Goal: Task Accomplishment & Management: Complete application form

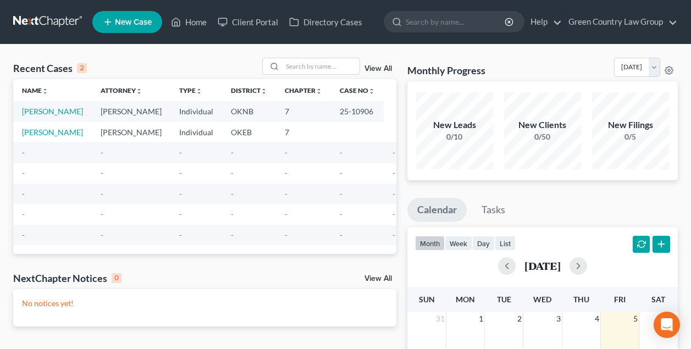
click at [143, 25] on span "New Case" at bounding box center [133, 22] width 37 height 8
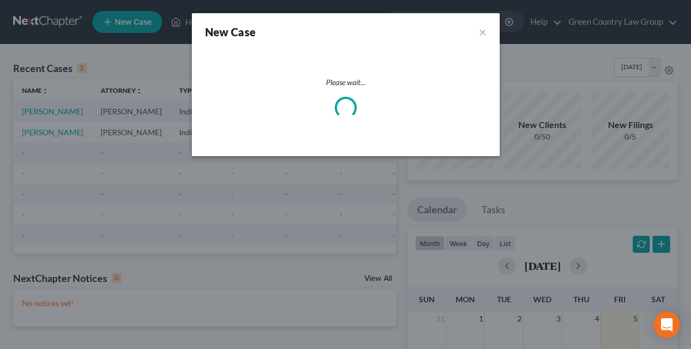
select select "64"
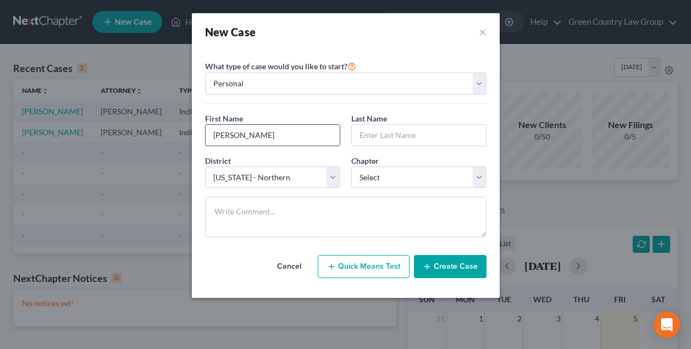
type input "[PERSON_NAME]"
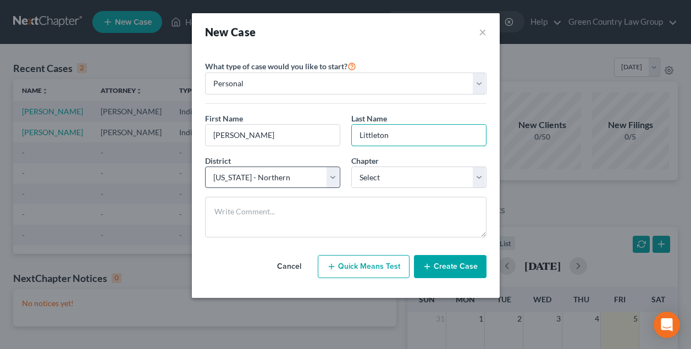
type input "Littleton"
select select "65"
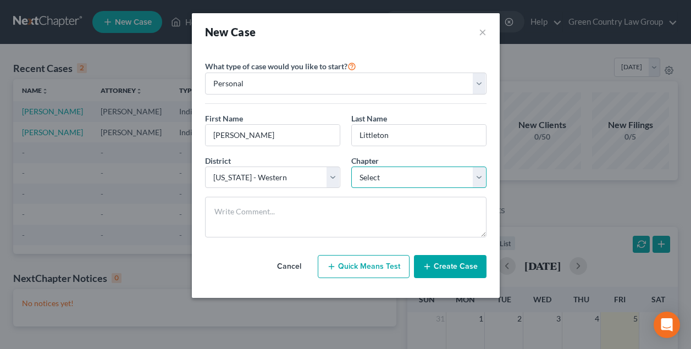
select select "3"
click at [448, 266] on button "Create Case" at bounding box center [450, 266] width 73 height 23
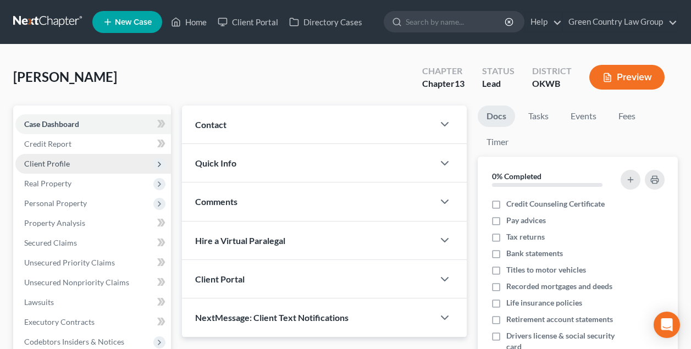
click at [56, 162] on span "Client Profile" at bounding box center [47, 163] width 46 height 9
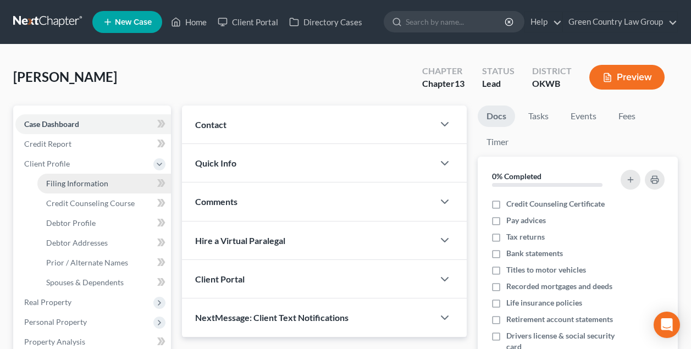
click at [65, 186] on span "Filing Information" at bounding box center [77, 183] width 62 height 9
select select "1"
select select "0"
select select "3"
select select "65"
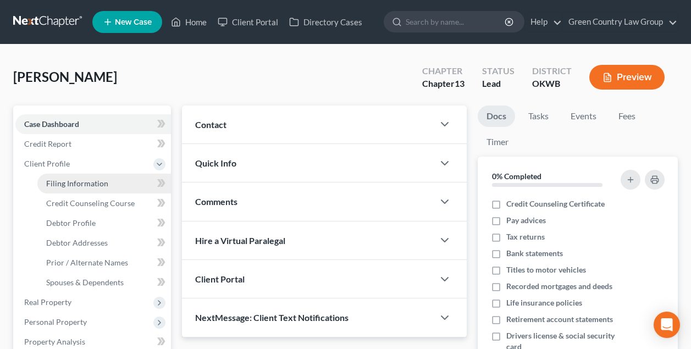
select select "37"
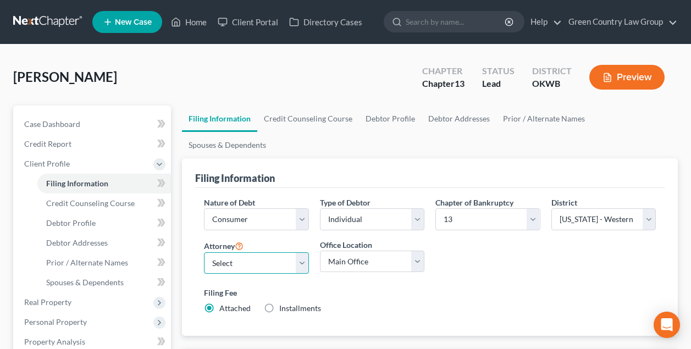
click at [280, 252] on select "Select [PERSON_NAME] - OKNB" at bounding box center [256, 263] width 104 height 22
select select "0"
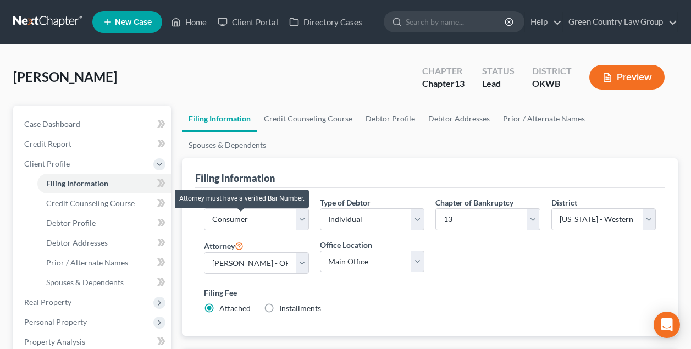
click at [241, 240] on icon at bounding box center [239, 245] width 9 height 10
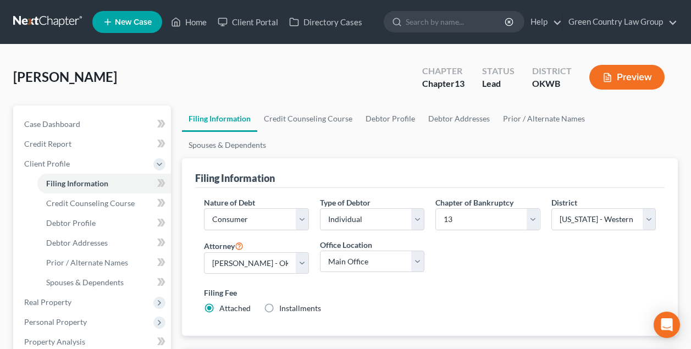
click at [262, 287] on label "Filing Fee" at bounding box center [430, 293] width 452 height 12
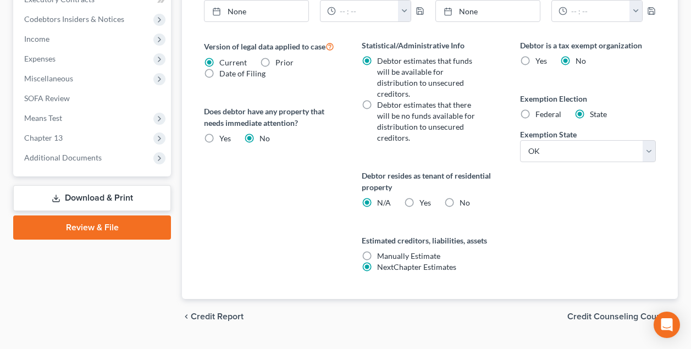
scroll to position [432, 0]
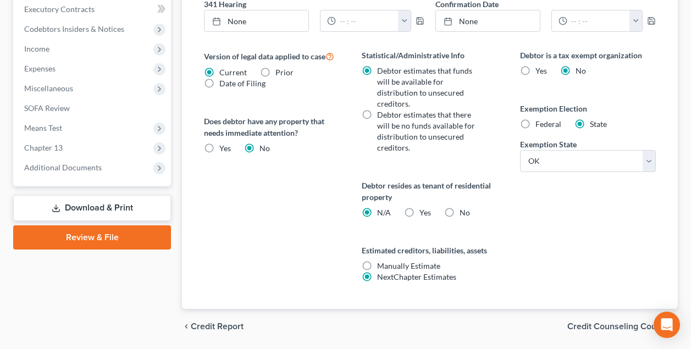
click at [614, 322] on span "Credit Counseling Course" at bounding box center [618, 326] width 102 height 9
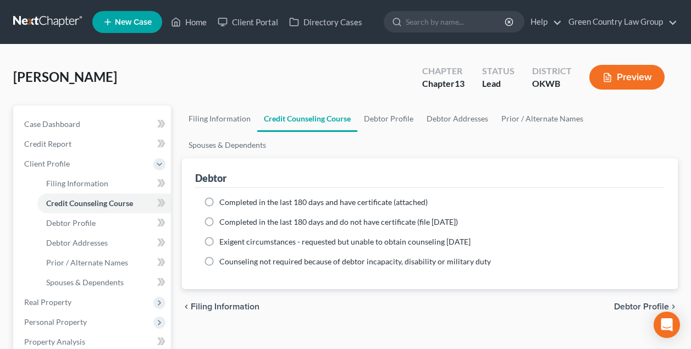
click at [219, 197] on label "Completed in the last 180 days and have certificate (attached)" at bounding box center [323, 202] width 208 height 11
click at [224, 197] on input "Completed in the last 180 days and have certificate (attached)" at bounding box center [227, 200] width 7 height 7
radio input "true"
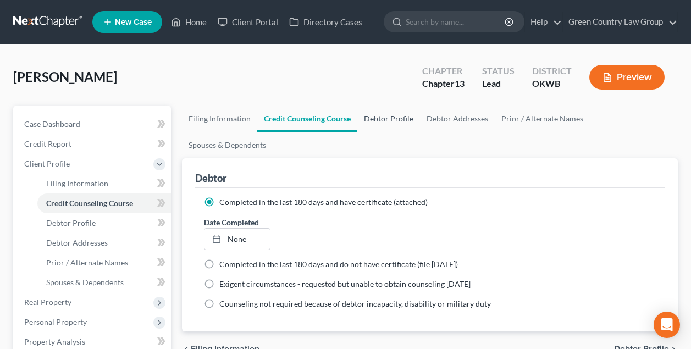
click at [392, 117] on link "Debtor Profile" at bounding box center [388, 119] width 63 height 26
select select "0"
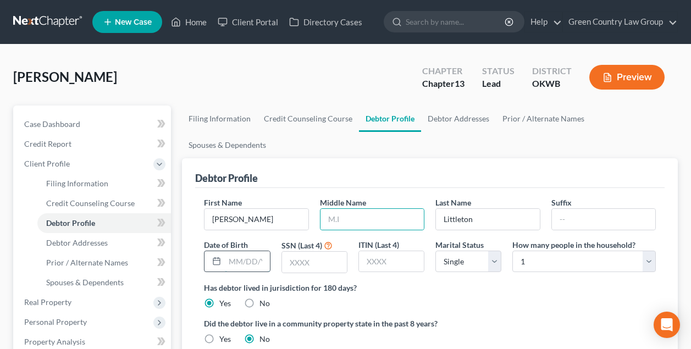
click at [262, 251] on input "text" at bounding box center [247, 261] width 45 height 21
type input "[DATE]"
click at [316, 252] on input "text" at bounding box center [314, 262] width 65 height 21
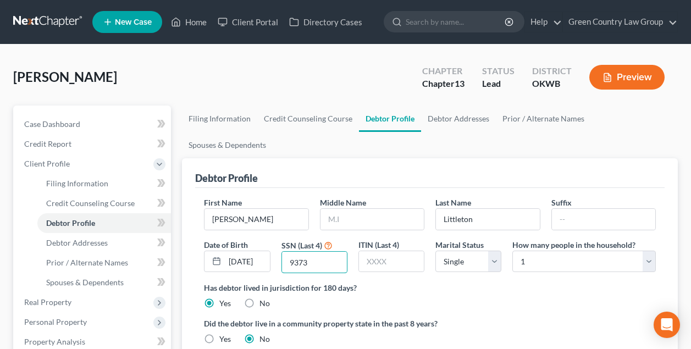
type input "9373"
click at [466, 117] on link "Debtor Addresses" at bounding box center [458, 119] width 75 height 26
select select "0"
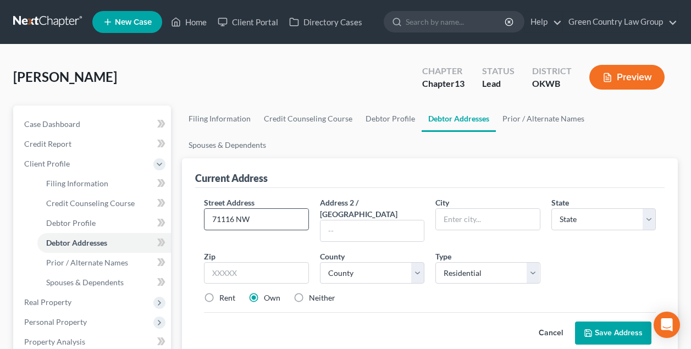
click at [233, 209] on input "71116 NW" at bounding box center [256, 219] width 103 height 21
click at [254, 209] on input "7111 NW" at bounding box center [256, 219] width 103 height 21
type input "[STREET_ADDRESS]"
type input "73162"
click at [364, 251] on div "Street Address * [STREET_ADDRESS] * State * State [US_STATE] AK AR AZ CA CO CT …" at bounding box center [429, 255] width 463 height 116
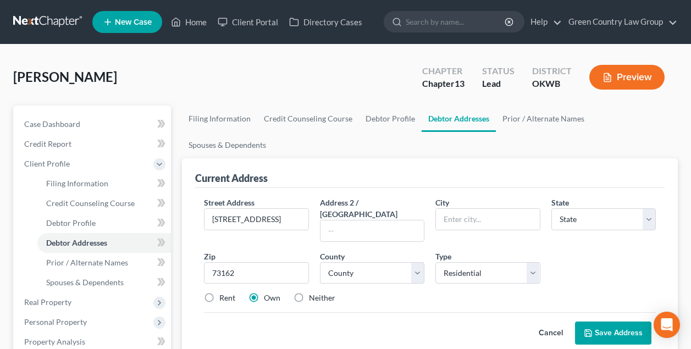
type input "[US_STATE][GEOGRAPHIC_DATA]"
select select "37"
click at [367, 262] on select "County [GEOGRAPHIC_DATA] [GEOGRAPHIC_DATA] [GEOGRAPHIC_DATA] [GEOGRAPHIC_DATA] …" at bounding box center [372, 273] width 104 height 22
select select "54"
click at [219, 292] on label "Rent" at bounding box center [227, 297] width 16 height 11
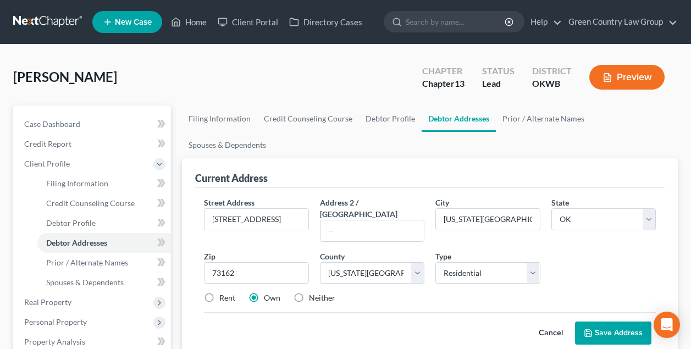
click at [224, 292] on input "Rent" at bounding box center [227, 295] width 7 height 7
radio input "true"
click at [611, 322] on button "Save Address" at bounding box center [613, 333] width 76 height 23
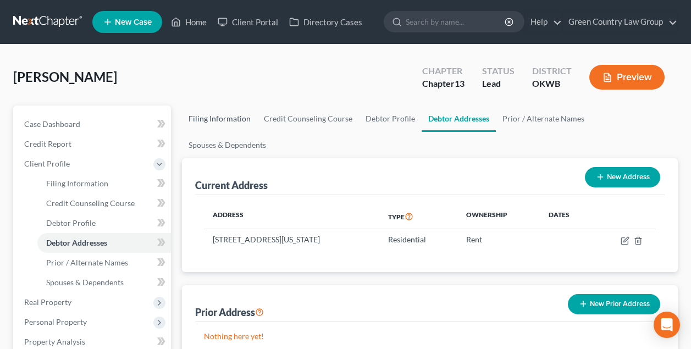
click at [235, 120] on link "Filing Information" at bounding box center [219, 119] width 75 height 26
select select "1"
select select "0"
select select "3"
select select "65"
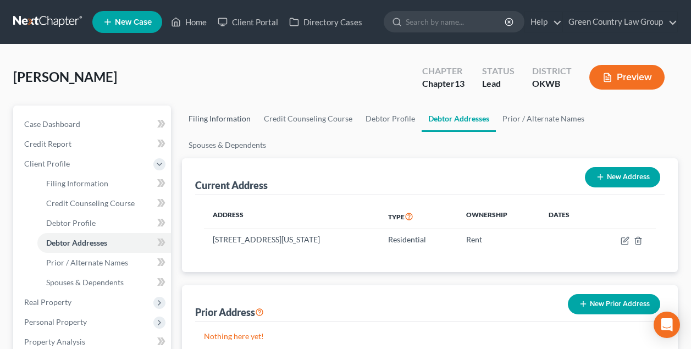
select select "0"
select select "37"
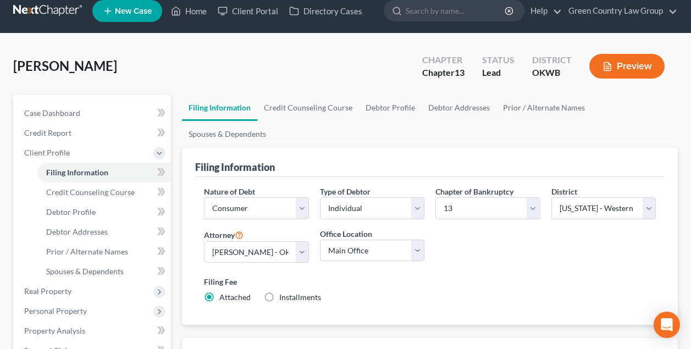
scroll to position [-5, 0]
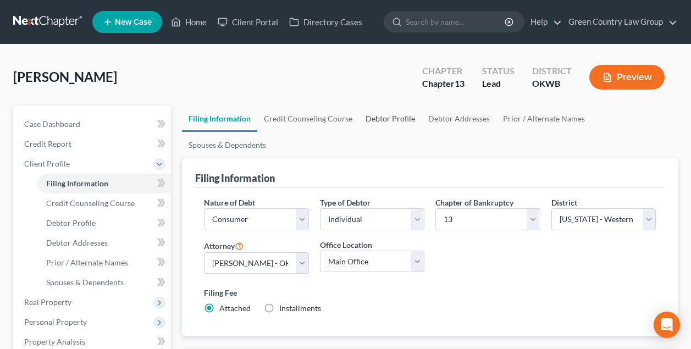
click at [392, 121] on link "Debtor Profile" at bounding box center [390, 119] width 63 height 26
select select "0"
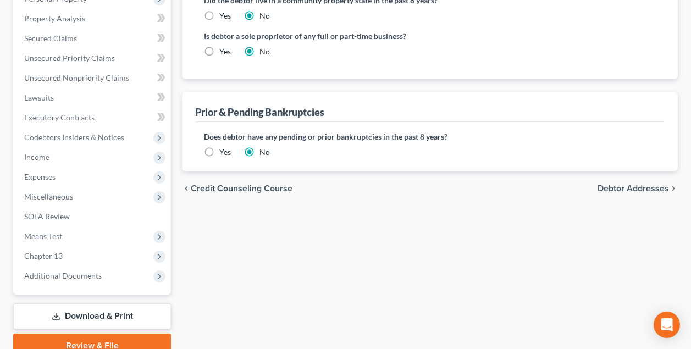
scroll to position [324, 0]
click at [219, 146] on label "Yes" at bounding box center [225, 151] width 12 height 11
click at [224, 146] on input "Yes" at bounding box center [227, 149] width 7 height 7
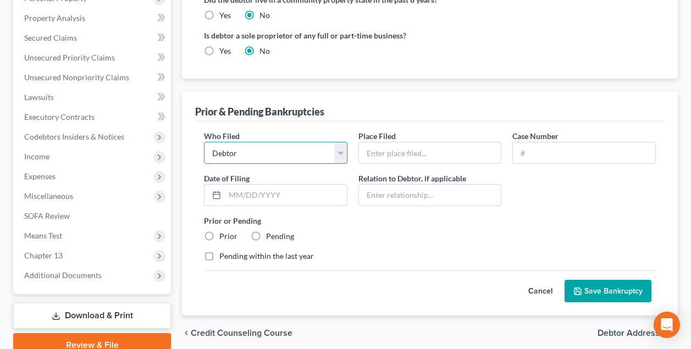
click at [230, 142] on select "Debtor Other" at bounding box center [275, 153] width 143 height 22
click at [391, 142] on input "text" at bounding box center [430, 152] width 142 height 21
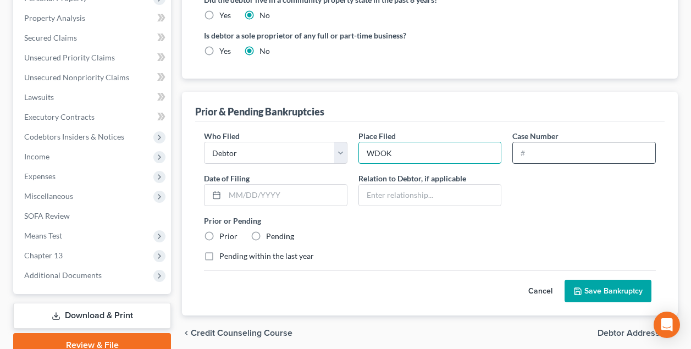
type input "WDOK"
click at [541, 142] on input "text" at bounding box center [584, 152] width 142 height 21
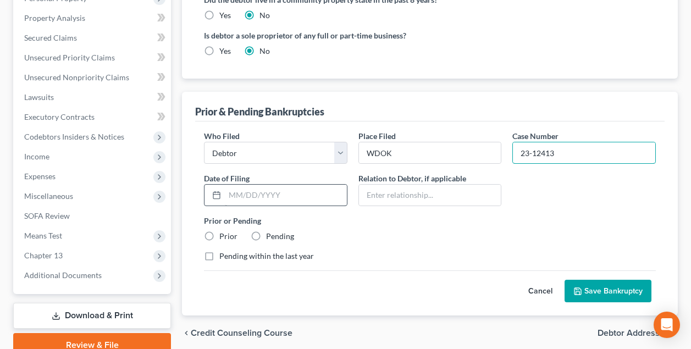
type input "23-12413"
click at [281, 185] on input "text" at bounding box center [286, 195] width 122 height 21
type input "[DATE]"
click at [220, 231] on label "Prior" at bounding box center [228, 236] width 18 height 11
click at [224, 231] on input "Prior" at bounding box center [227, 234] width 7 height 7
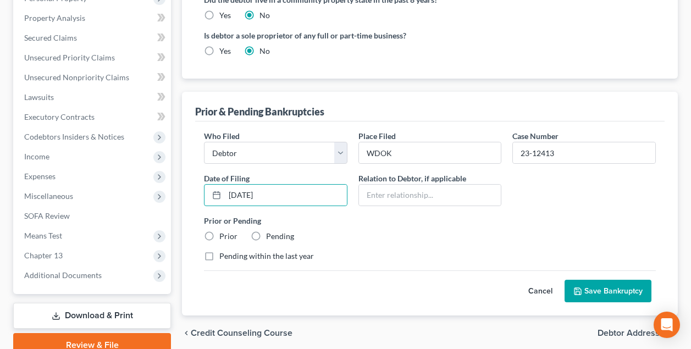
radio input "true"
click at [380, 215] on label "Prior or Pending" at bounding box center [430, 221] width 452 height 12
click at [603, 280] on button "Save Bankruptcy" at bounding box center [608, 291] width 87 height 23
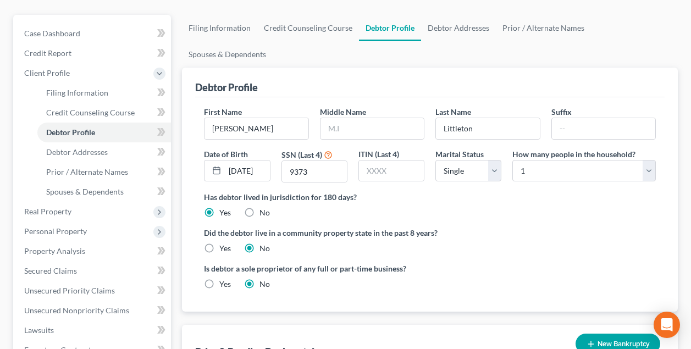
scroll to position [89, 0]
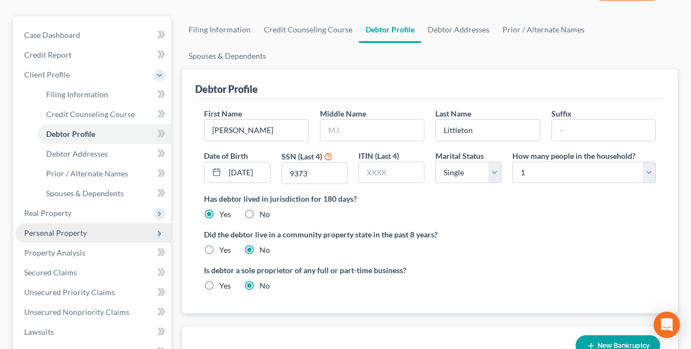
click at [62, 230] on span "Personal Property" at bounding box center [55, 232] width 63 height 9
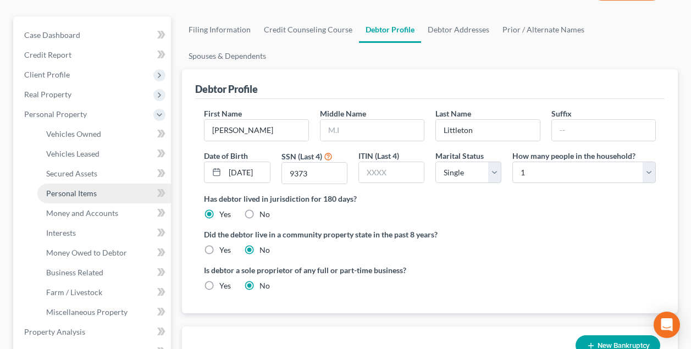
click at [79, 192] on span "Personal Items" at bounding box center [71, 193] width 51 height 9
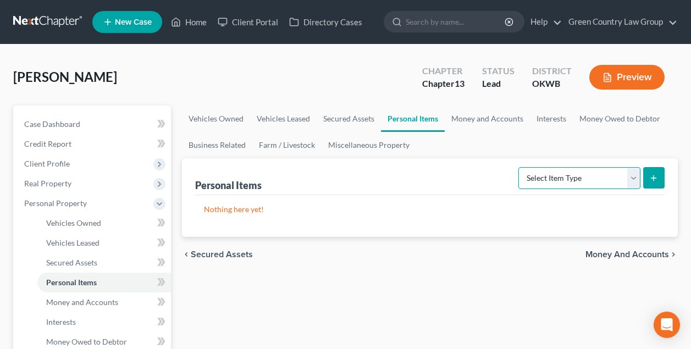
select select "household_goods"
click at [655, 178] on icon "submit" at bounding box center [653, 178] width 9 height 9
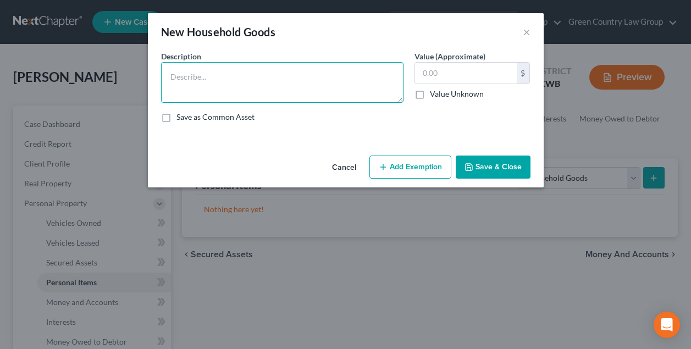
click at [279, 79] on textarea at bounding box center [282, 82] width 242 height 41
type textarea "Various household goods"
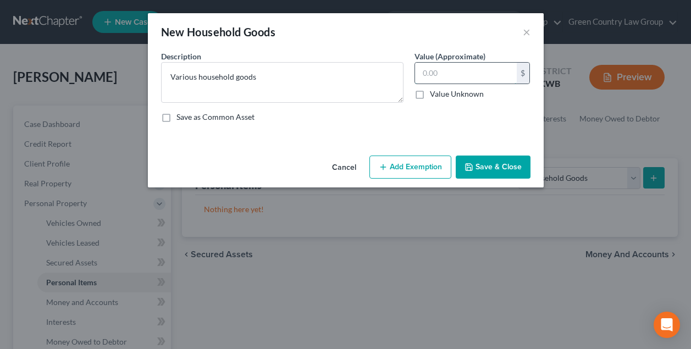
click at [445, 68] on input "text" at bounding box center [466, 73] width 102 height 21
type input "2,500"
click at [416, 165] on button "Add Exemption" at bounding box center [410, 167] width 82 height 23
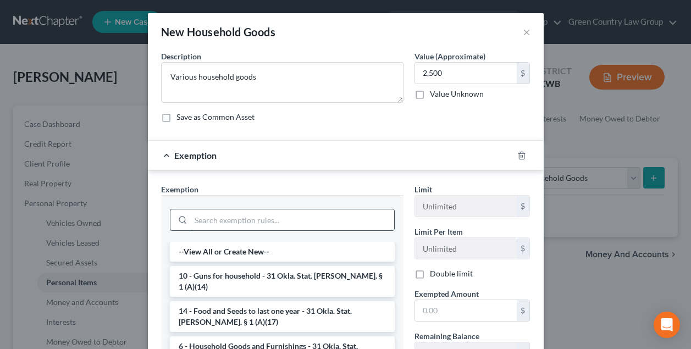
click at [255, 218] on input "search" at bounding box center [292, 219] width 203 height 21
click at [248, 336] on li "6 - Household Goods and Furnishings - 31 Okla. Stat. [PERSON_NAME]. § 1 (A)(3)" at bounding box center [282, 351] width 225 height 31
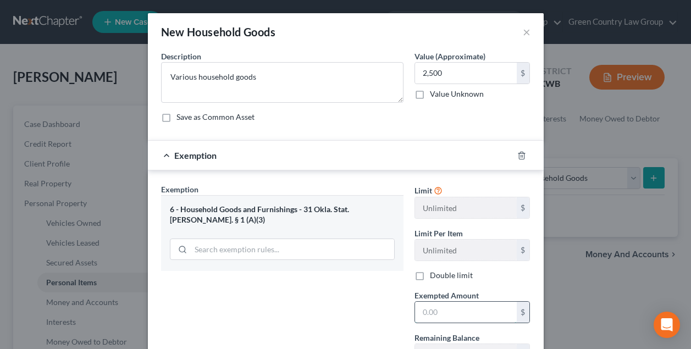
click at [445, 308] on input "text" at bounding box center [466, 312] width 102 height 21
type input "2,500"
click at [368, 306] on div "Exemption Set must be selected for CA. Exemption * 6 - Household Goods and Furn…" at bounding box center [282, 279] width 253 height 190
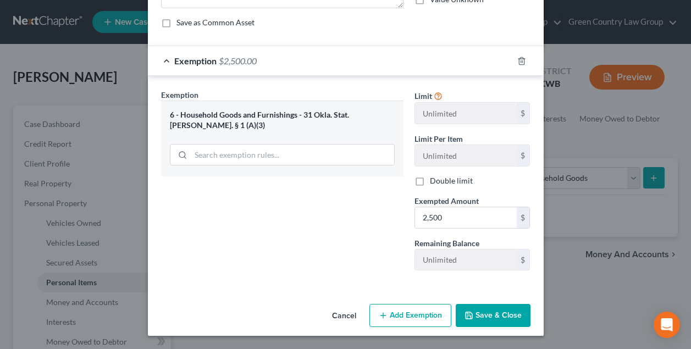
scroll to position [95, 0]
click at [505, 310] on button "Save & Close" at bounding box center [493, 315] width 75 height 23
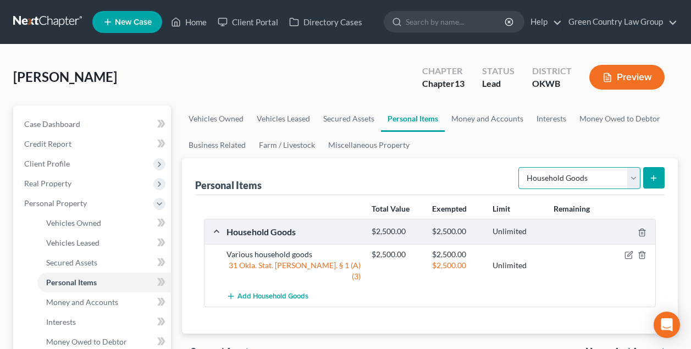
click at [584, 178] on select "Select Item Type Clothing Collectibles Of Value Electronics Firearms Household …" at bounding box center [579, 178] width 122 height 22
select select "electronics"
click at [658, 175] on icon "submit" at bounding box center [653, 178] width 9 height 9
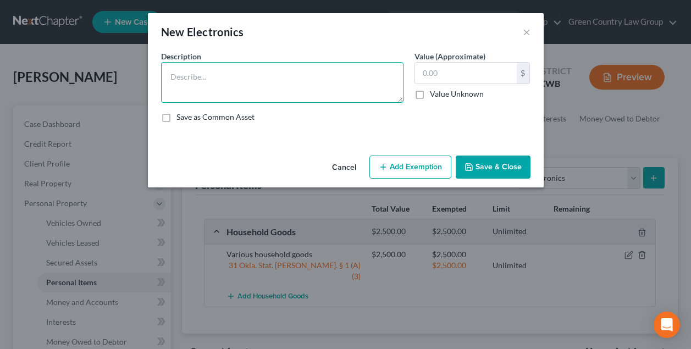
click at [313, 77] on textarea at bounding box center [282, 82] width 242 height 41
type textarea "Televisions, Computer and various electronics"
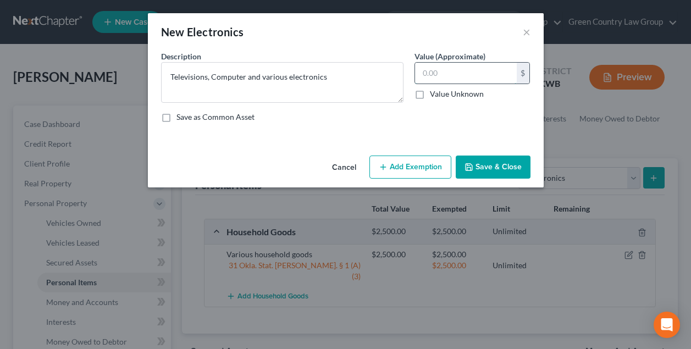
click at [447, 75] on input "text" at bounding box center [466, 73] width 102 height 21
type input "2,000"
click at [409, 169] on button "Add Exemption" at bounding box center [410, 167] width 82 height 23
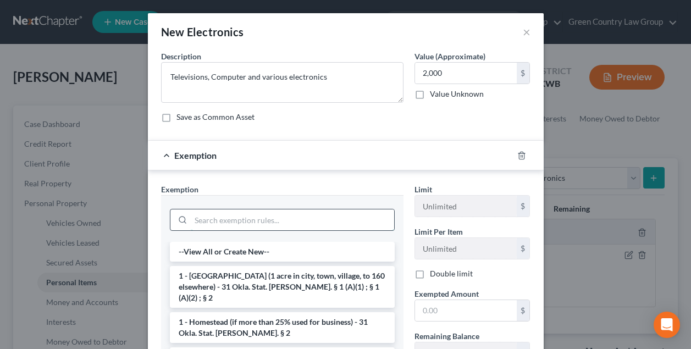
click at [284, 229] on input "search" at bounding box center [292, 219] width 203 height 21
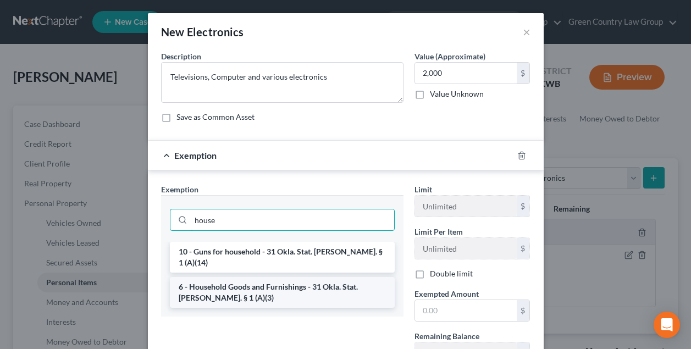
type input "house"
click at [281, 277] on li "6 - Household Goods and Furnishings - 31 Okla. Stat. [PERSON_NAME]. § 1 (A)(3)" at bounding box center [282, 292] width 225 height 31
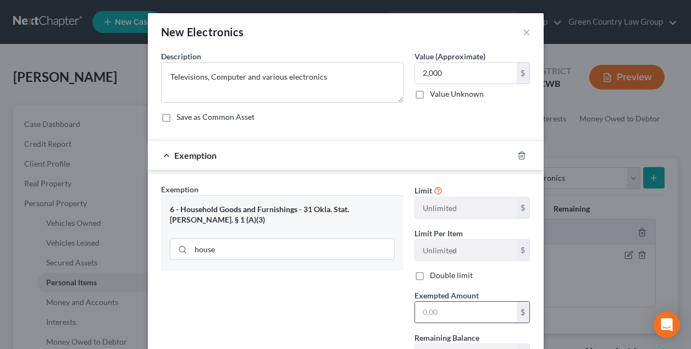
click at [445, 311] on input "text" at bounding box center [466, 312] width 102 height 21
type input "2,000"
click at [364, 302] on div "Exemption Set must be selected for CA. Exemption * 6 - Household Goods and Furn…" at bounding box center [282, 279] width 253 height 190
click at [364, 301] on div "Exemption Set must be selected for CA. Exemption * 6 - Household Goods and Furn…" at bounding box center [282, 279] width 253 height 190
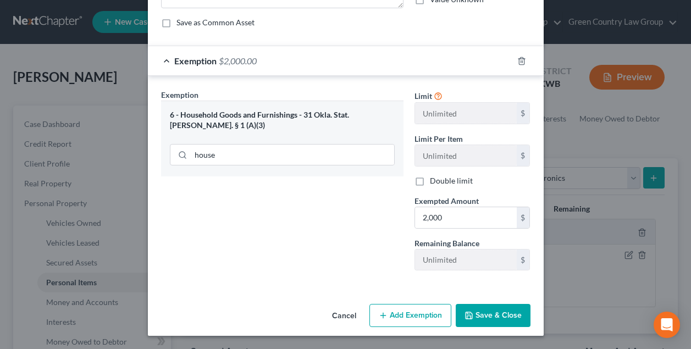
click at [492, 314] on button "Save & Close" at bounding box center [493, 315] width 75 height 23
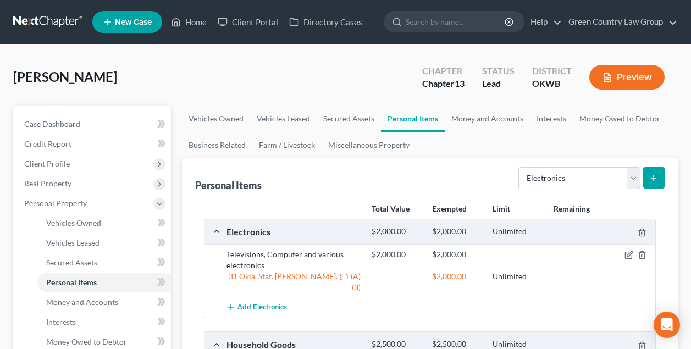
click at [270, 260] on div "Televisions, Computer and various electronics" at bounding box center [293, 260] width 145 height 22
click at [239, 257] on div "Televisions, Computer and various electronics" at bounding box center [293, 260] width 145 height 22
click at [631, 252] on icon "button" at bounding box center [629, 254] width 5 height 5
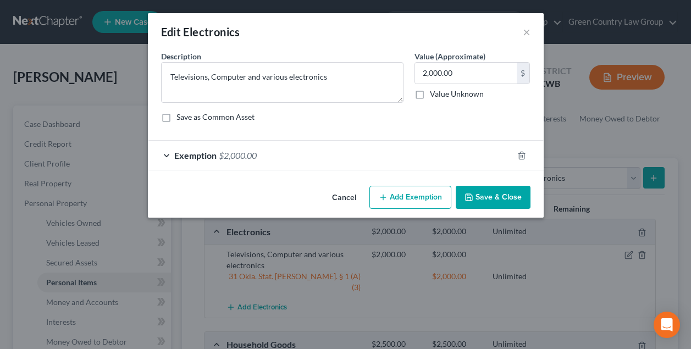
click at [257, 160] on span "$2,000.00" at bounding box center [238, 155] width 38 height 10
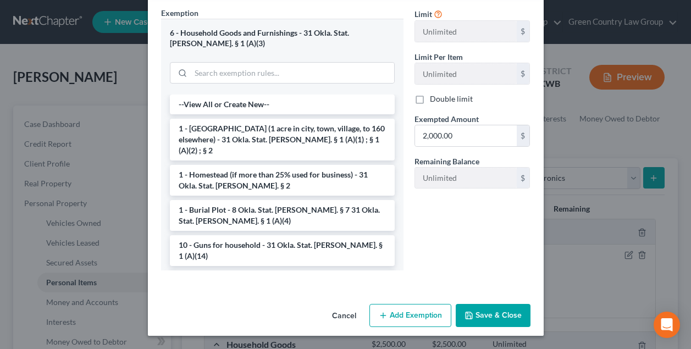
scroll to position [175, 0]
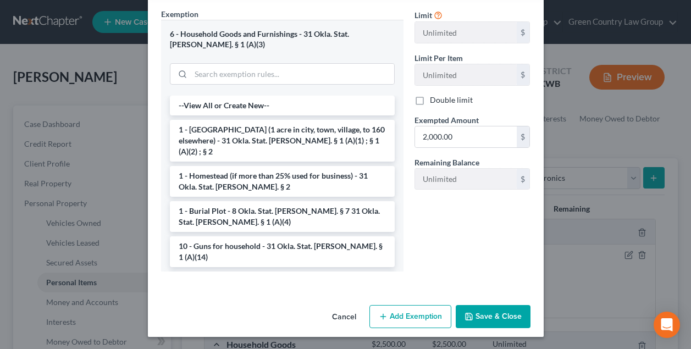
click at [488, 313] on button "Save & Close" at bounding box center [493, 316] width 75 height 23
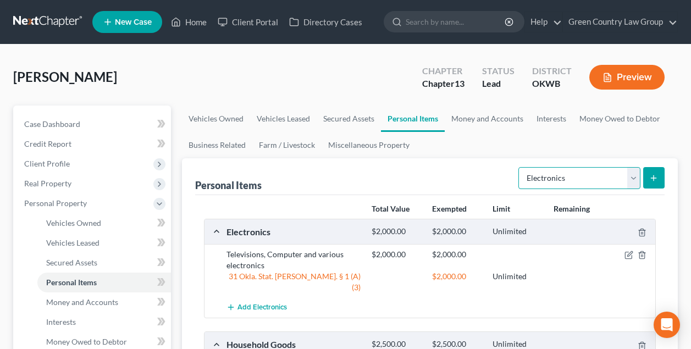
select select "clothing"
click at [655, 176] on icon "submit" at bounding box center [653, 178] width 9 height 9
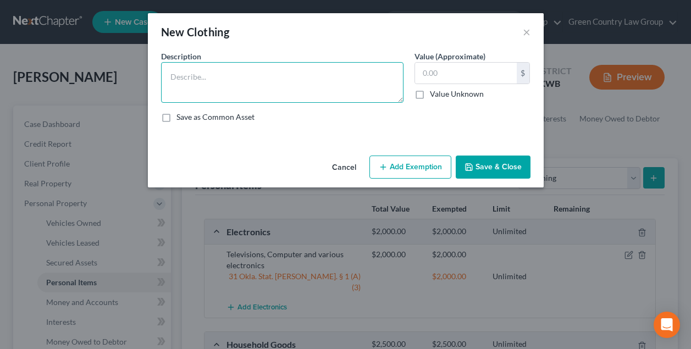
click at [277, 71] on textarea at bounding box center [282, 82] width 242 height 41
type textarea "Clothing for the debtor"
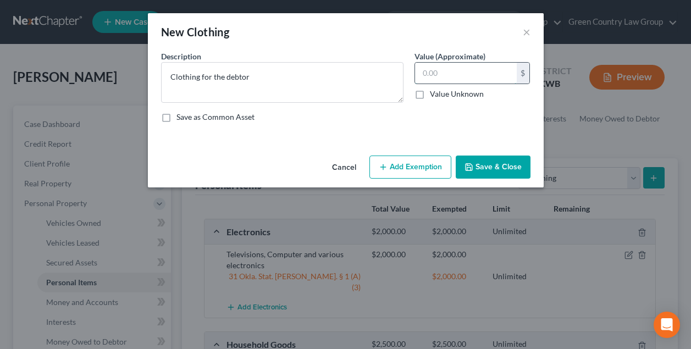
click at [435, 75] on input "text" at bounding box center [466, 73] width 102 height 21
type input "300"
click at [417, 169] on button "Add Exemption" at bounding box center [410, 167] width 82 height 23
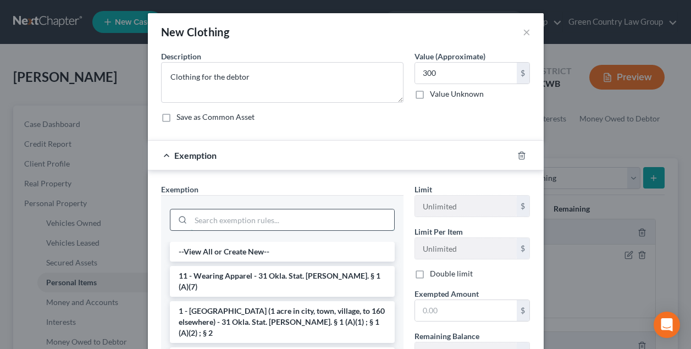
click at [293, 213] on input "search" at bounding box center [292, 219] width 203 height 21
click at [269, 272] on li "11 - Wearing Apparel - 31 Okla. Stat. [PERSON_NAME]. § 1 (A)(7)" at bounding box center [282, 281] width 225 height 31
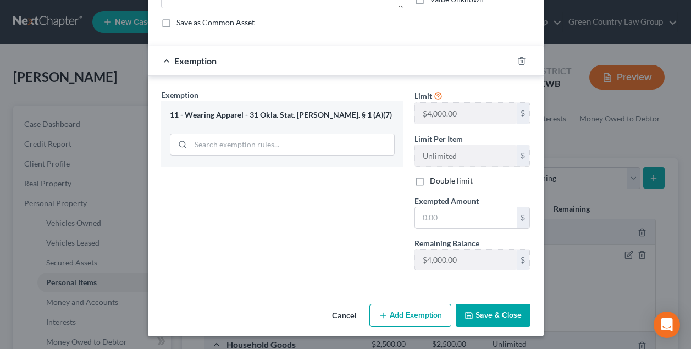
scroll to position [95, 0]
click at [444, 215] on input "text" at bounding box center [466, 217] width 102 height 21
type input "300.00"
click at [503, 317] on button "Save & Close" at bounding box center [493, 315] width 75 height 23
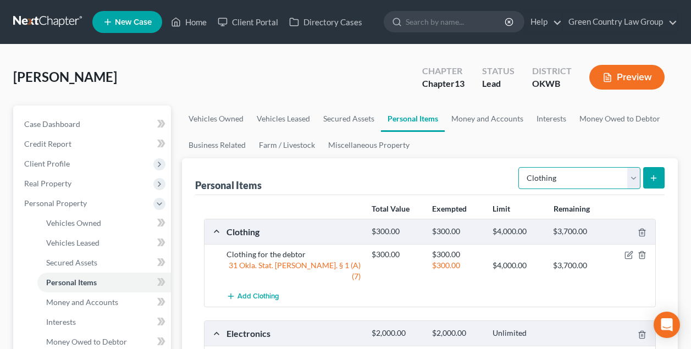
click at [636, 173] on select "Select Item Type Clothing Collectibles Of Value Electronics Firearms Household …" at bounding box center [579, 178] width 122 height 22
click at [496, 118] on link "Money and Accounts" at bounding box center [487, 119] width 85 height 26
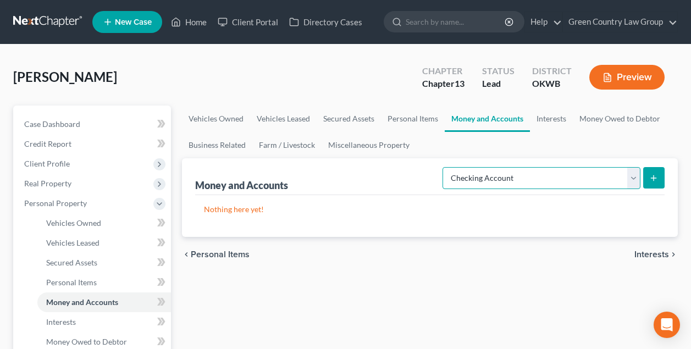
select select "other"
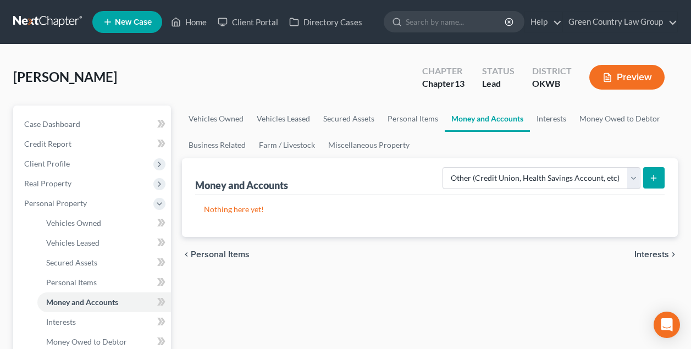
click at [656, 175] on icon "submit" at bounding box center [653, 178] width 9 height 9
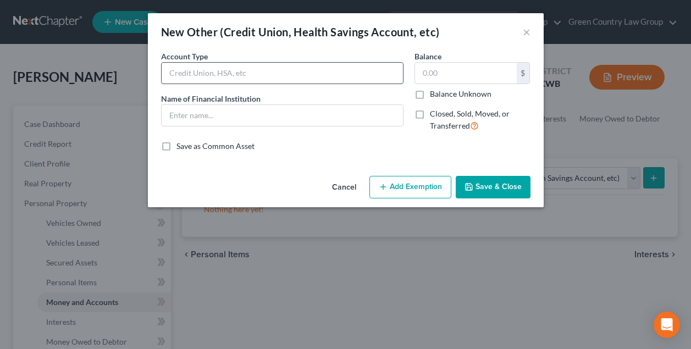
click at [294, 75] on input "text" at bounding box center [282, 73] width 241 height 21
type input "[US_STATE]'s Credit Union"
click at [428, 73] on input "text" at bounding box center [466, 73] width 102 height 21
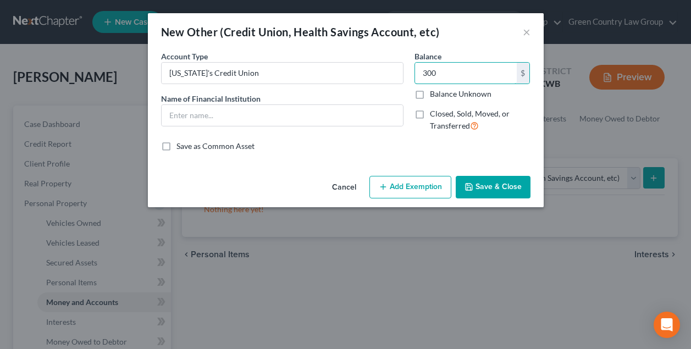
type input "300"
click at [400, 190] on button "Add Exemption" at bounding box center [410, 187] width 82 height 23
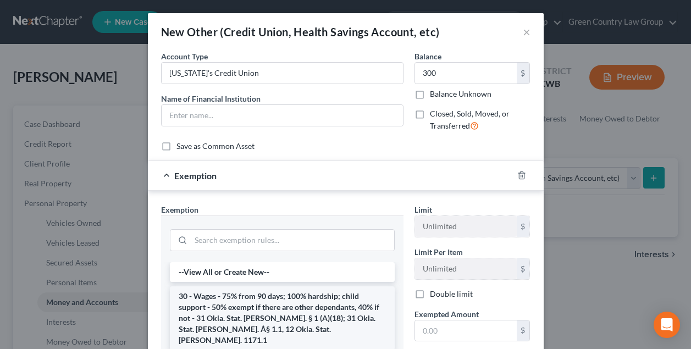
click at [226, 296] on li "30 - Wages - 75% from 90 days; 100% hardship; child support - 50% exempt if the…" at bounding box center [282, 318] width 225 height 64
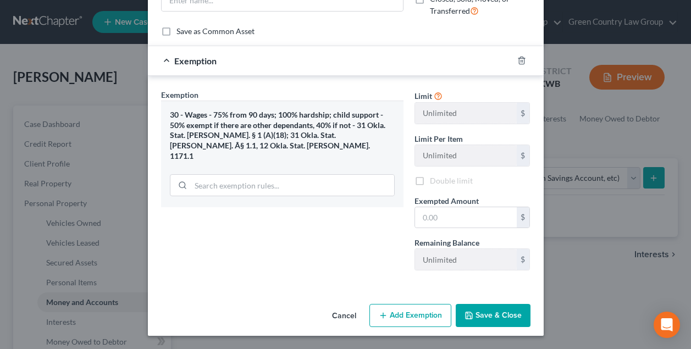
scroll to position [114, 0]
click at [455, 218] on input "text" at bounding box center [466, 218] width 102 height 21
type input "300"
click at [501, 314] on button "Save & Close" at bounding box center [493, 316] width 75 height 23
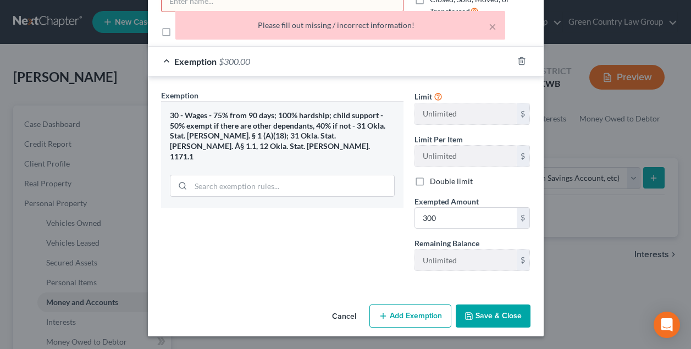
click at [363, 256] on div "Exemption Set must be selected for CA. Exemption * 30 - Wages - 75% from 90 day…" at bounding box center [282, 185] width 253 height 190
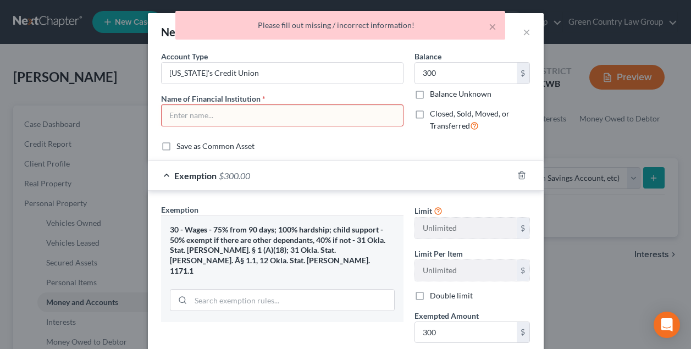
scroll to position [0, 0]
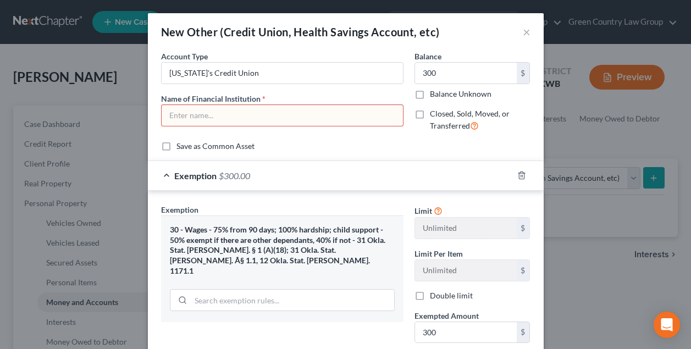
click at [281, 123] on input "text" at bounding box center [282, 115] width 241 height 21
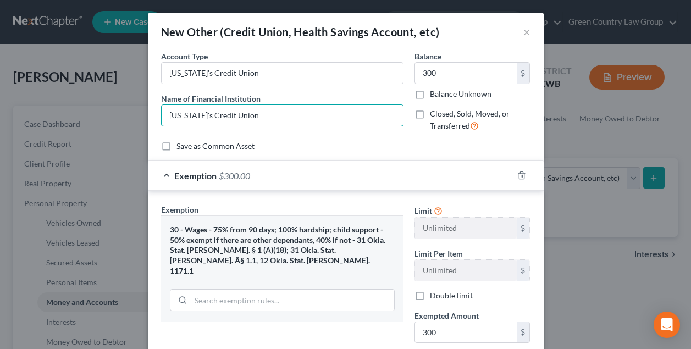
type input "[US_STATE]'s Credit Union"
click at [176, 148] on label "Save as Common Asset" at bounding box center [215, 146] width 78 height 11
click at [181, 148] on input "Save as Common Asset" at bounding box center [184, 144] width 7 height 7
checkbox input "true"
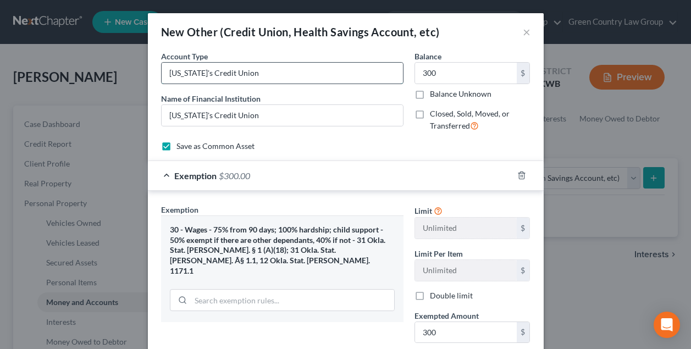
click at [272, 70] on input "[US_STATE]'s Credit Union" at bounding box center [282, 73] width 241 height 21
type input "O"
type input "Credit Union Account"
click at [463, 141] on div "Save as Common Asset" at bounding box center [345, 146] width 369 height 11
click at [464, 141] on div "Save as Common Asset" at bounding box center [345, 146] width 369 height 11
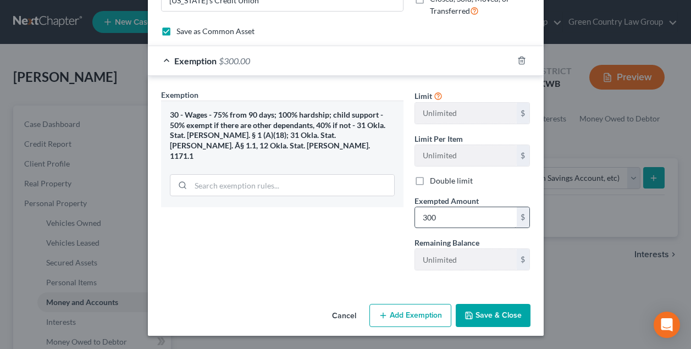
scroll to position [114, 0]
click at [484, 312] on button "Save & Close" at bounding box center [493, 316] width 75 height 23
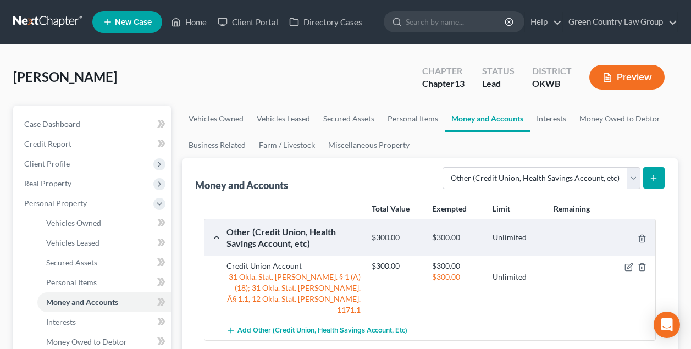
click at [655, 174] on icon "submit" at bounding box center [653, 178] width 9 height 9
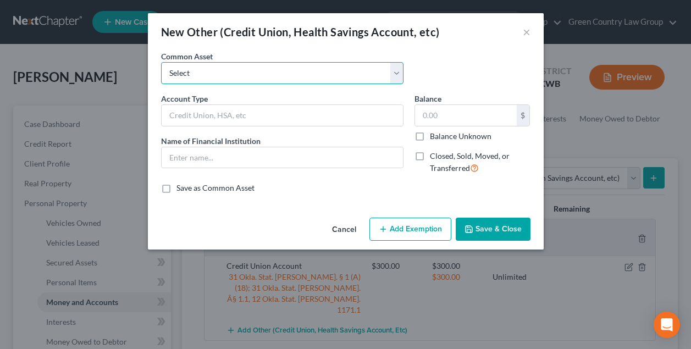
select select "0"
type input "Credit Union Account"
type input "[US_STATE]'s Credit Union"
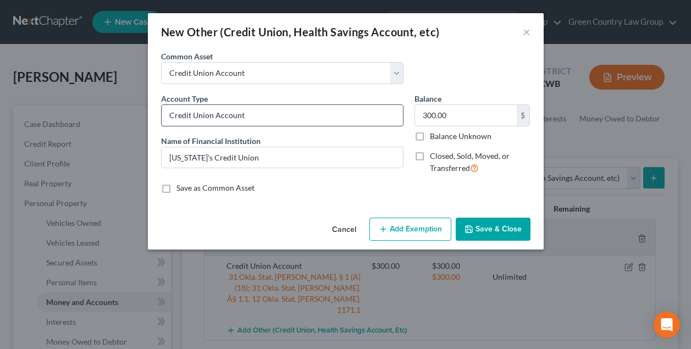
click at [259, 111] on input "Credit Union Account" at bounding box center [282, 115] width 241 height 21
click at [428, 115] on input "300.00" at bounding box center [466, 115] width 102 height 21
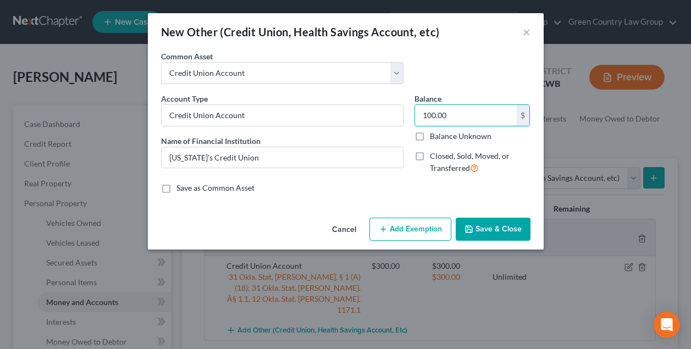
type input "100.00"
click at [417, 228] on button "Add Exemption" at bounding box center [410, 229] width 82 height 23
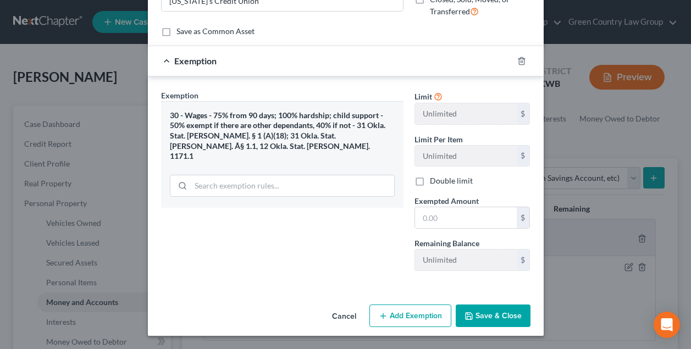
scroll to position [156, 0]
click at [486, 316] on button "Save & Close" at bounding box center [493, 316] width 75 height 23
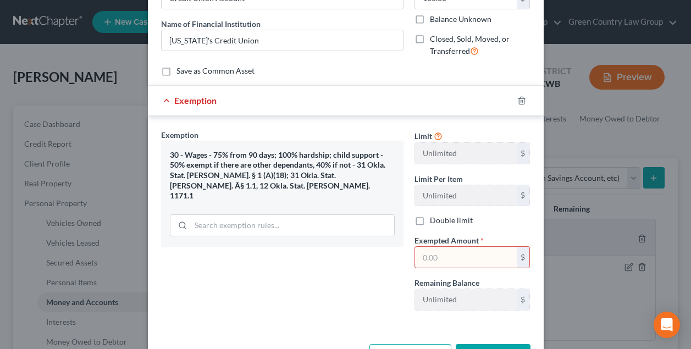
scroll to position [120, 0]
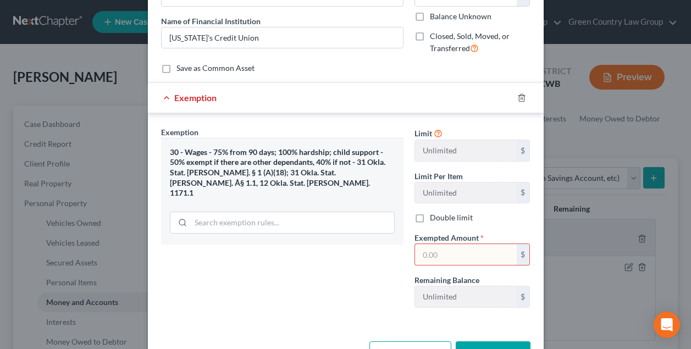
click at [448, 254] on input "text" at bounding box center [466, 254] width 102 height 21
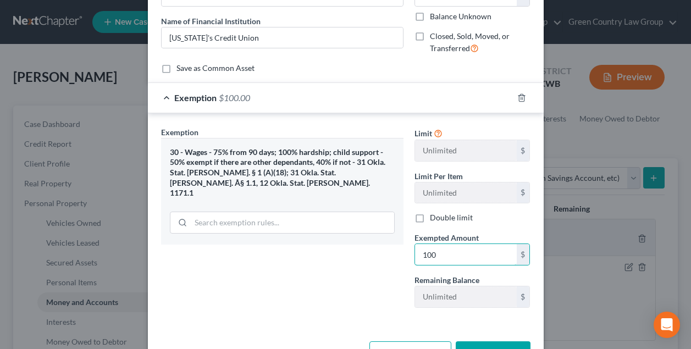
type input "100"
click at [507, 346] on button "Save & Close" at bounding box center [493, 352] width 75 height 23
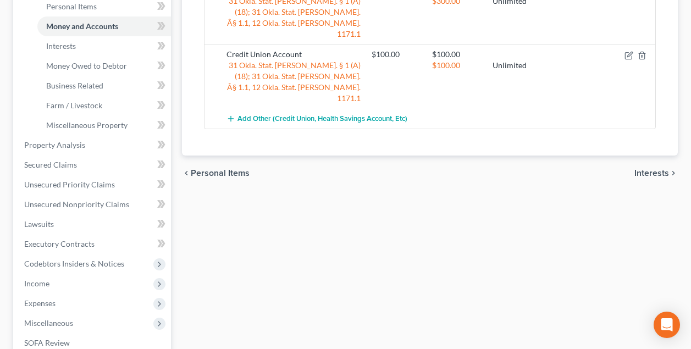
scroll to position [308, 0]
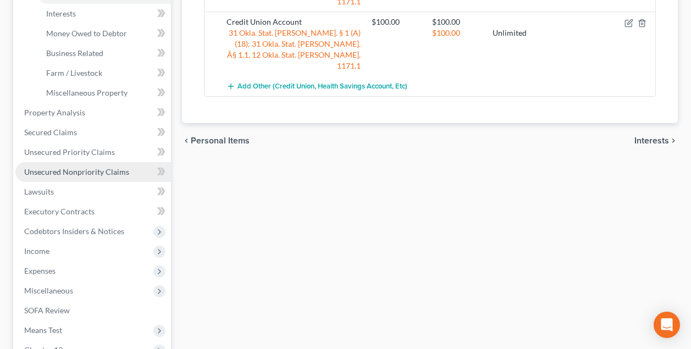
click at [71, 170] on span "Unsecured Nonpriority Claims" at bounding box center [76, 171] width 105 height 9
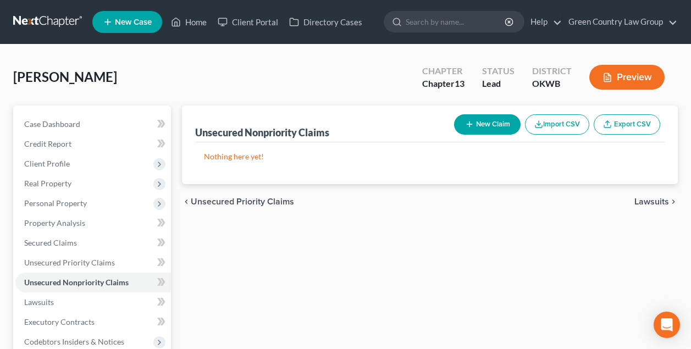
click at [498, 122] on button "New Claim" at bounding box center [487, 124] width 67 height 20
select select "0"
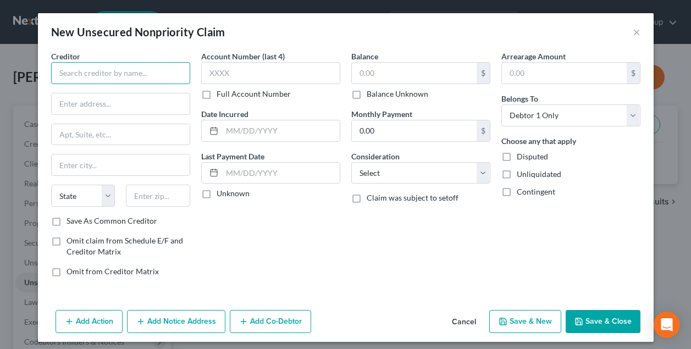
click at [135, 75] on input "text" at bounding box center [120, 73] width 139 height 22
type input "Ally Bank"
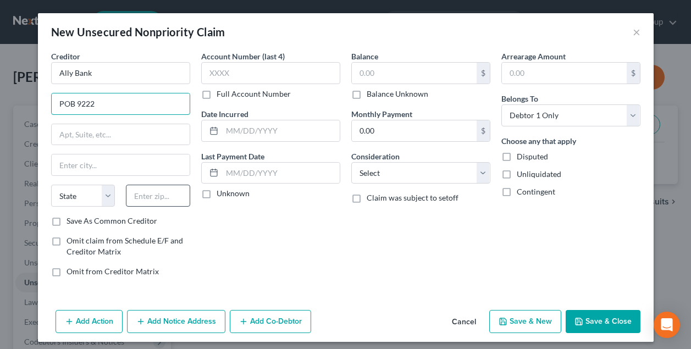
type input "POB 9222"
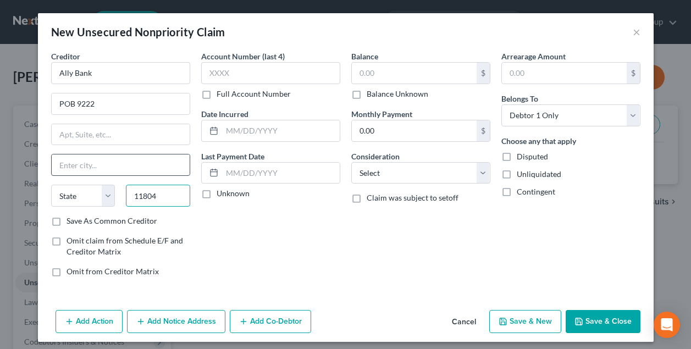
type input "11804"
type input "Old Bethpage"
select select "35"
click at [67, 224] on label "Save As Common Creditor" at bounding box center [112, 221] width 91 height 11
click at [71, 223] on input "Save As Common Creditor" at bounding box center [74, 219] width 7 height 7
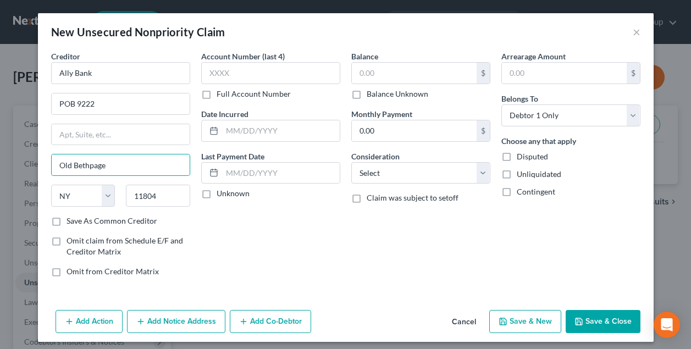
checkbox input "true"
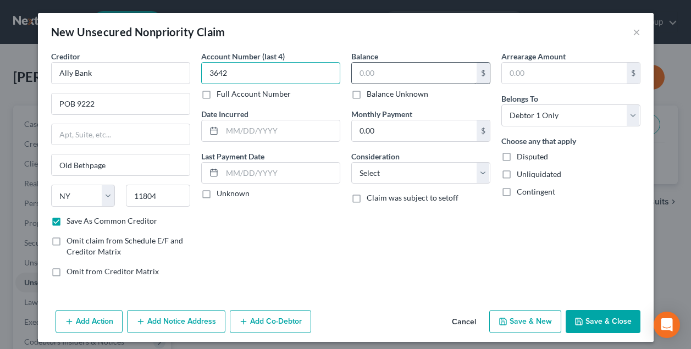
type input "3642"
click at [399, 71] on input "text" at bounding box center [414, 73] width 125 height 21
type input "300.00"
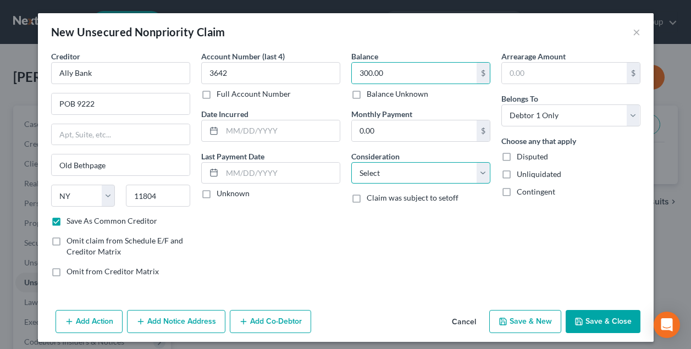
click at [390, 175] on select "Select Cable / Satellite Services Collection Agency Credit Card Debt Debt Couns…" at bounding box center [420, 173] width 139 height 22
select select "2"
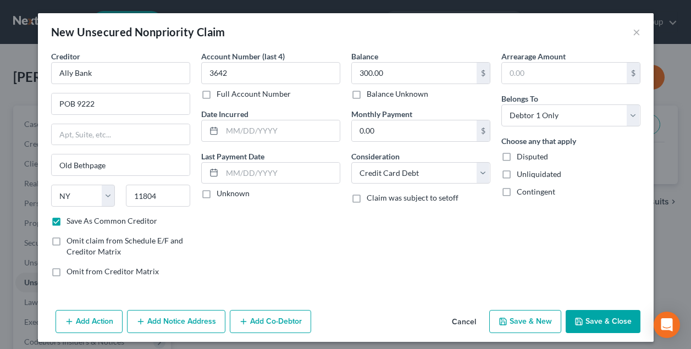
click at [596, 312] on button "Save & Close" at bounding box center [603, 321] width 75 height 23
checkbox input "false"
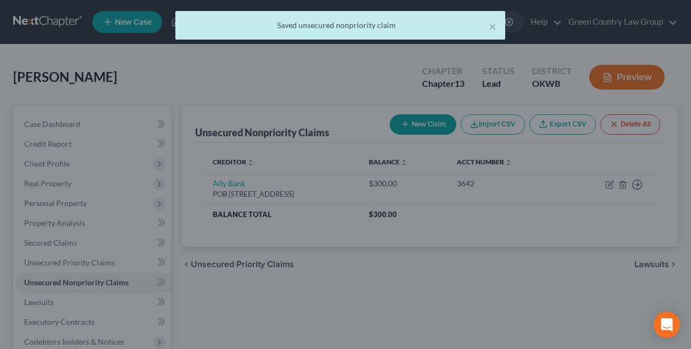
click at [596, 312] on div at bounding box center [345, 174] width 691 height 349
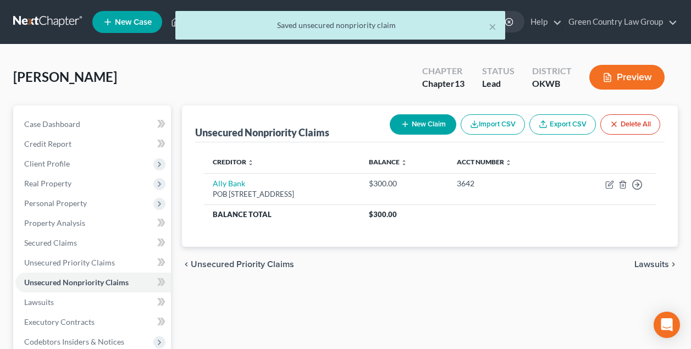
click at [422, 129] on button "New Claim" at bounding box center [423, 124] width 67 height 20
select select "0"
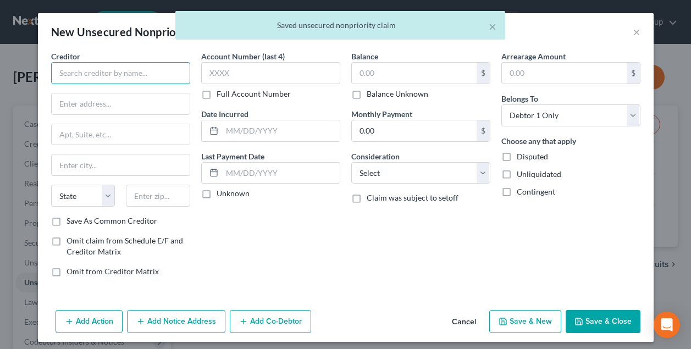
click at [137, 79] on input "text" at bounding box center [120, 73] width 139 height 22
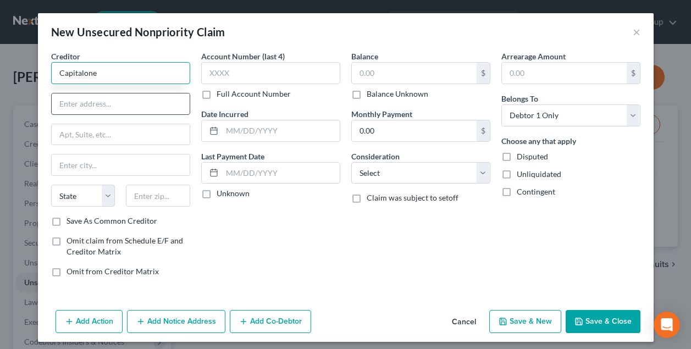
type input "Capitalone"
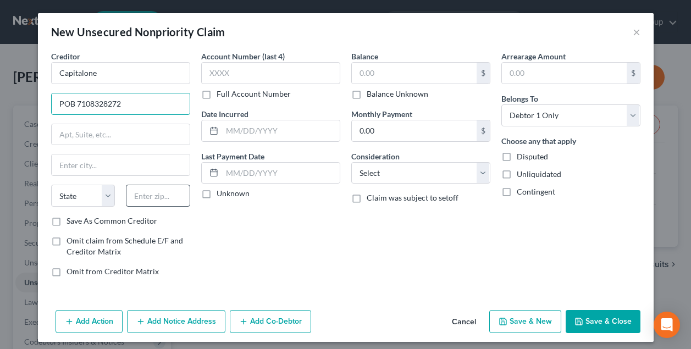
type input "POB 7108328272"
type input "28272"
click at [156, 107] on input "POB 7108328272" at bounding box center [121, 103] width 138 height 21
type input "POB 710832"
type input "Charlotte"
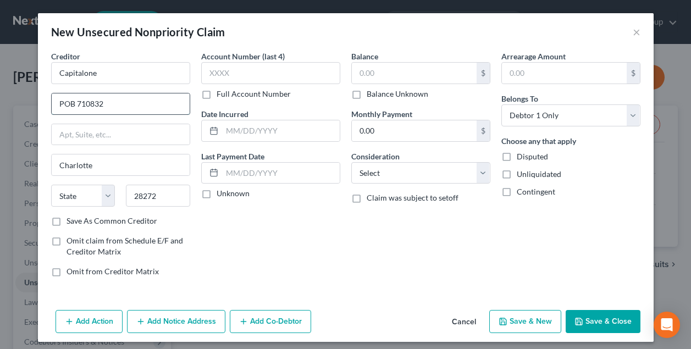
select select "28"
type input "POB 71083"
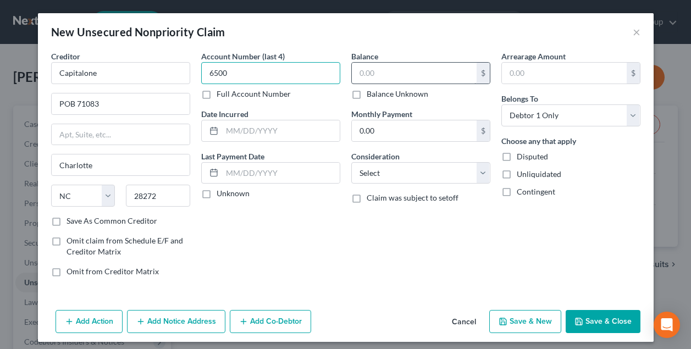
type input "6500"
click at [384, 75] on input "text" at bounding box center [414, 73] width 125 height 21
type input "300"
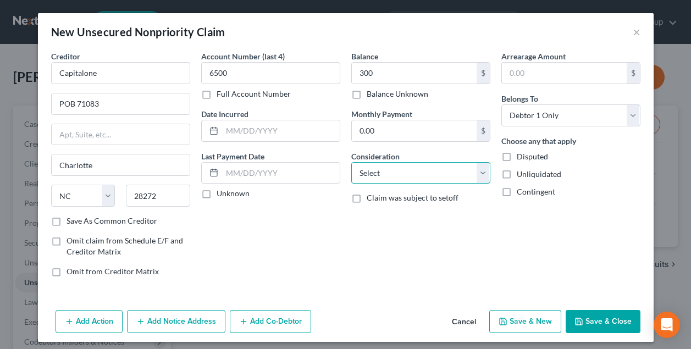
select select "2"
click at [67, 223] on label "Save As Common Creditor" at bounding box center [112, 221] width 91 height 11
click at [71, 223] on input "Save As Common Creditor" at bounding box center [74, 219] width 7 height 7
checkbox input "true"
click at [539, 316] on button "Save & New" at bounding box center [525, 321] width 72 height 23
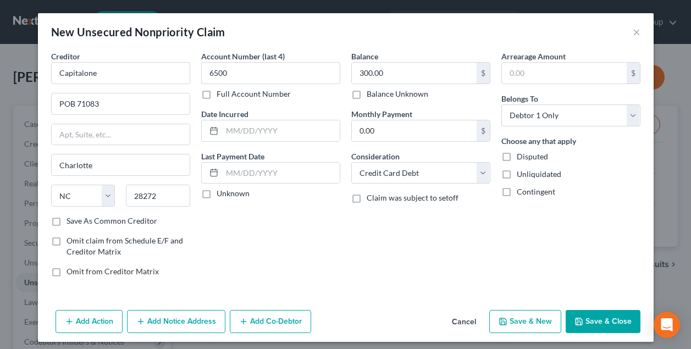
select select "0"
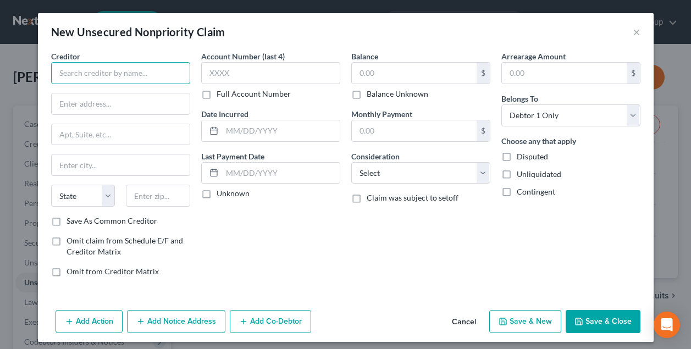
click at [103, 77] on input "text" at bounding box center [120, 73] width 139 height 22
type input "Cerulean"
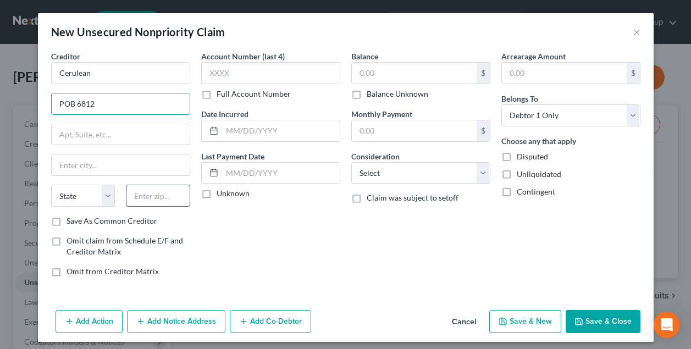
type input "POB 6812"
type input "60197"
click at [237, 216] on div "Account Number (last 4) Full Account Number Date Incurred Last Payment Date Unk…" at bounding box center [271, 168] width 150 height 235
type input "[PERSON_NAME] Stream"
select select "14"
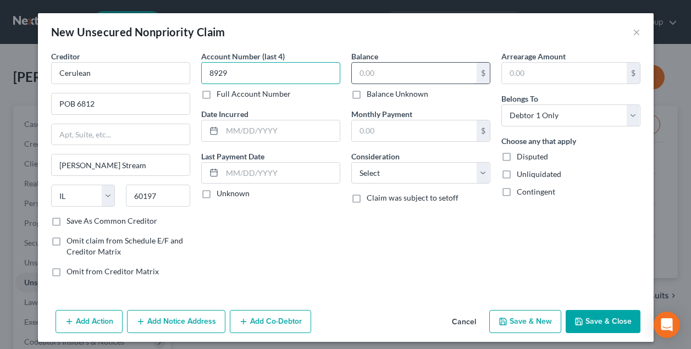
type input "8929"
click at [367, 70] on input "text" at bounding box center [414, 73] width 125 height 21
type input "2,000"
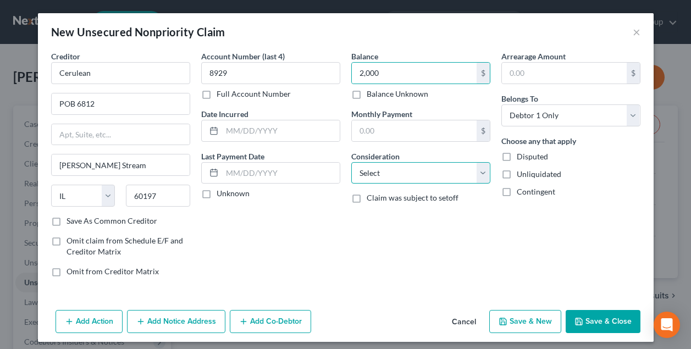
click at [438, 173] on select "Select Cable / Satellite Services Collection Agency Credit Card Debt Debt Couns…" at bounding box center [420, 173] width 139 height 22
select select "2"
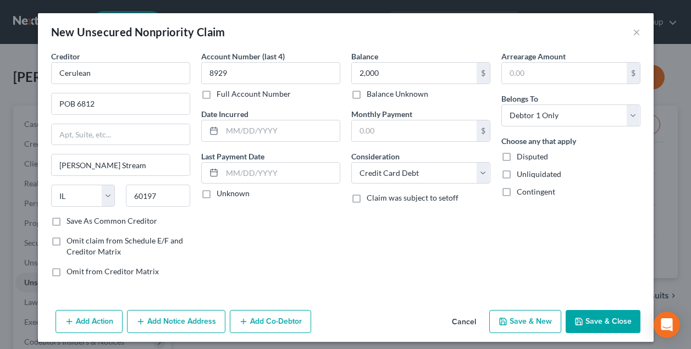
click at [67, 222] on label "Save As Common Creditor" at bounding box center [112, 221] width 91 height 11
click at [71, 222] on input "Save As Common Creditor" at bounding box center [74, 219] width 7 height 7
checkbox input "true"
click at [527, 319] on button "Save & New" at bounding box center [525, 321] width 72 height 23
select select "0"
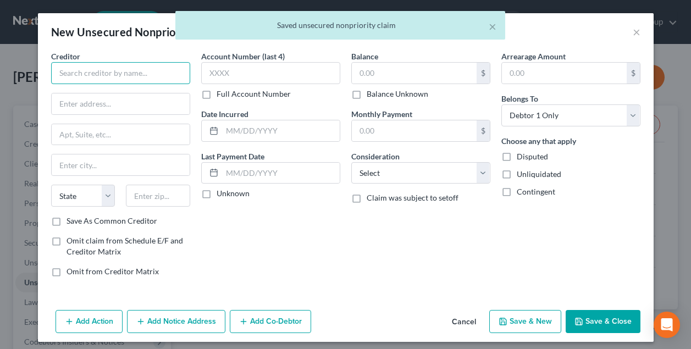
click at [113, 75] on input "text" at bounding box center [120, 73] width 139 height 22
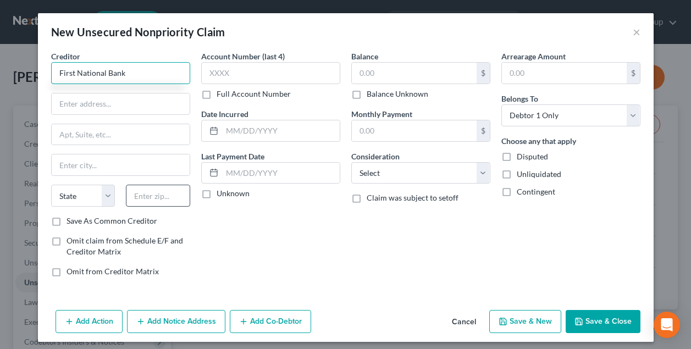
type input "First National Bank"
type input "58117"
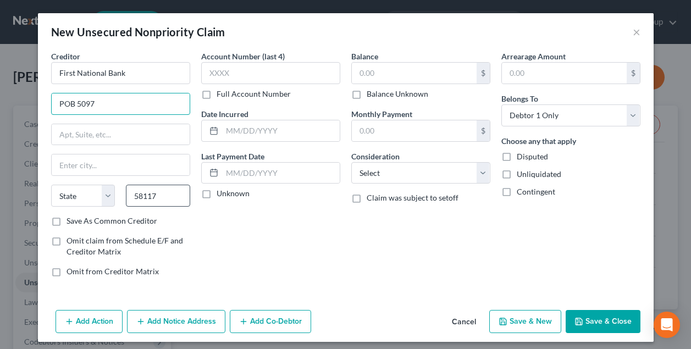
type input "POB 5097"
click at [142, 194] on input "58117" at bounding box center [158, 196] width 64 height 22
type input "57117"
click at [240, 218] on div "Account Number (last 4) Full Account Number Date Incurred Last Payment Date Unk…" at bounding box center [271, 168] width 150 height 235
type input "[GEOGRAPHIC_DATA]"
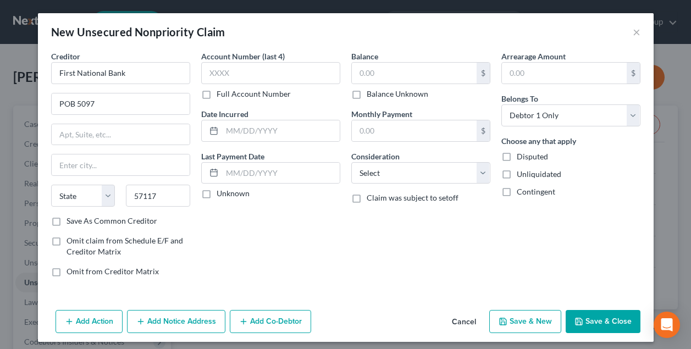
select select "43"
click at [67, 224] on label "Save As Common Creditor" at bounding box center [112, 221] width 91 height 11
click at [71, 223] on input "Save As Common Creditor" at bounding box center [74, 219] width 7 height 7
checkbox input "true"
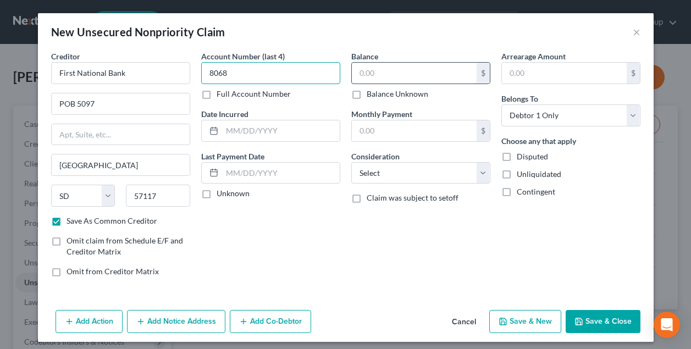
type input "8068"
click at [359, 75] on input "text" at bounding box center [414, 73] width 125 height 21
type input "750.00"
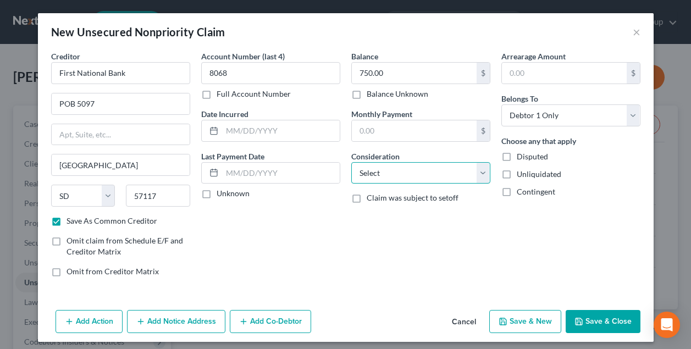
select select "2"
click at [530, 318] on button "Save & New" at bounding box center [525, 321] width 72 height 23
select select "0"
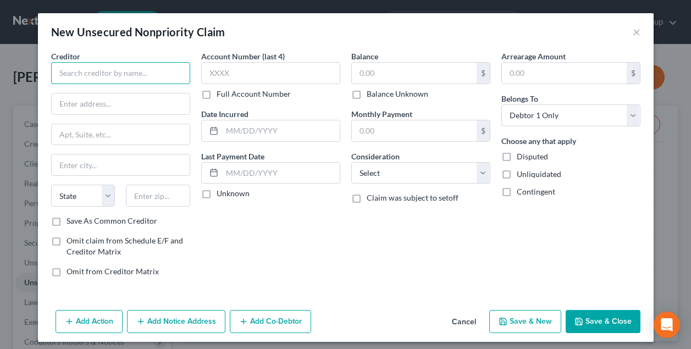
click at [133, 74] on input "text" at bounding box center [120, 73] width 139 height 22
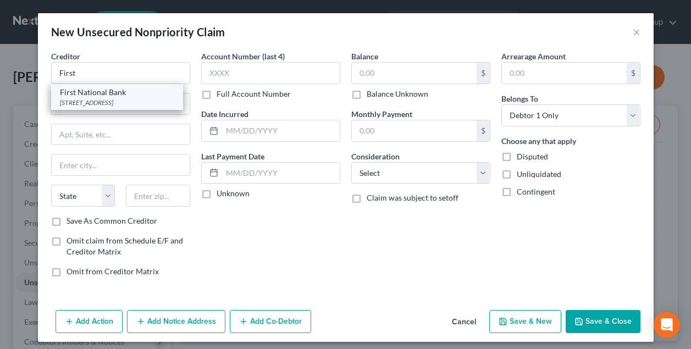
click at [134, 93] on div "First National Bank" at bounding box center [117, 92] width 114 height 11
type input "First National Bank"
type input "POB 5097"
type input "[GEOGRAPHIC_DATA]"
select select "43"
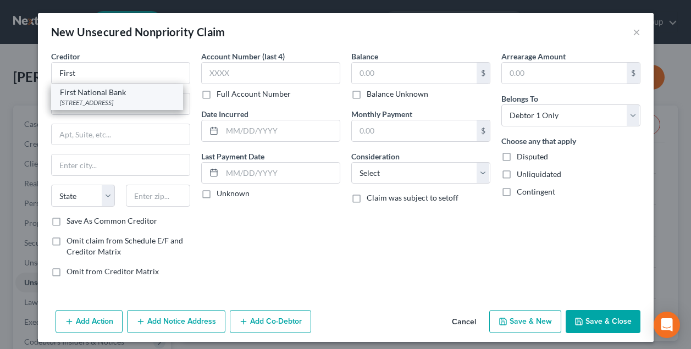
type input "57117"
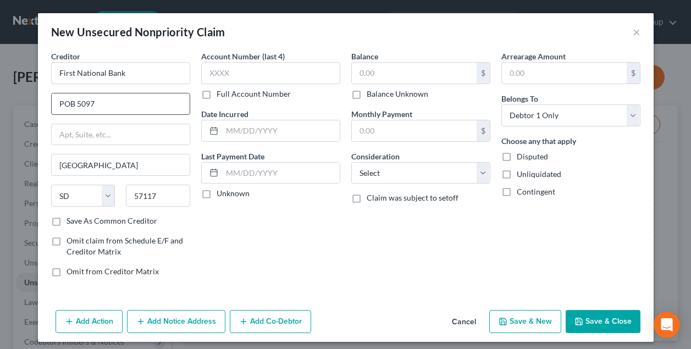
click at [101, 103] on input "POB 5097" at bounding box center [121, 103] width 138 height 21
type input "POB 5081"
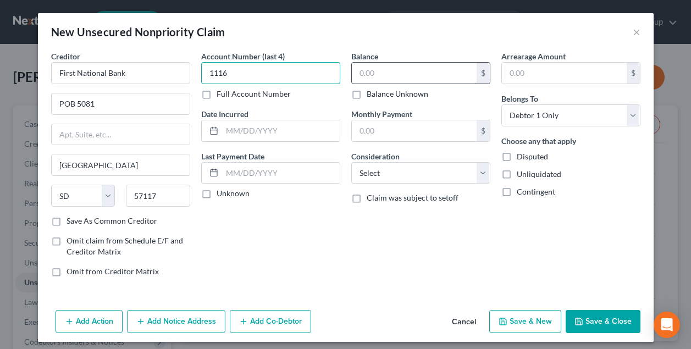
type input "1116"
click at [401, 65] on input "text" at bounding box center [414, 73] width 125 height 21
type input "350"
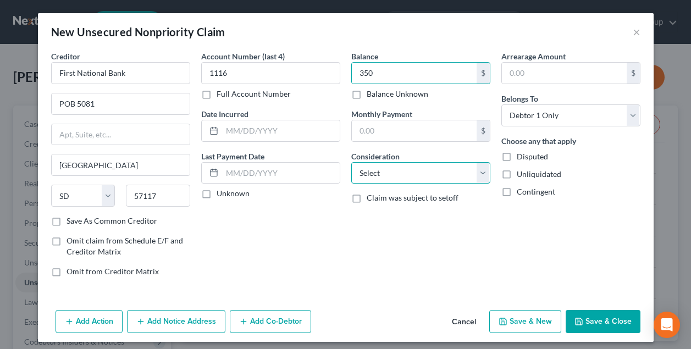
click at [417, 178] on select "Select Cable / Satellite Services Collection Agency Credit Card Debt Debt Couns…" at bounding box center [420, 173] width 139 height 22
select select "2"
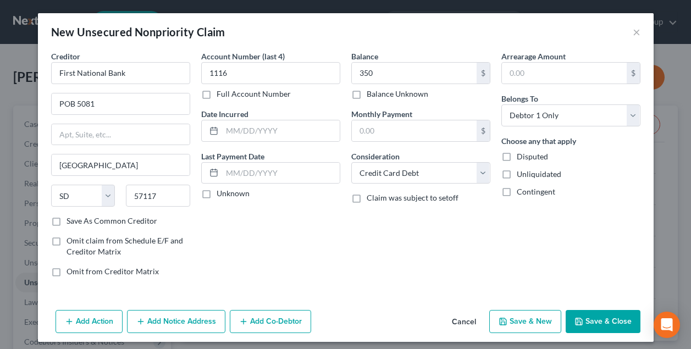
click at [67, 220] on label "Save As Common Creditor" at bounding box center [112, 221] width 91 height 11
click at [71, 220] on input "Save As Common Creditor" at bounding box center [74, 219] width 7 height 7
click at [609, 322] on button "Save & Close" at bounding box center [603, 321] width 75 height 23
checkbox input "false"
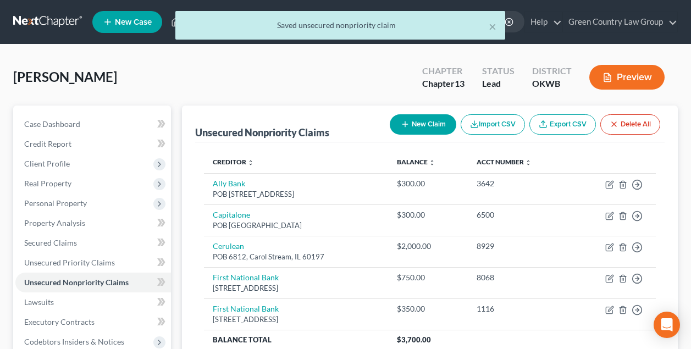
click at [419, 126] on button "New Claim" at bounding box center [423, 124] width 67 height 20
select select "0"
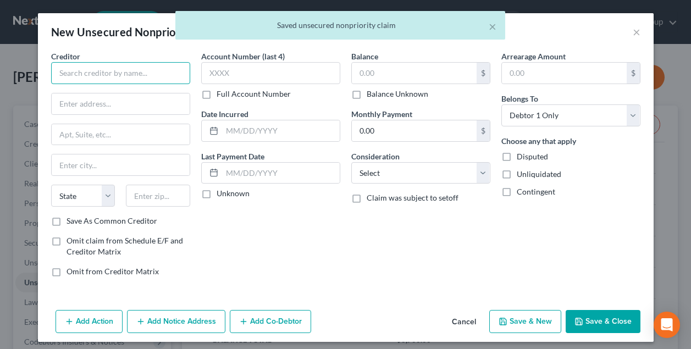
click at [100, 73] on input "text" at bounding box center [120, 73] width 139 height 22
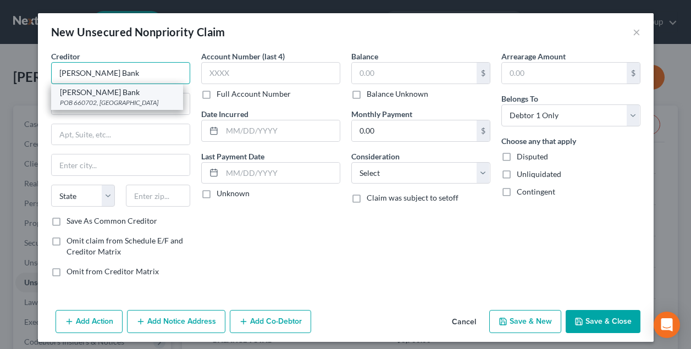
type input "[PERSON_NAME] Bank"
click at [79, 98] on div "POB 660702, [GEOGRAPHIC_DATA]" at bounding box center [117, 102] width 114 height 9
type input "POB 660702"
type input "[GEOGRAPHIC_DATA]"
select select "45"
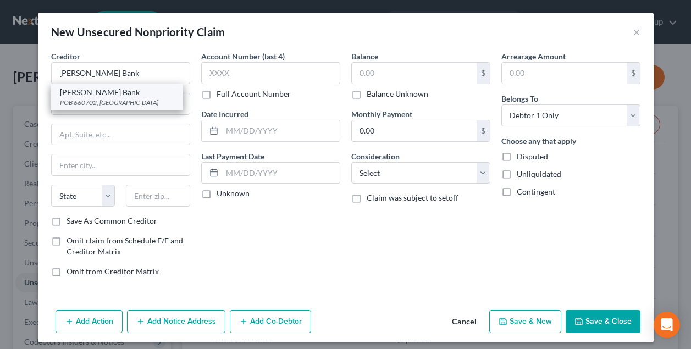
type input "75266"
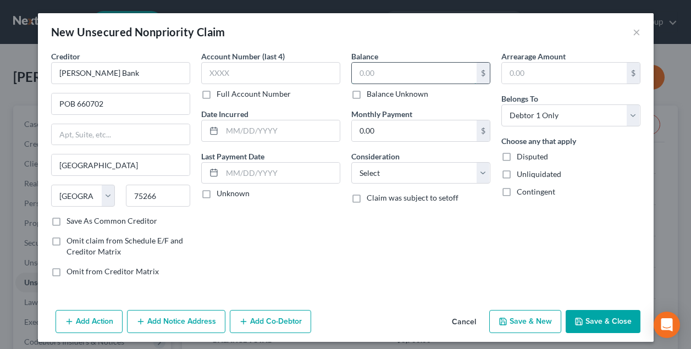
click at [373, 78] on input "text" at bounding box center [414, 73] width 125 height 21
type input "600.00"
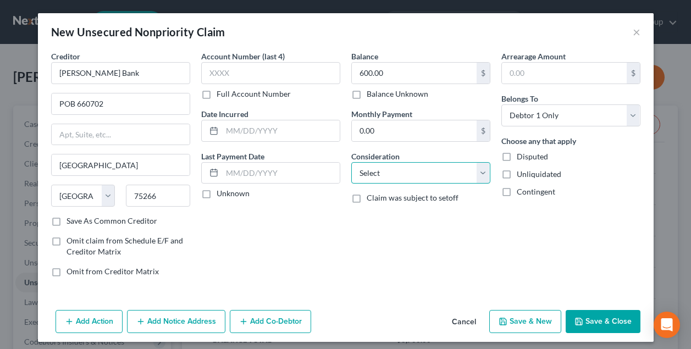
select select "2"
click at [535, 323] on button "Save & New" at bounding box center [525, 321] width 72 height 23
select select "0"
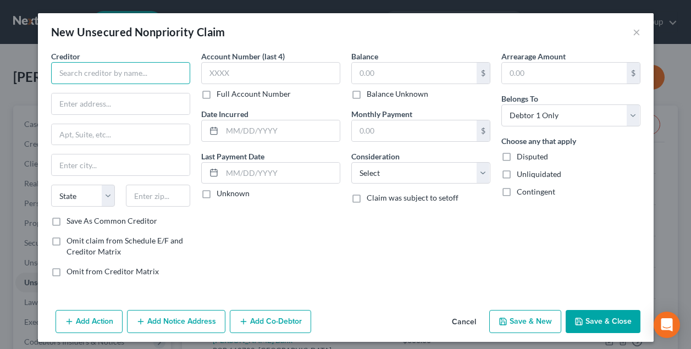
click at [116, 72] on input "text" at bounding box center [120, 73] width 139 height 22
type input "Zip Pay Inc."
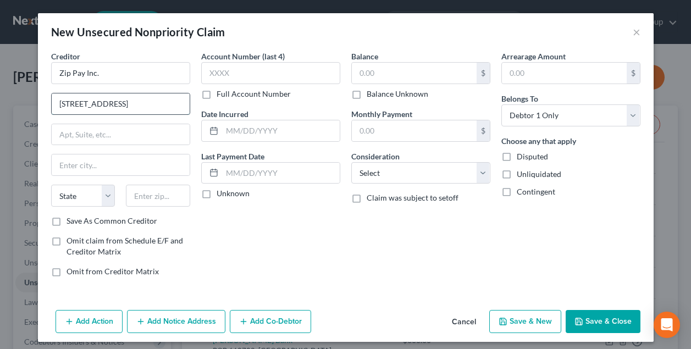
type input "[STREET_ADDRESS]"
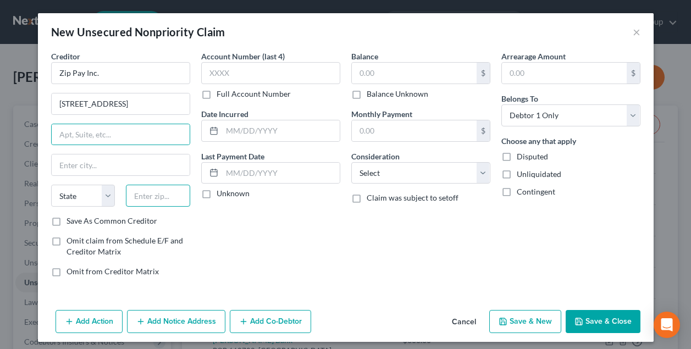
drag, startPoint x: 139, startPoint y: 192, endPoint x: 138, endPoint y: 185, distance: 7.8
type input "10003"
click at [67, 225] on label "Save As Common Creditor" at bounding box center [112, 221] width 91 height 11
click at [71, 223] on input "Save As Common Creditor" at bounding box center [74, 219] width 7 height 7
checkbox input "true"
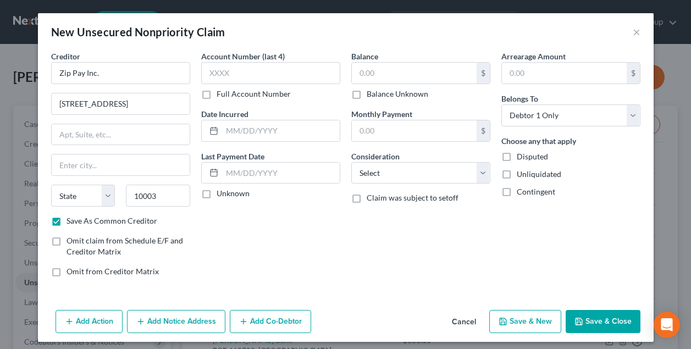
type input "[US_STATE]"
select select "35"
click at [395, 71] on input "text" at bounding box center [414, 73] width 125 height 21
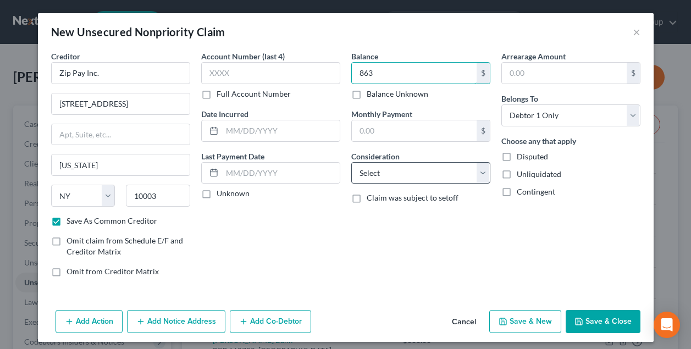
type input "863"
select select "2"
click at [589, 320] on button "Save & Close" at bounding box center [603, 321] width 75 height 23
checkbox input "false"
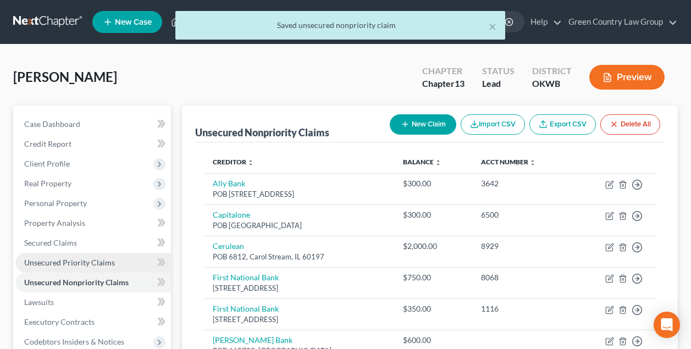
click at [69, 262] on span "Unsecured Priority Claims" at bounding box center [69, 262] width 91 height 9
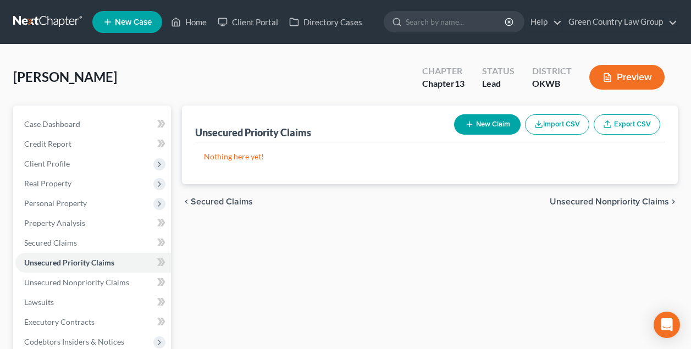
click at [489, 125] on button "New Claim" at bounding box center [487, 124] width 67 height 20
select select "0"
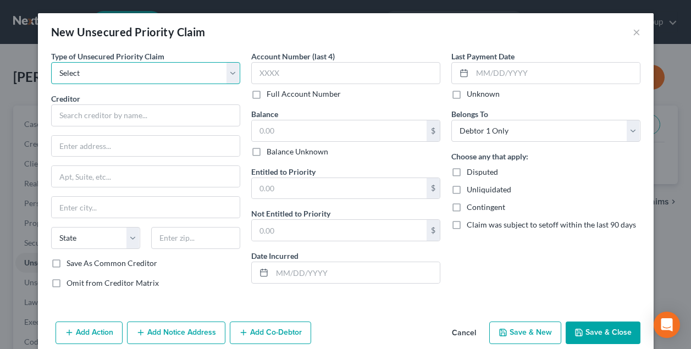
click at [184, 79] on select "Select Taxes & Other Government Units Domestic Support Obligations Extensions o…" at bounding box center [145, 73] width 189 height 22
select select "0"
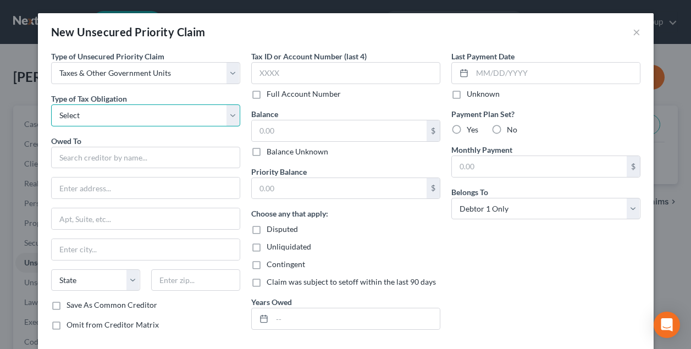
click at [139, 111] on select "Select Federal City State Franchise Tax Board Other" at bounding box center [145, 115] width 189 height 22
select select "0"
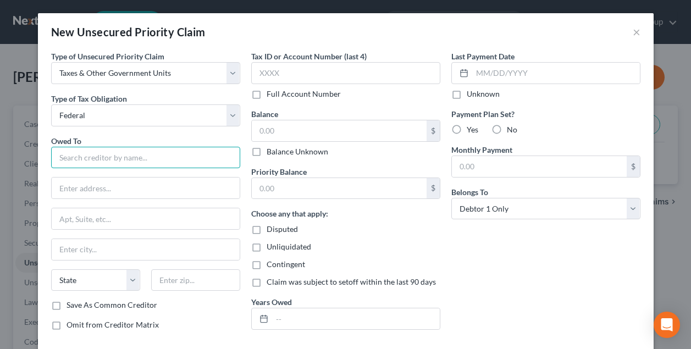
click at [112, 152] on input "text" at bounding box center [145, 158] width 189 height 22
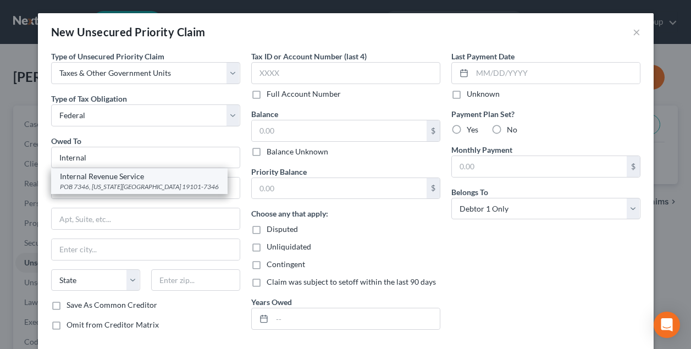
click at [121, 177] on div "Internal Revenue Service" at bounding box center [139, 176] width 159 height 11
type input "Internal Revenue Service"
type input "POB 7346"
type input "[US_STATE][GEOGRAPHIC_DATA]"
select select "37"
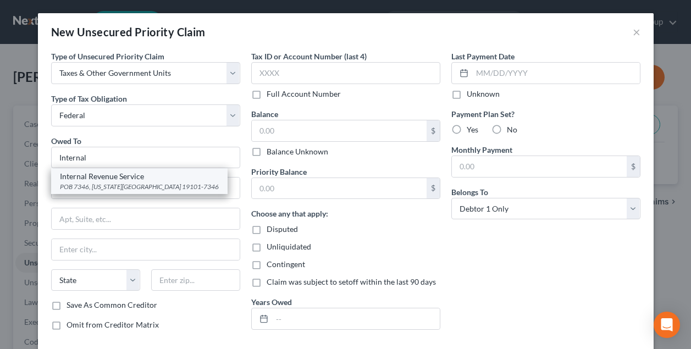
type input "19101-7346"
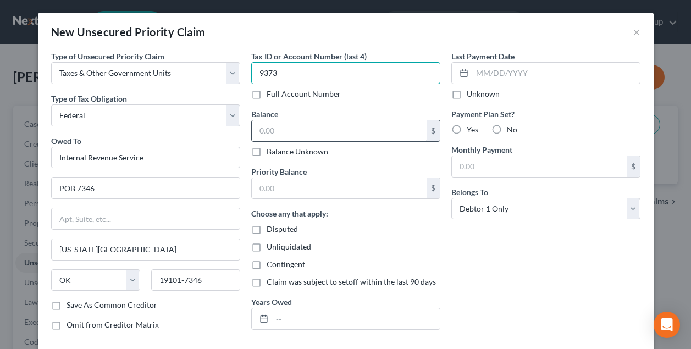
type input "9373"
click at [296, 129] on input "text" at bounding box center [339, 130] width 175 height 21
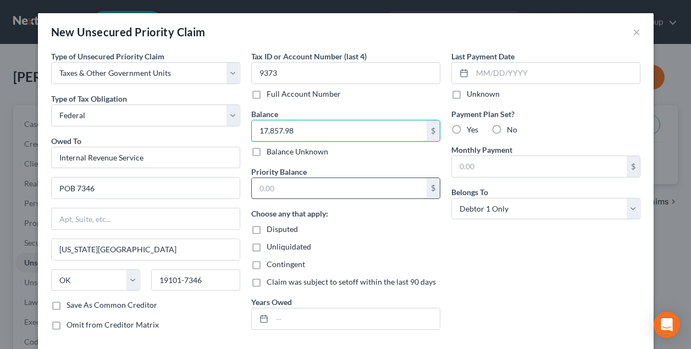
type input "17,857.98"
click at [308, 185] on input "text" at bounding box center [339, 188] width 175 height 21
type input "17,857.98"
click at [355, 217] on div "Choose any that apply: Disputed Unliquidated Contingent Claim was subject to se…" at bounding box center [345, 248] width 189 height 80
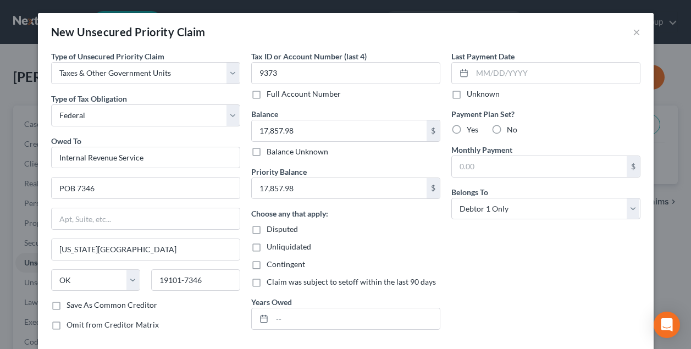
click at [338, 222] on div "Choose any that apply: Disputed Unliquidated Contingent Claim was subject to se…" at bounding box center [345, 248] width 189 height 80
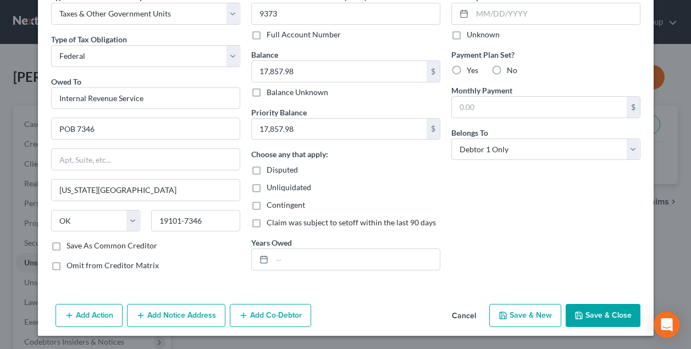
scroll to position [59, 0]
click at [602, 313] on button "Save & Close" at bounding box center [603, 315] width 75 height 23
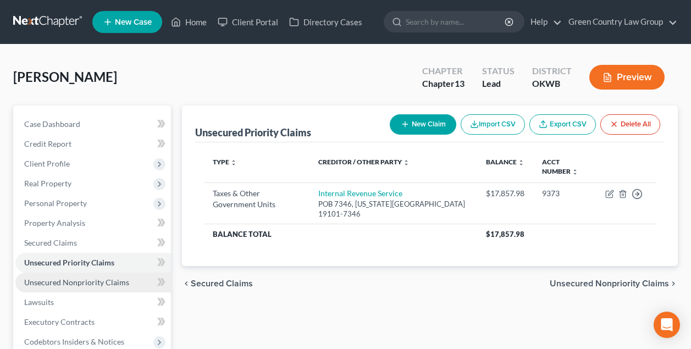
click at [67, 283] on span "Unsecured Nonpriority Claims" at bounding box center [76, 282] width 105 height 9
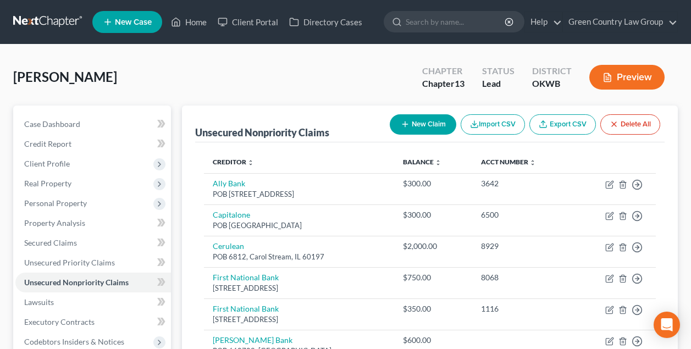
click at [422, 127] on button "New Claim" at bounding box center [423, 124] width 67 height 20
select select "0"
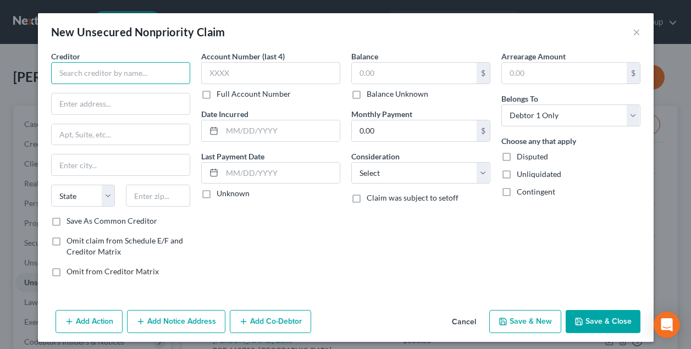
click at [143, 79] on input "text" at bounding box center [120, 73] width 139 height 22
type input "NelNet"
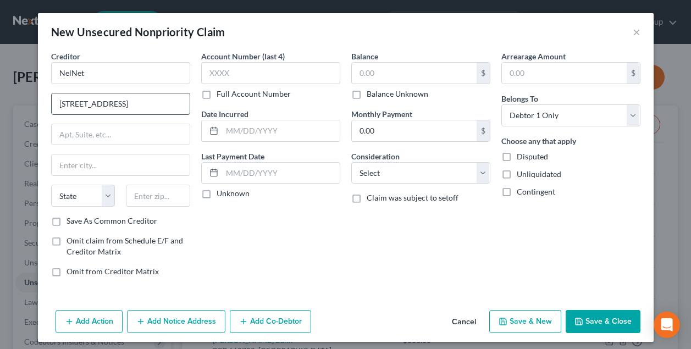
click at [118, 102] on input "[STREET_ADDRESS]" at bounding box center [121, 103] width 138 height 21
click at [121, 104] on input "[STREET_ADDRESS]" at bounding box center [121, 103] width 138 height 21
type input "[STREET_ADDRESS]"
type input "Ste. 100"
type input "68508"
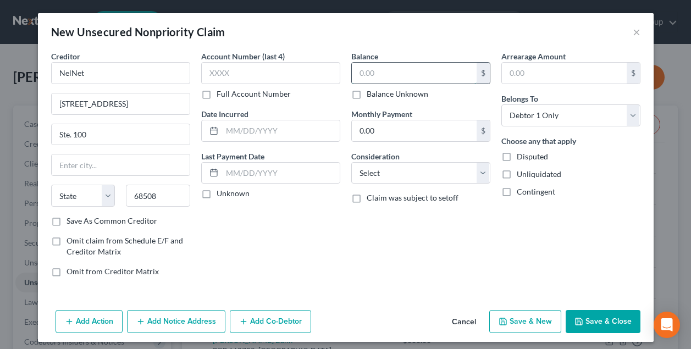
click at [401, 75] on input "text" at bounding box center [414, 73] width 125 height 21
type input "Lincoln"
select select "30"
type input "215,146.84"
click at [411, 129] on input "0.00" at bounding box center [414, 130] width 125 height 21
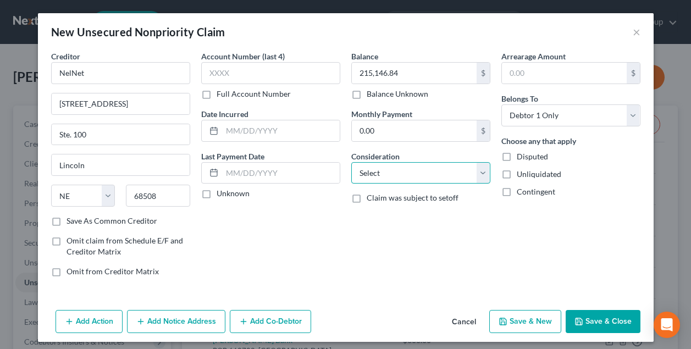
select select "17"
click at [539, 320] on button "Save & New" at bounding box center [525, 321] width 72 height 23
select select "0"
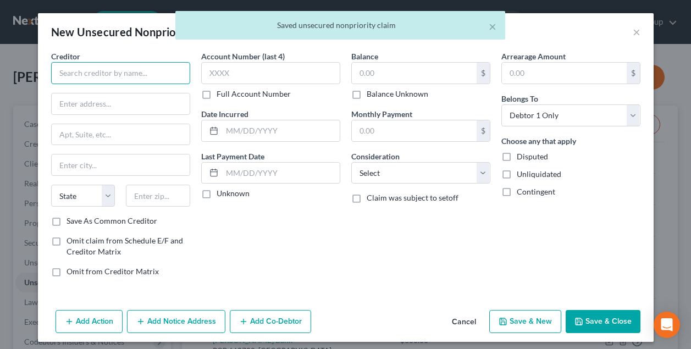
click at [141, 73] on input "text" at bounding box center [120, 73] width 139 height 22
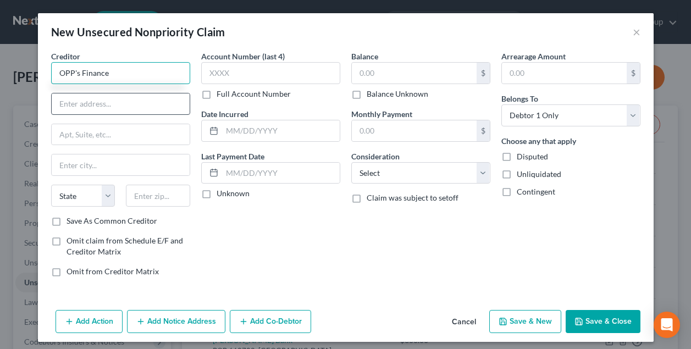
type input "OPP's Finance"
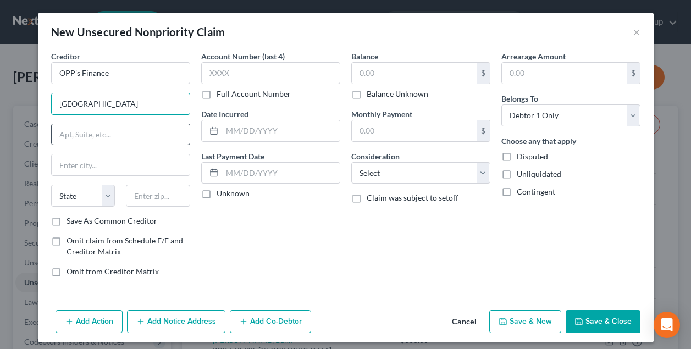
type input "[GEOGRAPHIC_DATA]"
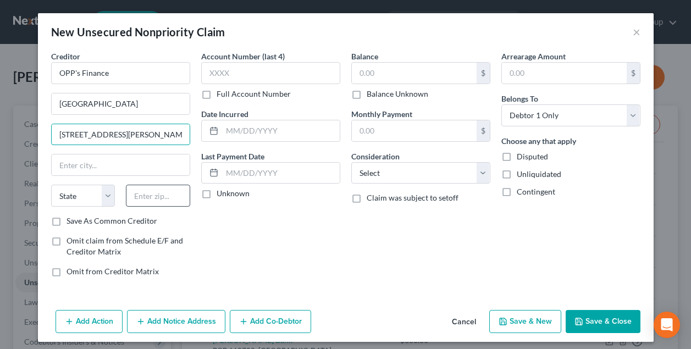
type input "[STREET_ADDRESS][PERSON_NAME]"
type input "60601"
click at [234, 222] on div "Account Number (last 4) Full Account Number Date Incurred Last Payment Date Unk…" at bounding box center [271, 168] width 150 height 235
type input "[GEOGRAPHIC_DATA]"
select select "14"
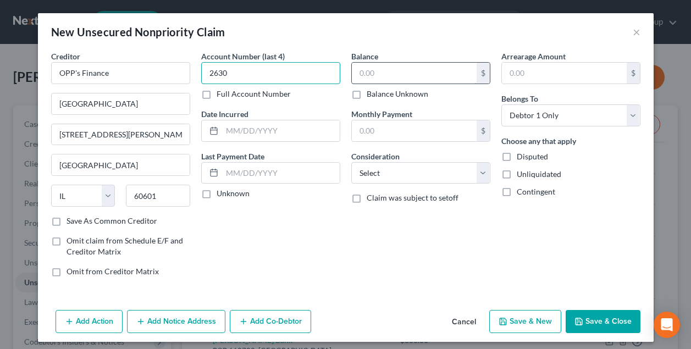
type input "2630"
click at [389, 71] on input "text" at bounding box center [414, 73] width 125 height 21
type input "4,000"
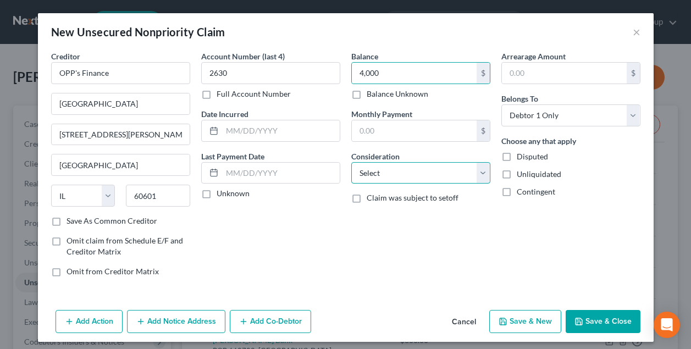
click at [443, 179] on select "Select Cable / Satellite Services Collection Agency Credit Card Debt Debt Couns…" at bounding box center [420, 173] width 139 height 22
select select "2"
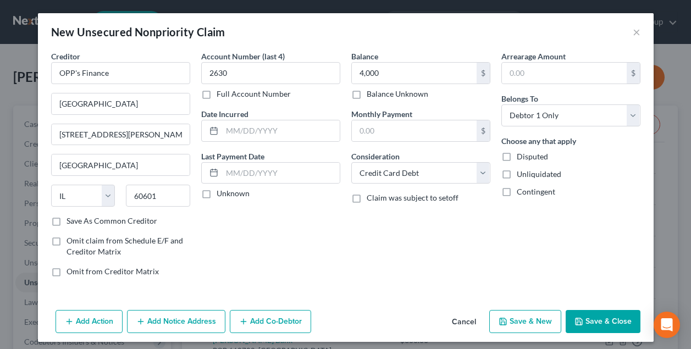
click at [519, 321] on button "Save & New" at bounding box center [525, 321] width 72 height 23
select select "0"
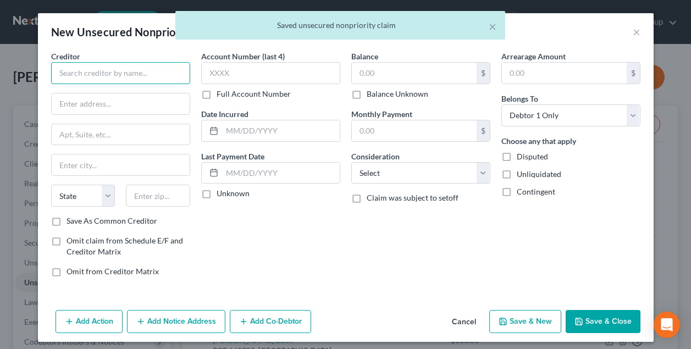
click at [152, 74] on input "text" at bounding box center [120, 73] width 139 height 22
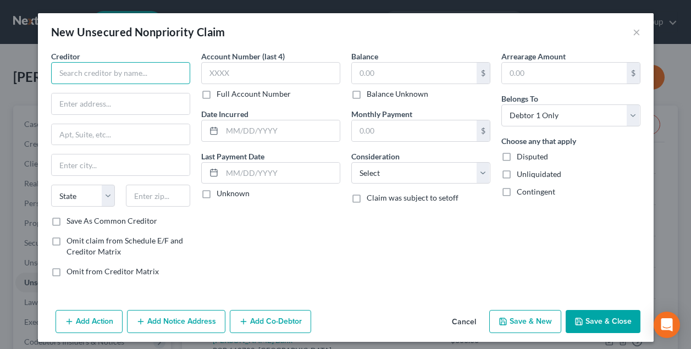
click at [152, 74] on input "text" at bounding box center [120, 73] width 139 height 22
type input "Simple Fast Loans"
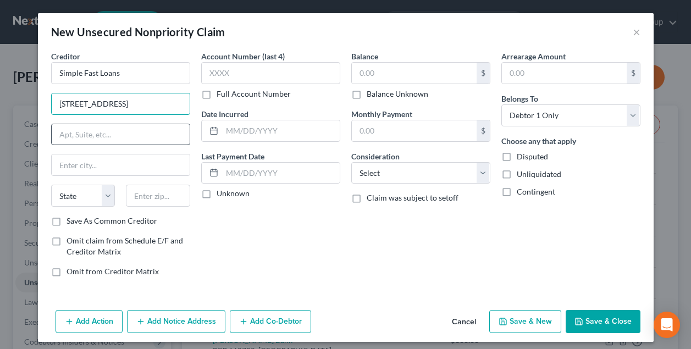
type input "[STREET_ADDRESS]"
type input "Ste 406"
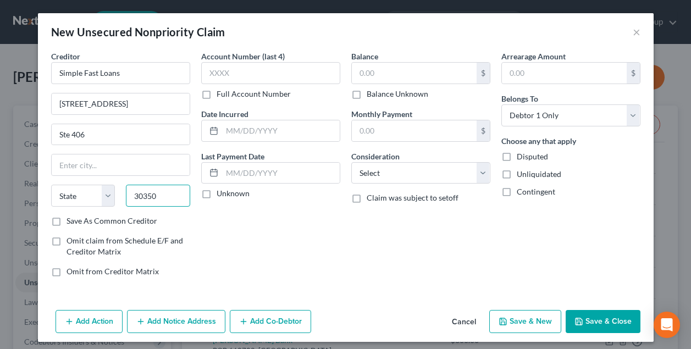
type input "30350"
click at [67, 221] on label "Save As Common Creditor" at bounding box center [112, 221] width 91 height 11
click at [71, 221] on input "Save As Common Creditor" at bounding box center [74, 219] width 7 height 7
checkbox input "true"
type input "[GEOGRAPHIC_DATA]"
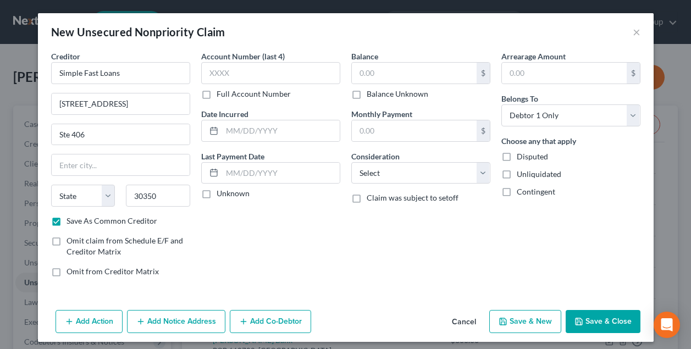
select select "10"
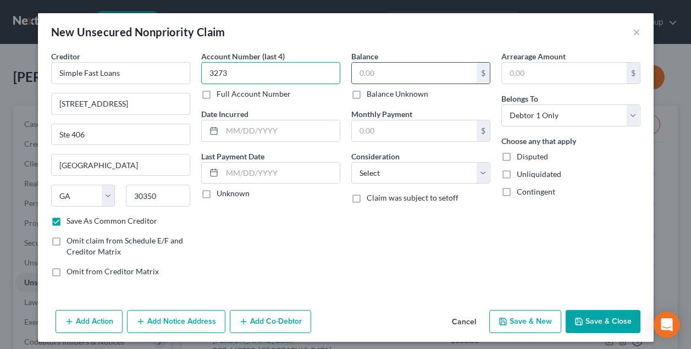
type input "3273"
click at [396, 73] on input "text" at bounding box center [414, 73] width 125 height 21
type input "1,600"
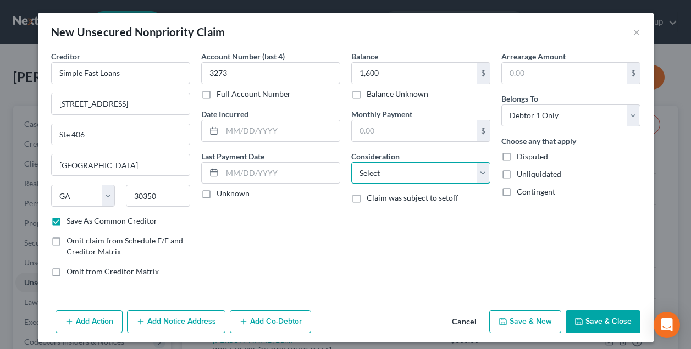
select select "10"
click at [523, 319] on button "Save & New" at bounding box center [525, 321] width 72 height 23
select select "0"
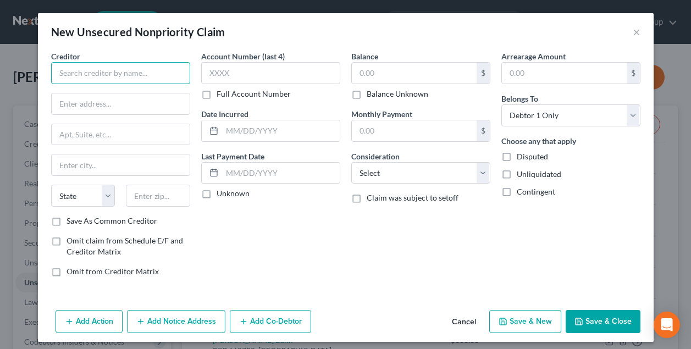
click at [140, 72] on input "text" at bounding box center [120, 73] width 139 height 22
click at [93, 71] on input "Quick Creit Connect" at bounding box center [120, 73] width 139 height 22
type input "Quick Credit Connect"
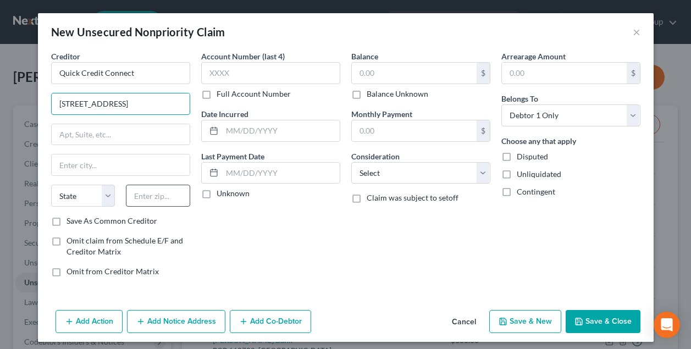
type input "[STREET_ADDRESS]"
type input "45409"
click at [209, 219] on div "Account Number (last 4) Full Account Number Date Incurred Last Payment Date Unk…" at bounding box center [271, 168] width 150 height 235
type input "[GEOGRAPHIC_DATA]"
select select "36"
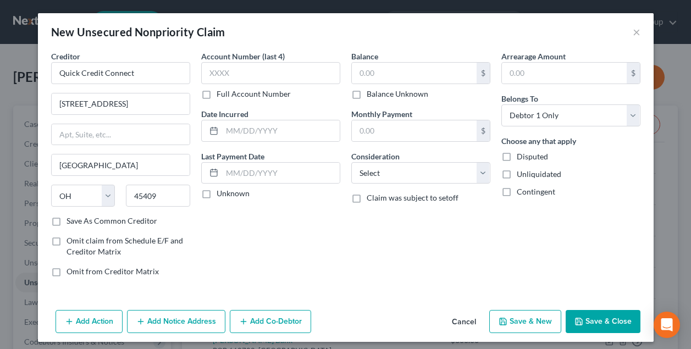
click at [208, 217] on div "Account Number (last 4) Full Account Number Date Incurred Last Payment Date Unk…" at bounding box center [271, 168] width 150 height 235
type input "3008"
click at [373, 74] on input "text" at bounding box center [414, 73] width 125 height 21
type input "3,008"
click at [303, 81] on input "3008" at bounding box center [270, 73] width 139 height 22
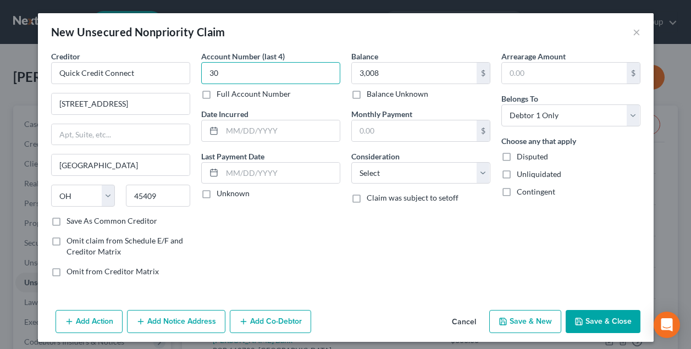
type input "3"
type input "3884"
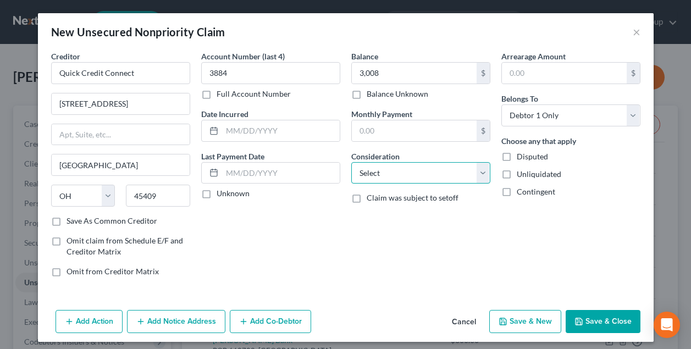
click at [398, 173] on select "Select Cable / Satellite Services Collection Agency Credit Card Debt Debt Couns…" at bounding box center [420, 173] width 139 height 22
select select "10"
click at [67, 219] on label "Save As Common Creditor" at bounding box center [112, 221] width 91 height 11
click at [71, 219] on input "Save As Common Creditor" at bounding box center [74, 219] width 7 height 7
checkbox input "true"
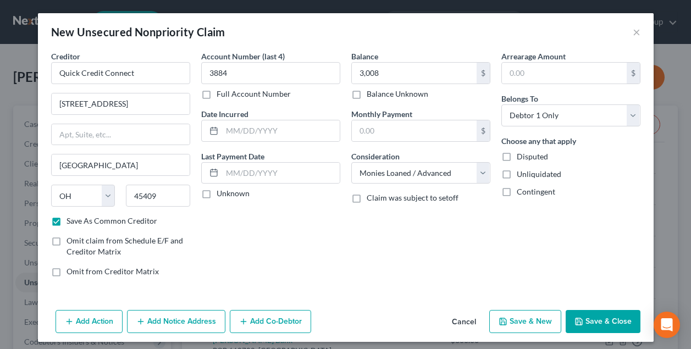
click at [516, 322] on button "Save & New" at bounding box center [525, 321] width 72 height 23
select select "0"
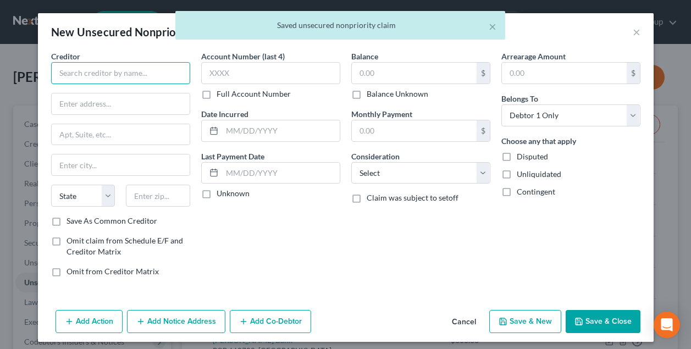
click at [112, 75] on input "text" at bounding box center [120, 73] width 139 height 22
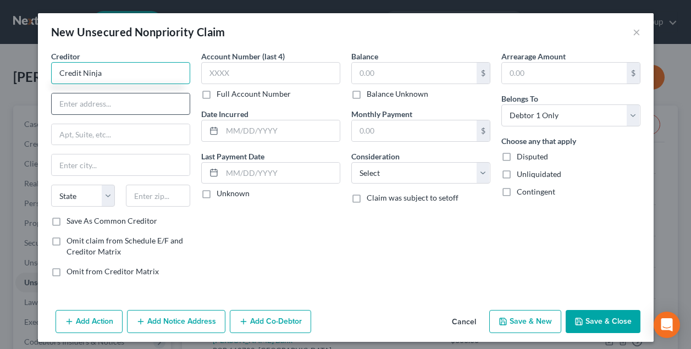
type input "Credit Ninja"
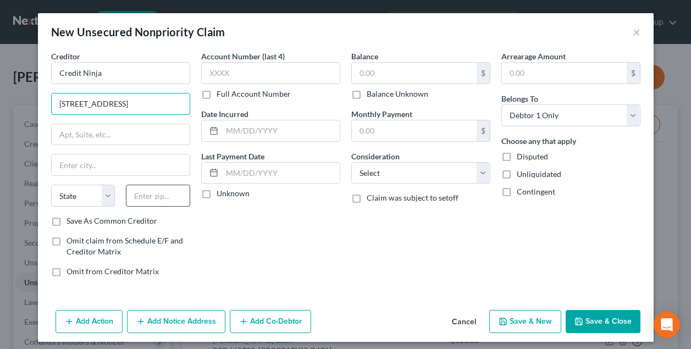
type input "[STREET_ADDRESS]"
type input "60606"
type input "[GEOGRAPHIC_DATA]"
select select "14"
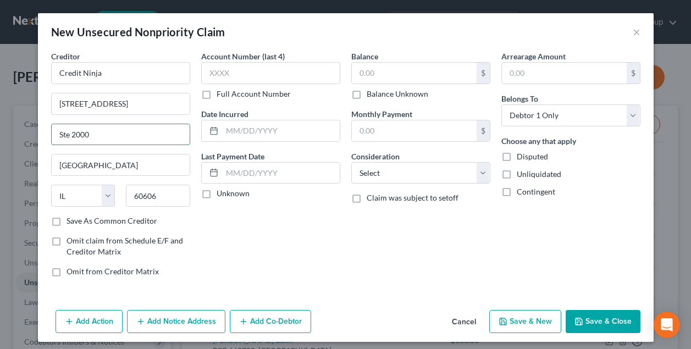
type input "Ste 2000"
click at [67, 220] on label "Save As Common Creditor" at bounding box center [112, 221] width 91 height 11
click at [71, 220] on input "Save As Common Creditor" at bounding box center [74, 219] width 7 height 7
checkbox input "true"
click at [364, 80] on input "text" at bounding box center [414, 73] width 125 height 21
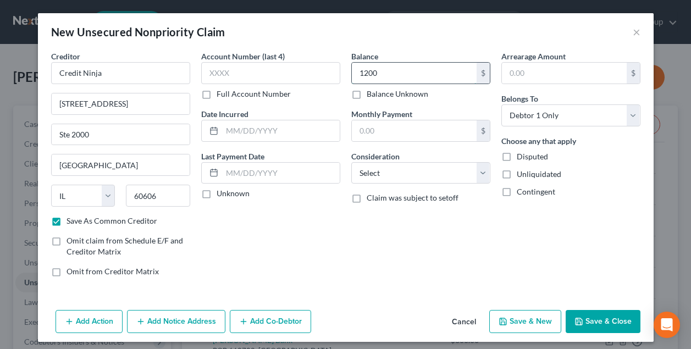
type input "1,200"
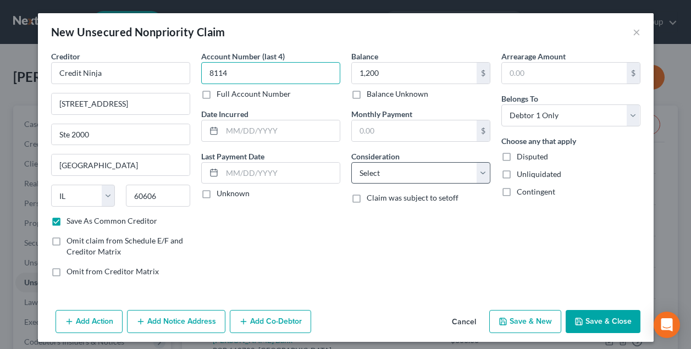
type input "8114"
click at [408, 169] on select "Select Cable / Satellite Services Collection Agency Credit Card Debt Debt Couns…" at bounding box center [420, 173] width 139 height 22
select select "10"
click at [341, 278] on div "Account Number (last 4) 8114 Full Account Number Date Incurred Last Payment Dat…" at bounding box center [271, 168] width 150 height 235
click at [605, 317] on button "Save & Close" at bounding box center [603, 321] width 75 height 23
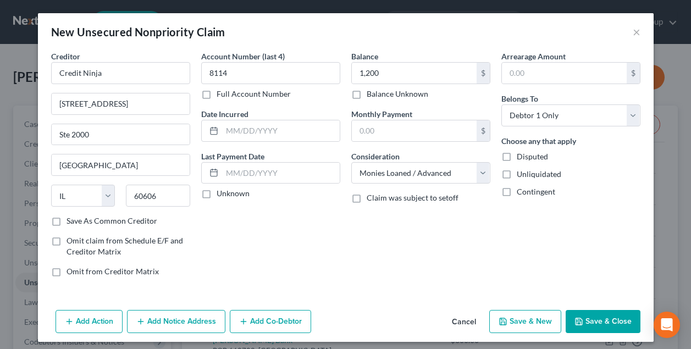
checkbox input "false"
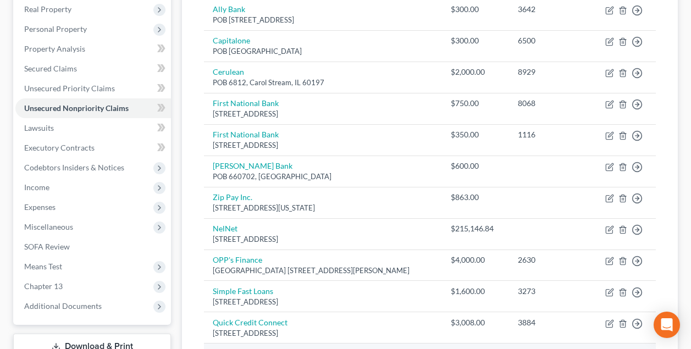
scroll to position [174, 0]
click at [46, 188] on span "Income" at bounding box center [36, 187] width 25 height 9
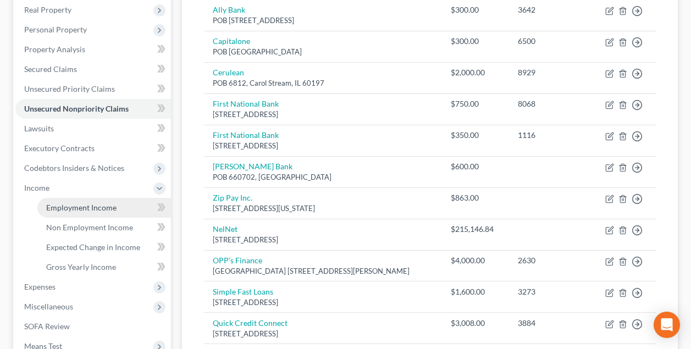
click at [71, 207] on span "Employment Income" at bounding box center [81, 207] width 70 height 9
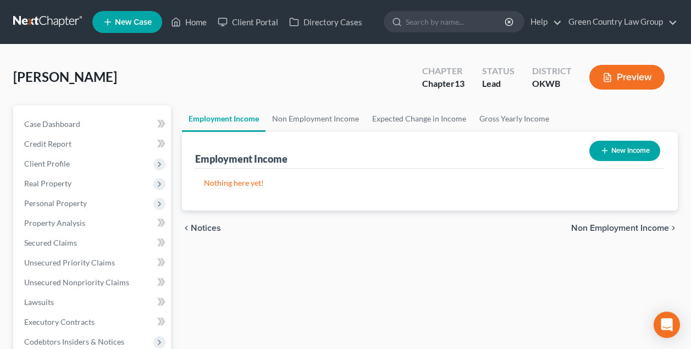
click at [622, 153] on button "New Income" at bounding box center [624, 151] width 71 height 20
select select "0"
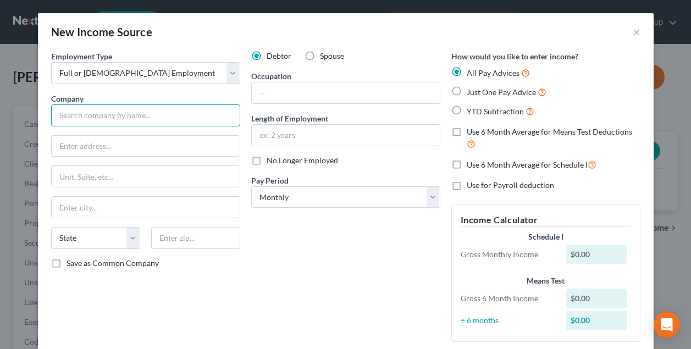
click at [107, 114] on input "text" at bounding box center [145, 115] width 189 height 22
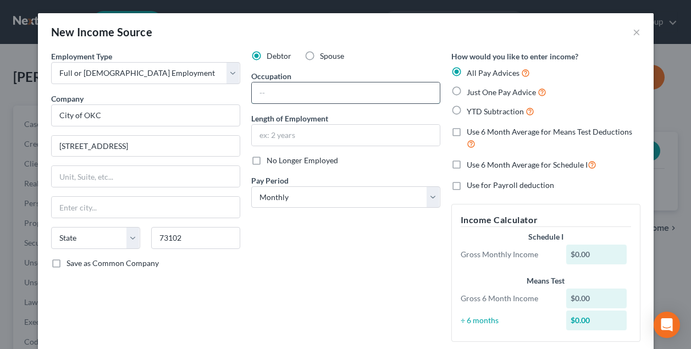
click at [290, 93] on input "text" at bounding box center [346, 92] width 188 height 21
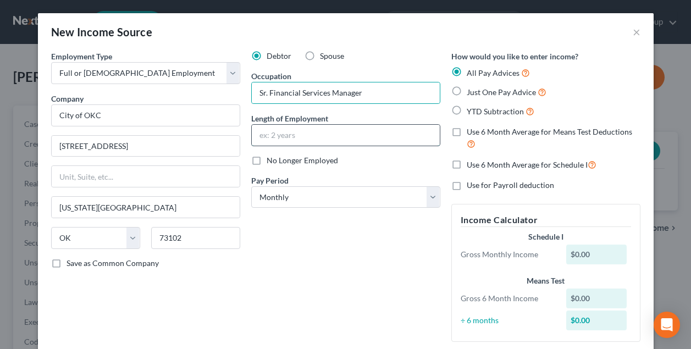
click at [283, 132] on input "text" at bounding box center [346, 135] width 188 height 21
click at [358, 234] on div "Debtor Spouse Occupation Sr. Financial Services Manager Length of Employment 6 …" at bounding box center [346, 201] width 200 height 300
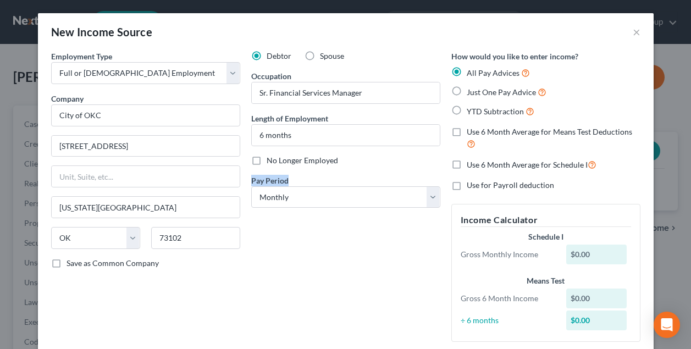
click at [358, 234] on div "Debtor Spouse Occupation Sr. Financial Services Manager Length of Employment 6 …" at bounding box center [346, 201] width 200 height 300
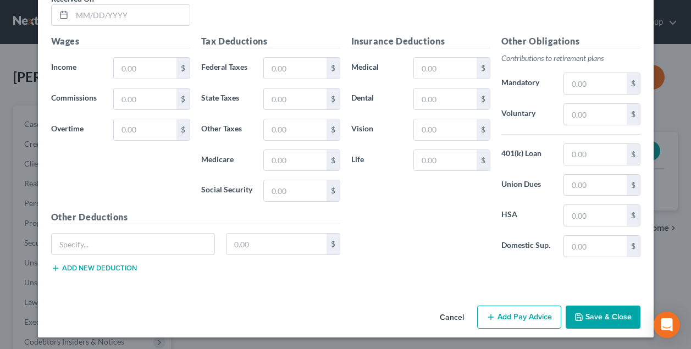
scroll to position [439, 0]
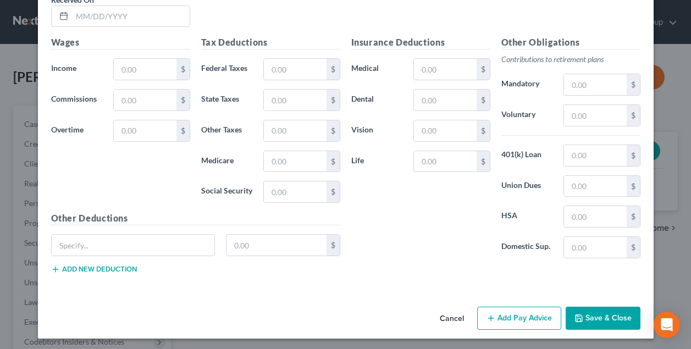
click at [597, 313] on button "Save & Close" at bounding box center [603, 318] width 75 height 23
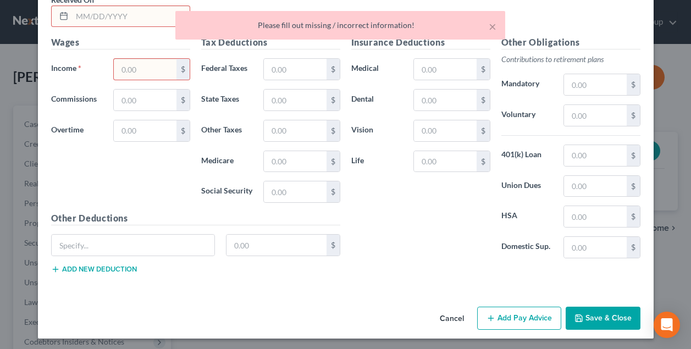
click at [144, 66] on input "text" at bounding box center [145, 69] width 62 height 21
click at [129, 18] on input "text" at bounding box center [131, 16] width 118 height 21
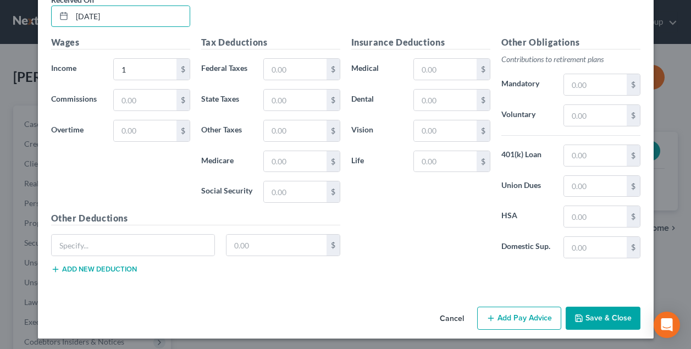
click at [137, 159] on div "Wages Income * 1 $ Commissions $ Overtime $" at bounding box center [121, 124] width 150 height 176
click at [607, 319] on button "Save & Close" at bounding box center [603, 318] width 75 height 23
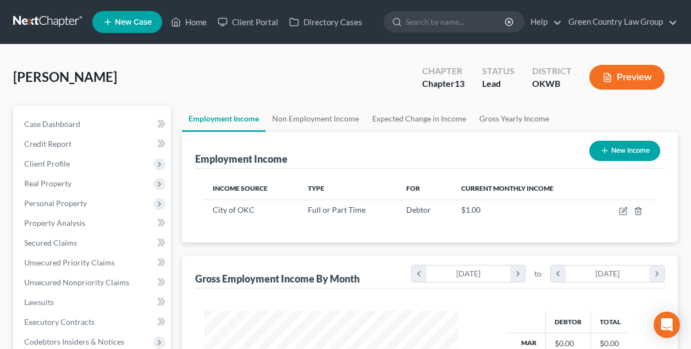
scroll to position [197, 276]
click at [219, 66] on div "[PERSON_NAME] Upgraded Chapter Chapter 13 Status Lead District OKWB Preview" at bounding box center [345, 82] width 665 height 48
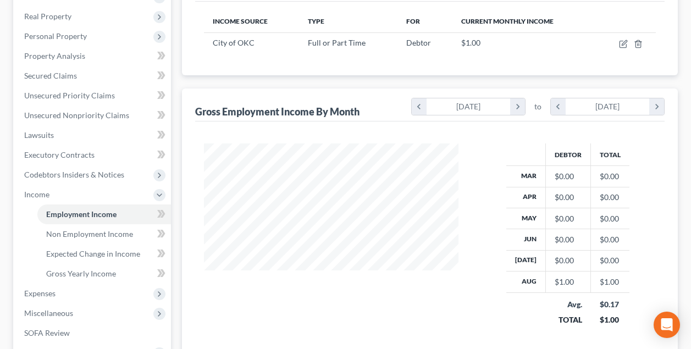
scroll to position [173, 0]
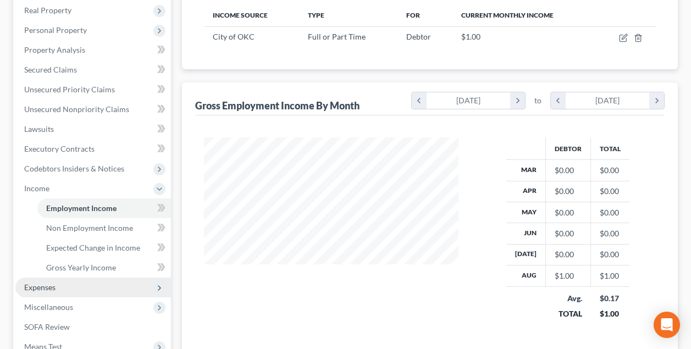
click at [38, 289] on span "Expenses" at bounding box center [39, 287] width 31 height 9
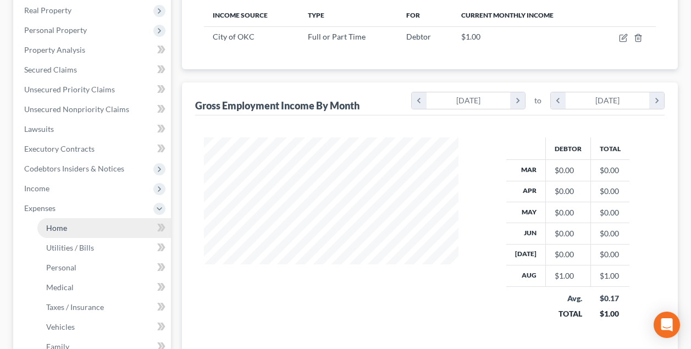
click at [69, 230] on link "Home" at bounding box center [104, 228] width 134 height 20
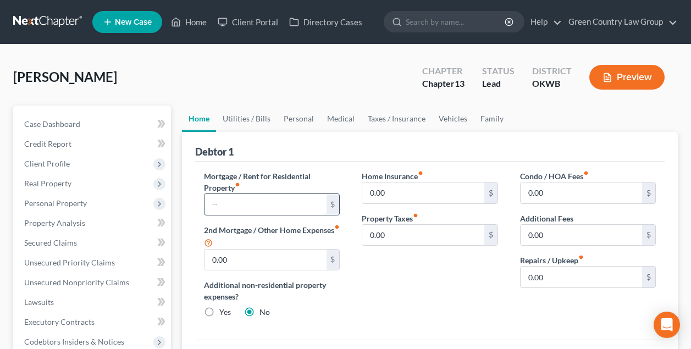
click at [214, 203] on input "text" at bounding box center [265, 204] width 121 height 21
click at [251, 121] on link "Utilities / Bills" at bounding box center [246, 119] width 61 height 26
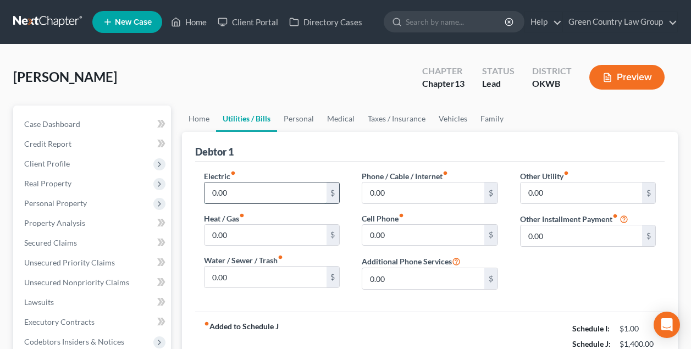
click at [246, 194] on input "0.00" at bounding box center [265, 193] width 121 height 21
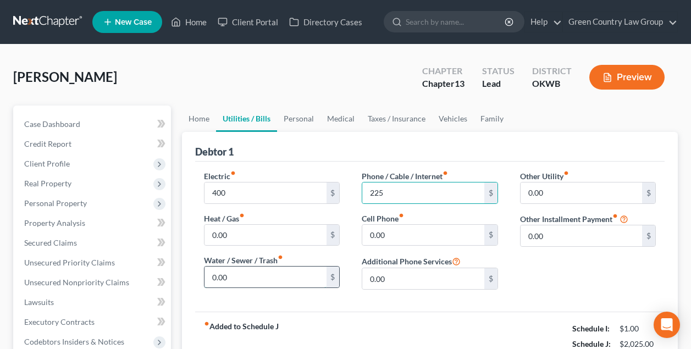
click at [289, 281] on input "0.00" at bounding box center [265, 277] width 121 height 21
click at [302, 121] on link "Personal" at bounding box center [298, 119] width 43 height 26
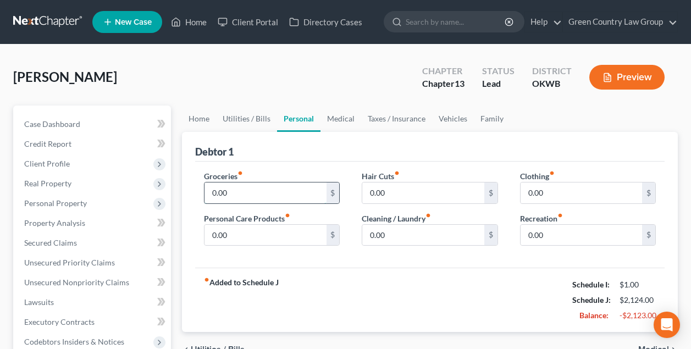
click at [258, 197] on input "0.00" at bounding box center [265, 193] width 121 height 21
click at [552, 194] on input "0.00" at bounding box center [581, 193] width 121 height 21
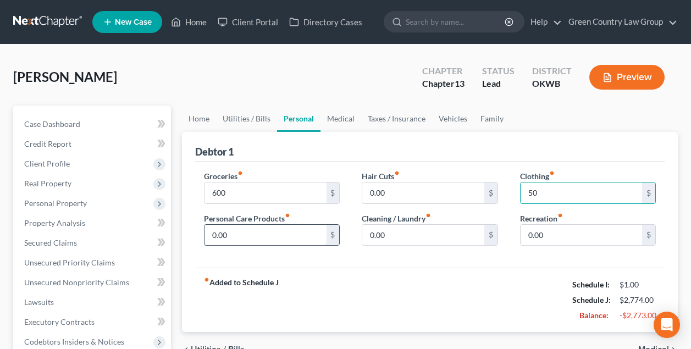
click at [276, 239] on input "0.00" at bounding box center [265, 235] width 121 height 21
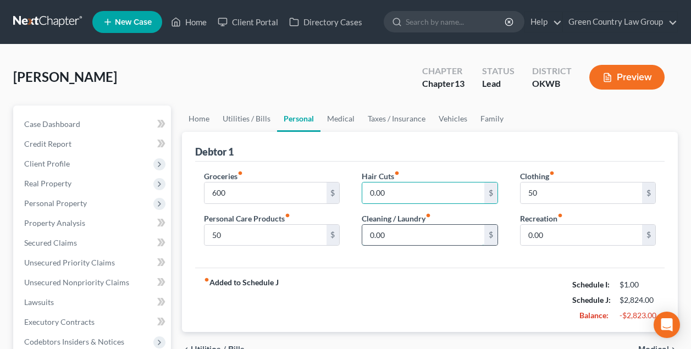
click at [417, 231] on input "0.00" at bounding box center [422, 235] width 121 height 21
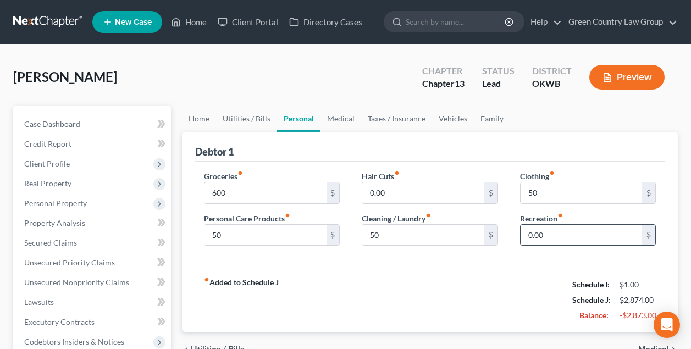
click at [550, 234] on input "0.00" at bounding box center [581, 235] width 121 height 21
click at [339, 116] on link "Medical" at bounding box center [341, 119] width 41 height 26
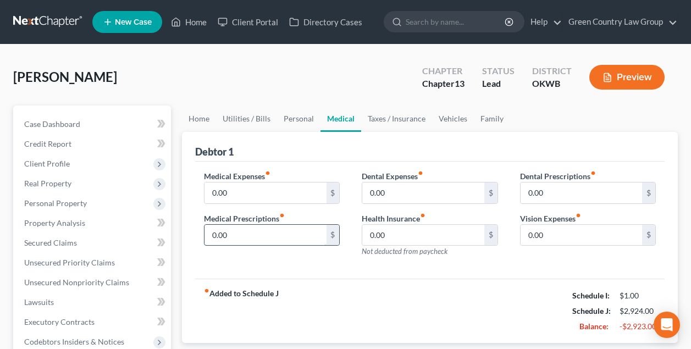
click at [271, 231] on input "0.00" at bounding box center [265, 235] width 121 height 21
click at [449, 118] on link "Vehicles" at bounding box center [453, 119] width 42 height 26
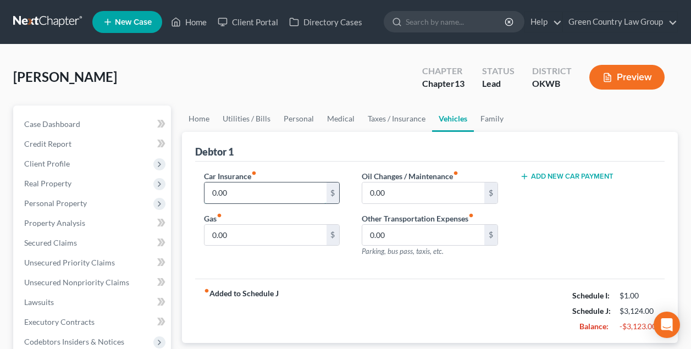
click at [280, 194] on input "0.00" at bounding box center [265, 193] width 121 height 21
click at [282, 236] on input "0.00" at bounding box center [265, 235] width 121 height 21
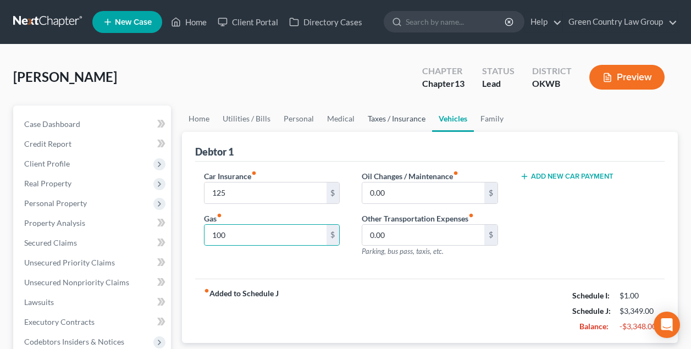
click at [391, 120] on link "Taxes / Insurance" at bounding box center [396, 119] width 71 height 26
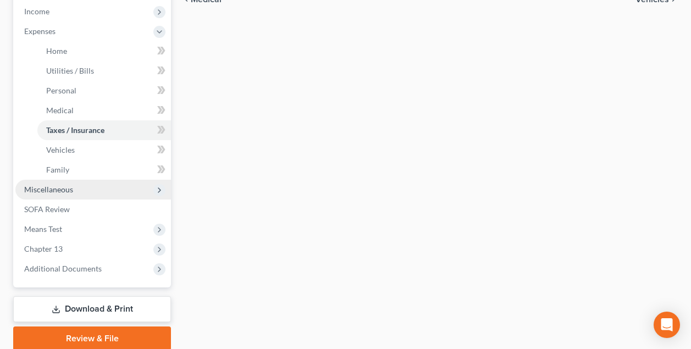
scroll to position [343, 0]
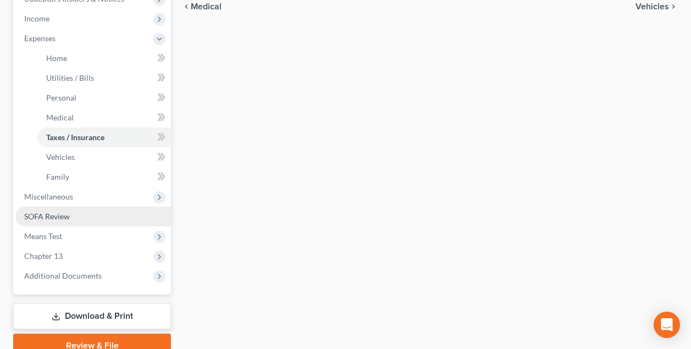
click at [54, 218] on span "SOFA Review" at bounding box center [47, 216] width 46 height 9
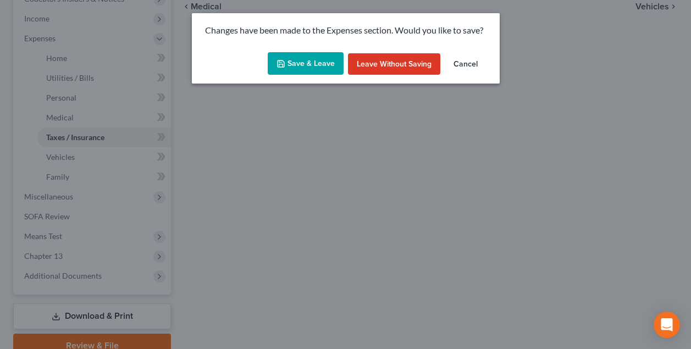
click at [305, 64] on button "Save & Leave" at bounding box center [306, 63] width 76 height 23
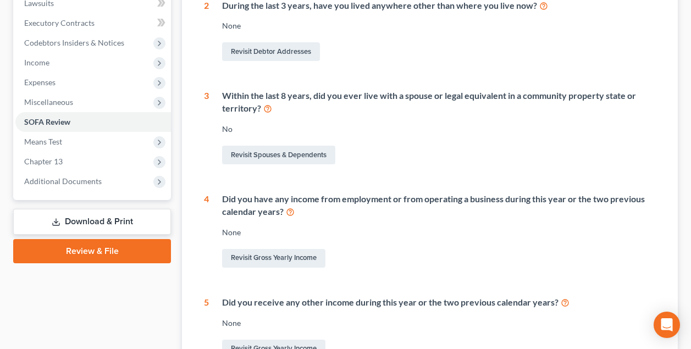
scroll to position [424, 0]
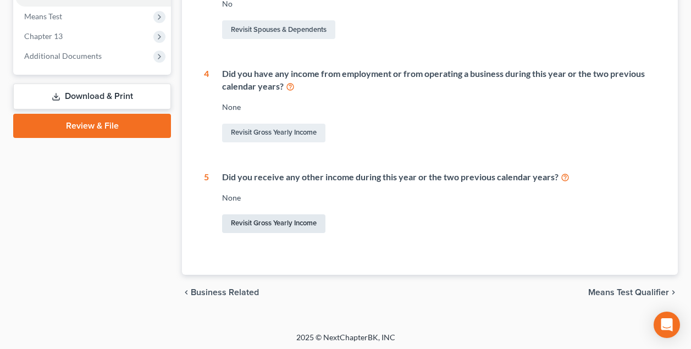
click at [285, 220] on link "Revisit Gross Yearly Income" at bounding box center [273, 223] width 103 height 19
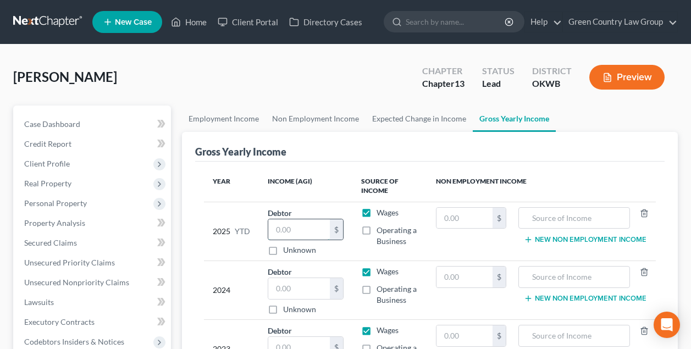
click at [293, 224] on input "text" at bounding box center [299, 229] width 62 height 21
click at [288, 285] on input "text" at bounding box center [299, 288] width 62 height 21
click at [300, 342] on input "text" at bounding box center [299, 347] width 62 height 21
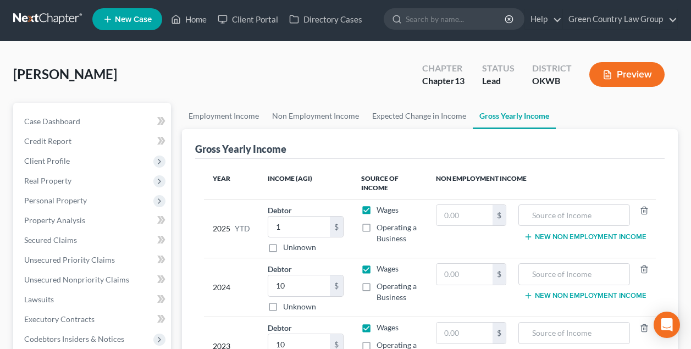
click at [396, 150] on div "Gross Yearly Income" at bounding box center [429, 144] width 469 height 30
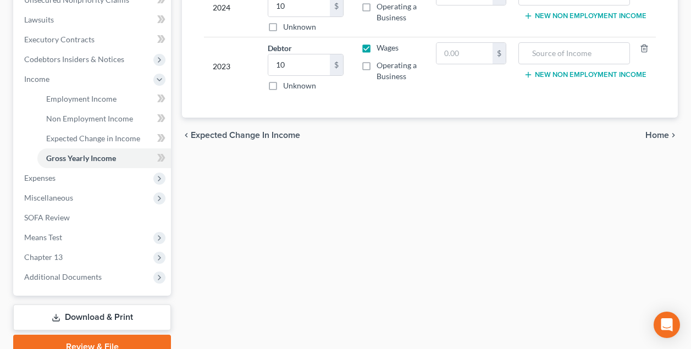
scroll to position [285, 0]
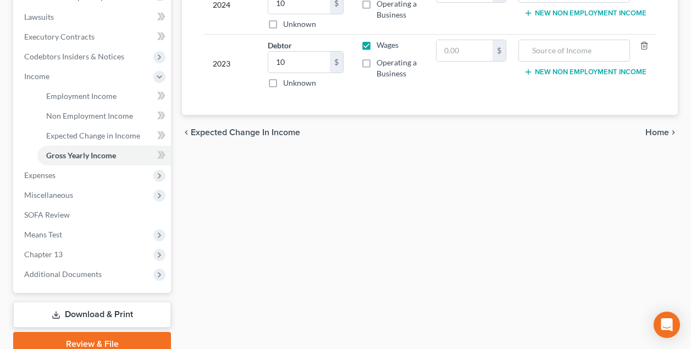
click at [663, 134] on span "Home" at bounding box center [657, 132] width 24 height 9
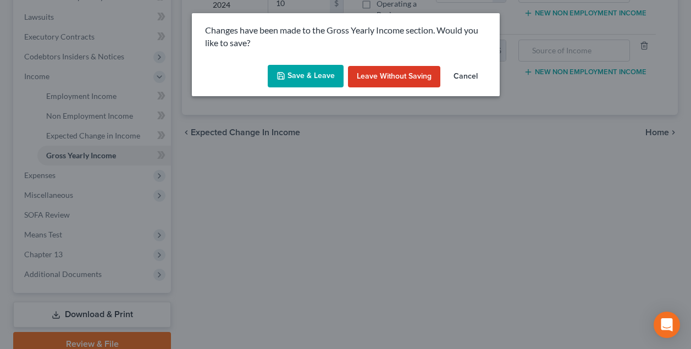
click at [318, 73] on button "Save & Leave" at bounding box center [306, 76] width 76 height 23
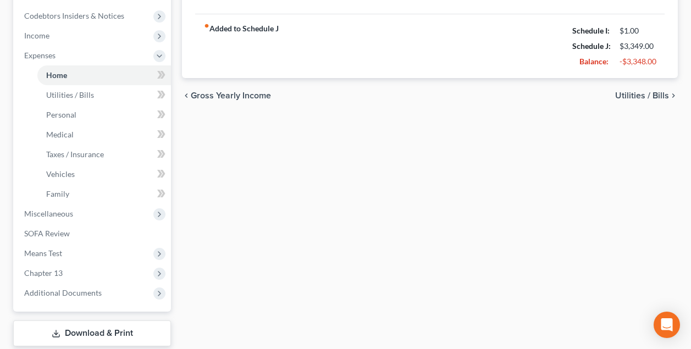
scroll to position [363, 0]
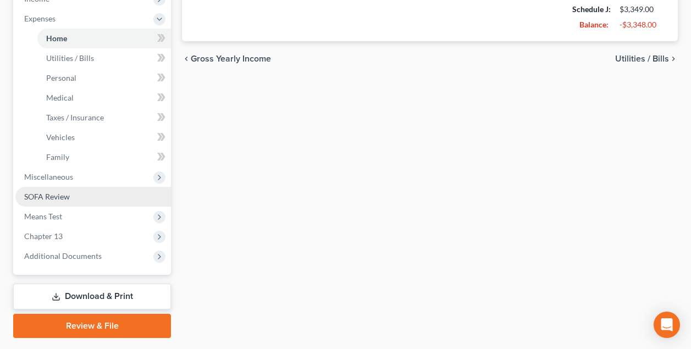
click at [66, 196] on span "SOFA Review" at bounding box center [47, 196] width 46 height 9
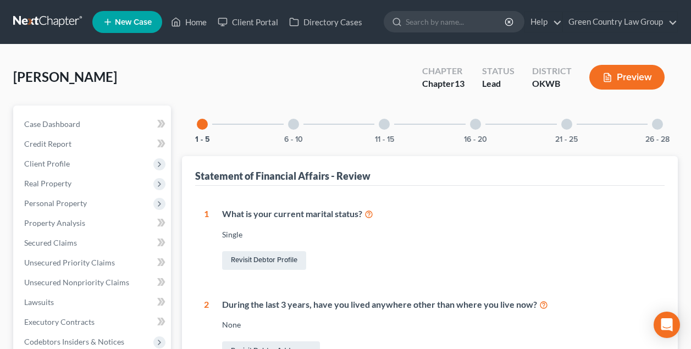
click at [388, 126] on div at bounding box center [384, 124] width 11 height 11
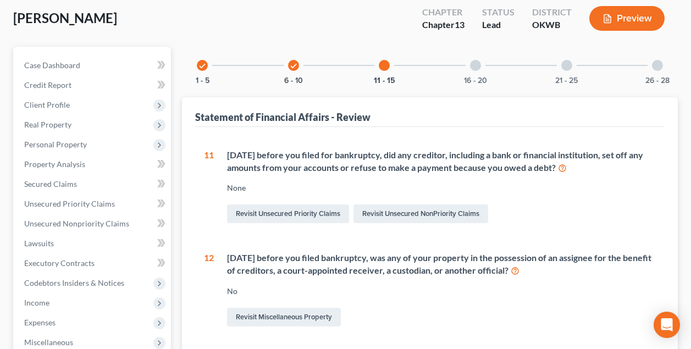
scroll to position [54, 0]
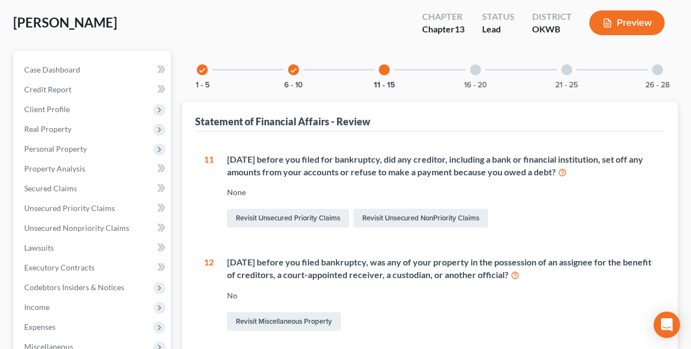
click at [474, 68] on div at bounding box center [475, 69] width 11 height 11
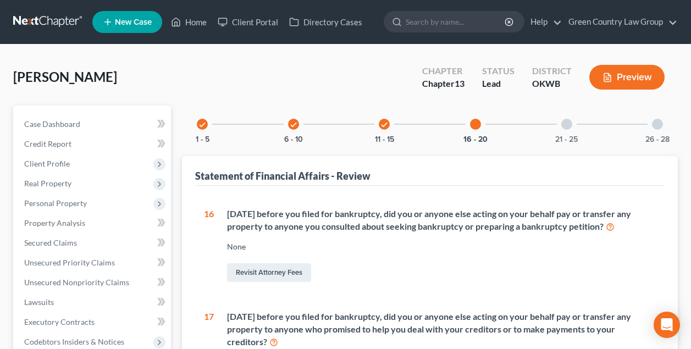
scroll to position [0, 0]
click at [566, 125] on div at bounding box center [566, 124] width 11 height 11
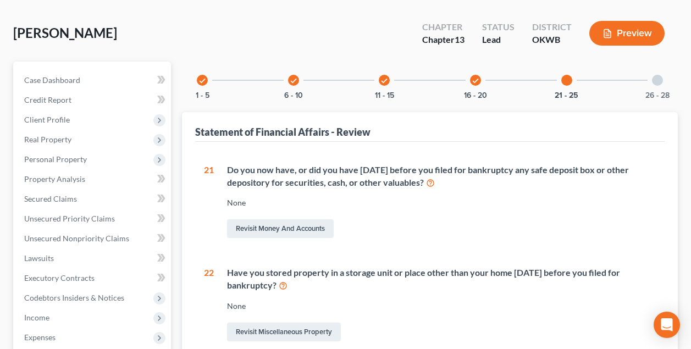
scroll to position [-2, 0]
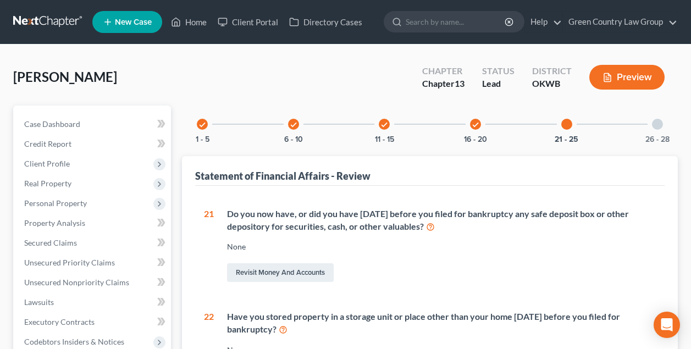
click at [476, 124] on icon "check" at bounding box center [476, 125] width 8 height 8
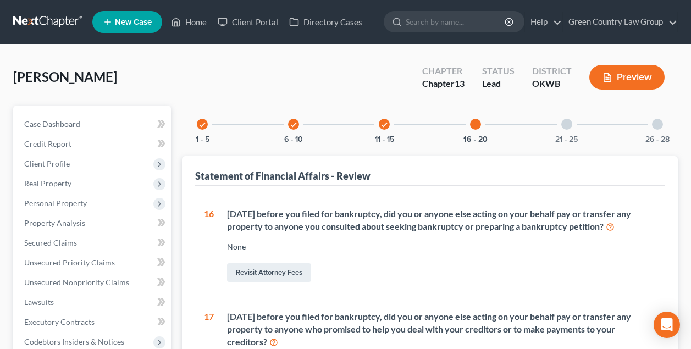
scroll to position [0, 0]
click at [269, 274] on link "Revisit Attorney Fees" at bounding box center [269, 272] width 84 height 19
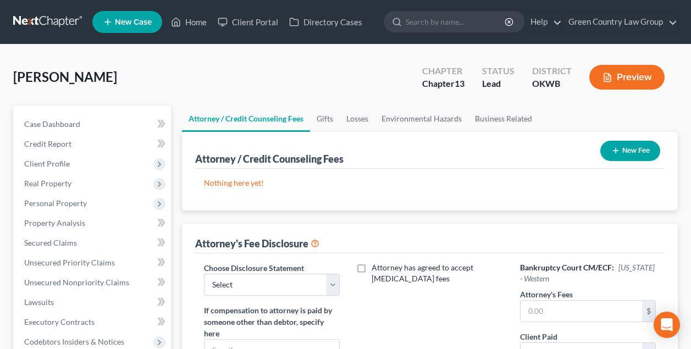
click at [628, 152] on button "New Fee" at bounding box center [630, 151] width 60 height 20
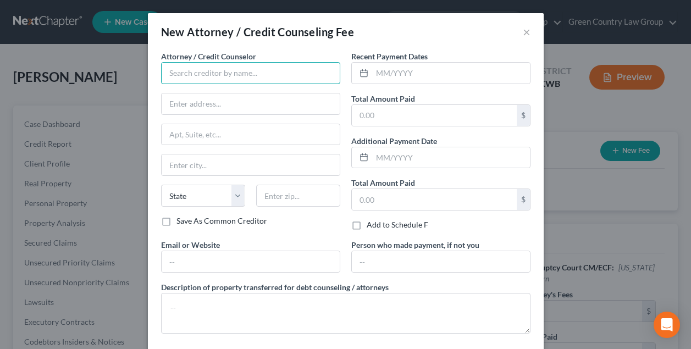
click at [252, 73] on input "text" at bounding box center [250, 73] width 179 height 22
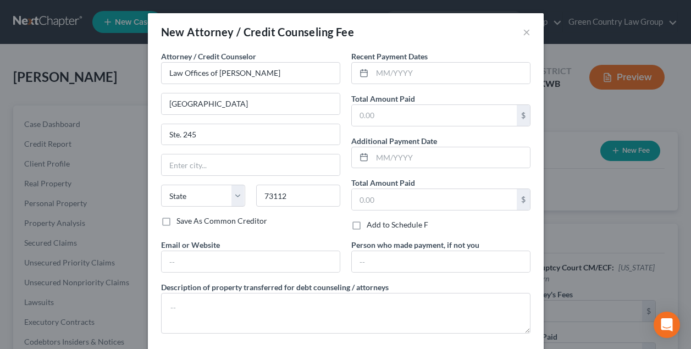
click at [296, 233] on div "Attorney / Credit Counselor * Law Offices of [PERSON_NAME] [STREET_ADDRESS] Sta…" at bounding box center [251, 145] width 190 height 189
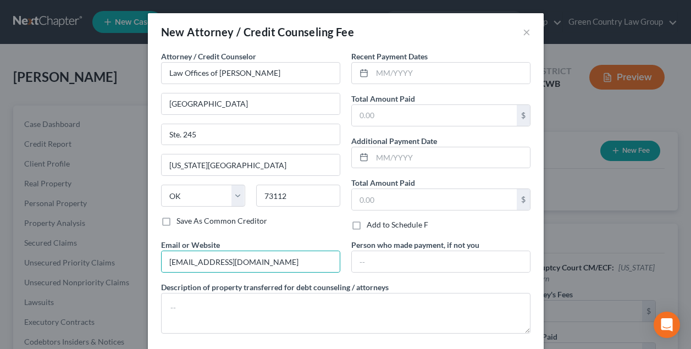
click at [271, 237] on div "Attorney / Credit Counselor * Law Offices of [PERSON_NAME] [STREET_ADDRESS][US_…" at bounding box center [251, 145] width 190 height 189
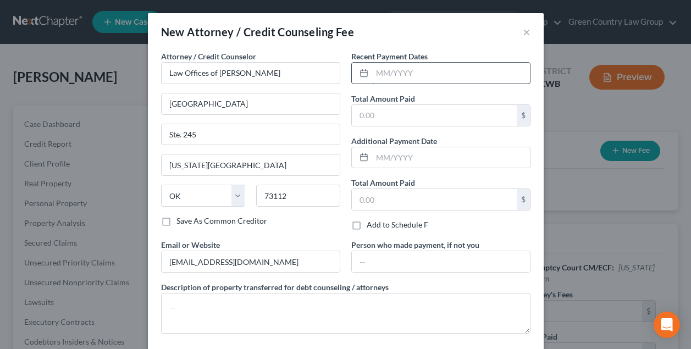
click at [445, 78] on input "text" at bounding box center [451, 73] width 158 height 21
click at [414, 114] on input "text" at bounding box center [434, 115] width 165 height 21
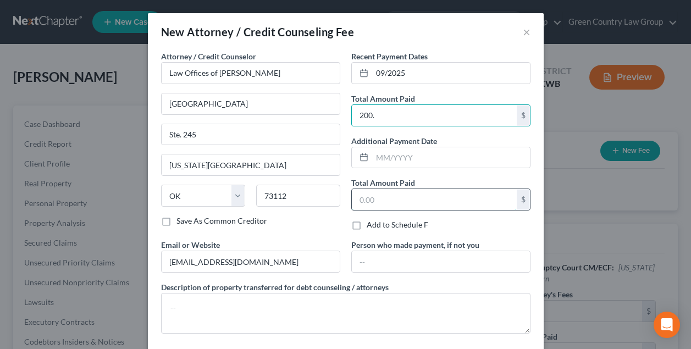
click at [379, 194] on input "text" at bounding box center [434, 199] width 165 height 21
click at [347, 193] on div "Recent Payment Dates 09/2025 Total Amount Paid 200. $ Additional Payment Date T…" at bounding box center [441, 145] width 190 height 189
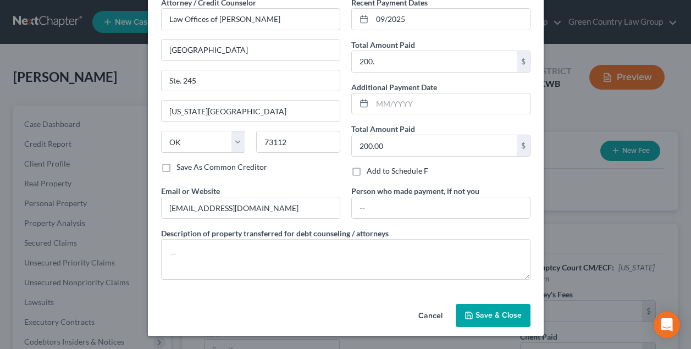
scroll to position [54, 0]
click at [496, 311] on span "Save & Close" at bounding box center [499, 315] width 46 height 9
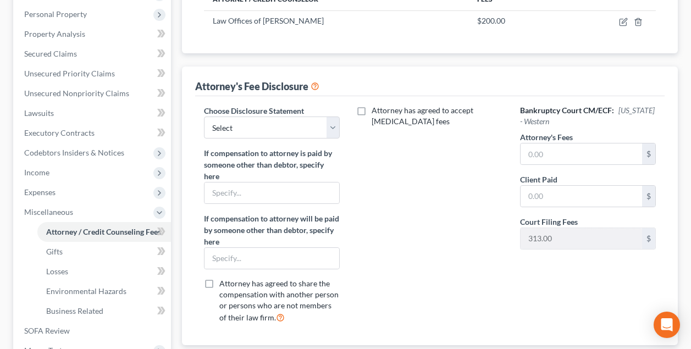
scroll to position [205, 0]
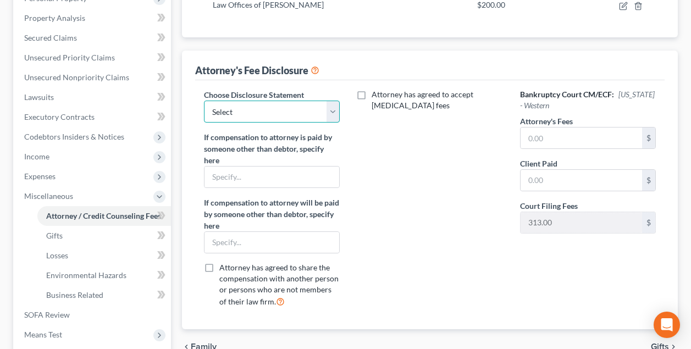
click at [302, 112] on select "Select Green Country Legal Group" at bounding box center [272, 112] width 136 height 22
click at [333, 111] on select "Select Green Country Legal Group" at bounding box center [272, 112] width 136 height 22
click at [320, 112] on select "Select Green Country Legal Group" at bounding box center [272, 112] width 136 height 22
click at [558, 141] on input "text" at bounding box center [581, 138] width 121 height 21
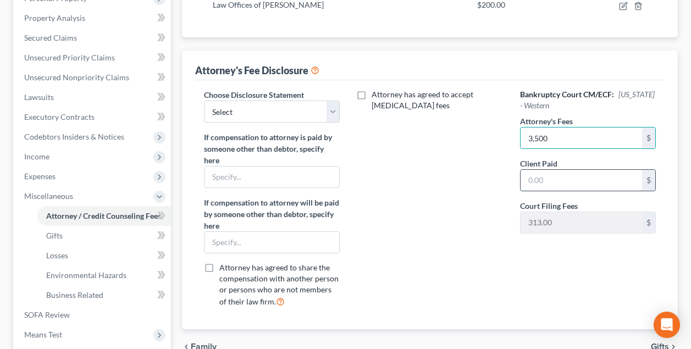
click at [559, 175] on input "text" at bounding box center [581, 180] width 121 height 21
click at [480, 191] on div "Attorney has agreed to accept [MEDICAL_DATA] fees" at bounding box center [430, 202] width 158 height 227
click at [440, 196] on div "Attorney has agreed to accept [MEDICAL_DATA] fees" at bounding box center [430, 202] width 158 height 227
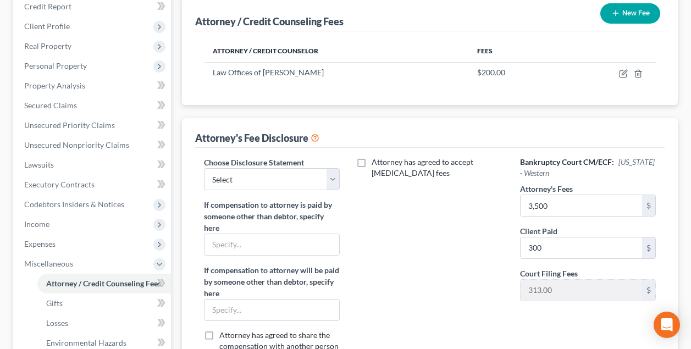
scroll to position [66, 0]
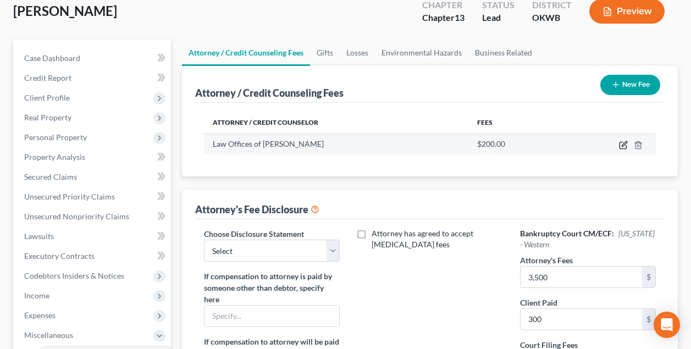
click at [620, 144] on icon "button" at bounding box center [623, 145] width 7 height 7
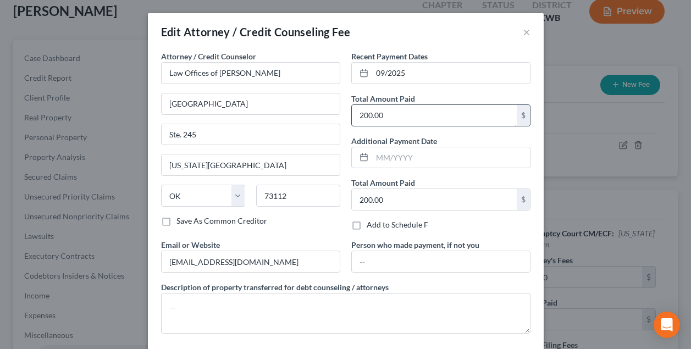
click at [364, 113] on input "200.00" at bounding box center [434, 115] width 165 height 21
click at [432, 93] on div "Total Amount Paid 300.00 $" at bounding box center [440, 110] width 179 height 34
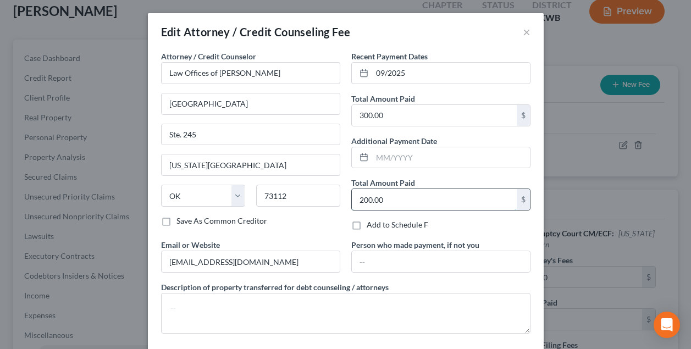
click at [364, 199] on input "200.00" at bounding box center [434, 199] width 165 height 21
click at [440, 218] on div "Recent Payment Dates 09/2025 Total Amount Paid 300.00 $ Additional Payment Date…" at bounding box center [441, 145] width 190 height 189
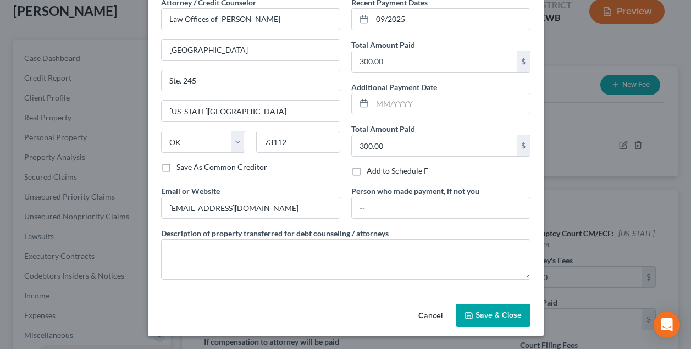
scroll to position [54, 0]
click at [493, 311] on span "Save & Close" at bounding box center [499, 315] width 46 height 9
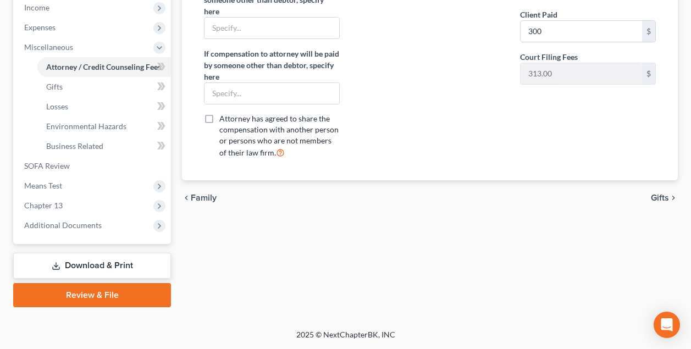
scroll to position [354, 0]
click at [56, 185] on span "Means Test" at bounding box center [43, 185] width 38 height 9
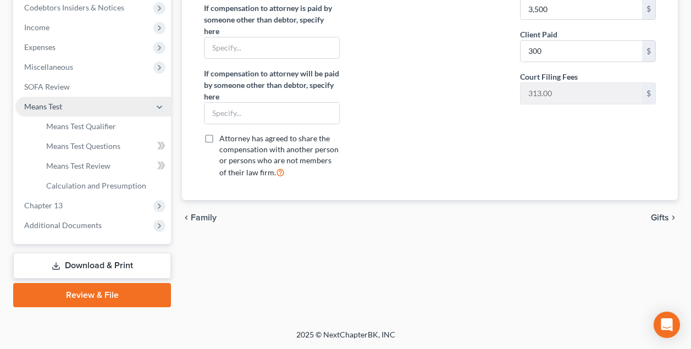
scroll to position [334, 0]
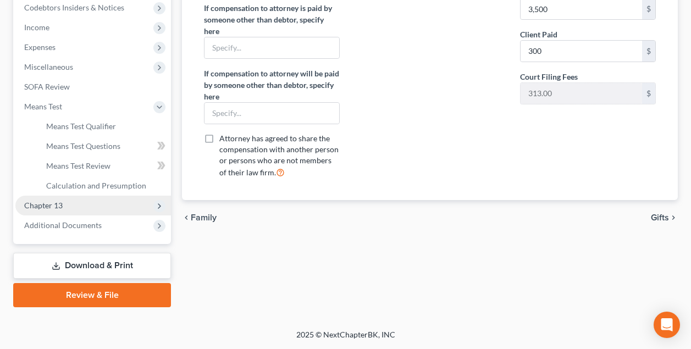
click at [48, 208] on span "Chapter 13" at bounding box center [43, 205] width 38 height 9
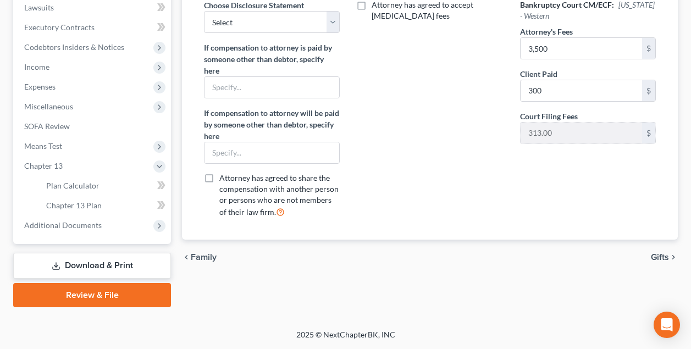
scroll to position [295, 0]
click at [80, 208] on span "Chapter 13 Plan" at bounding box center [74, 205] width 56 height 9
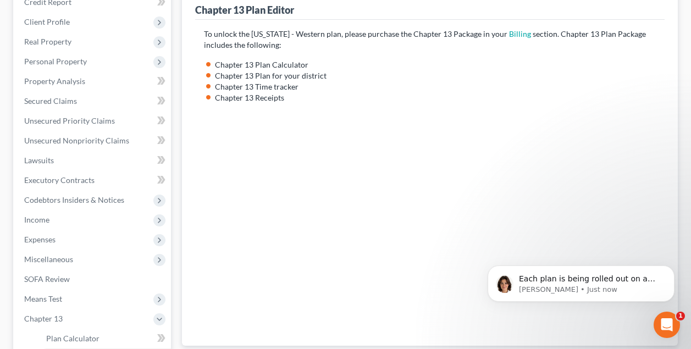
scroll to position [101, 0]
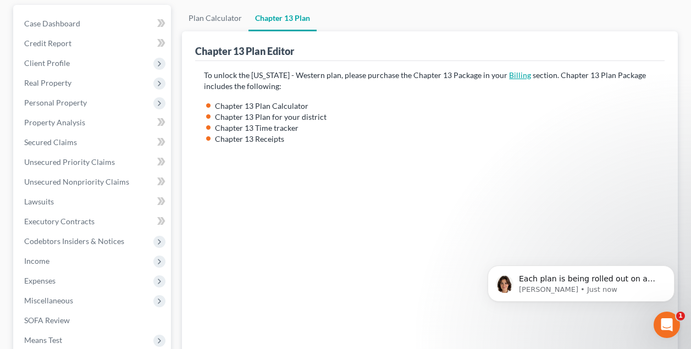
click at [515, 76] on link "Billing" at bounding box center [520, 74] width 22 height 9
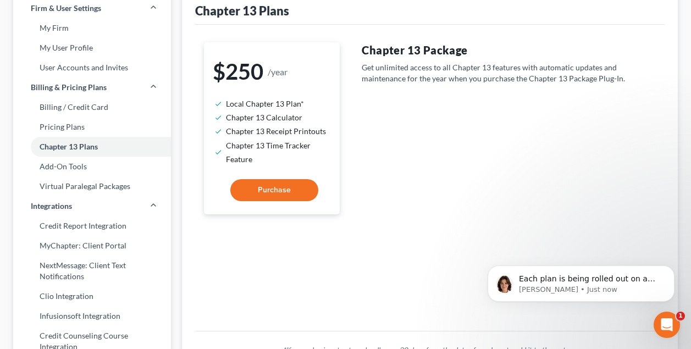
scroll to position [59, 0]
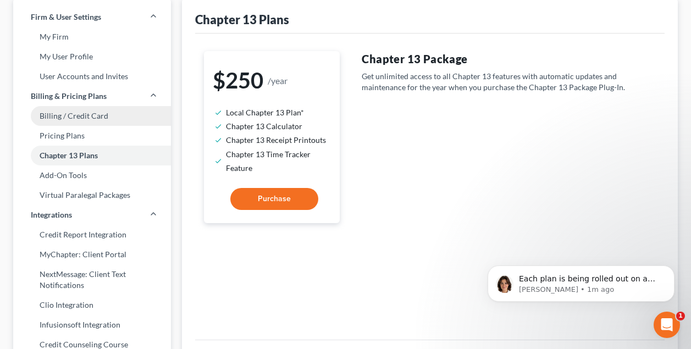
click at [95, 119] on link "Billing / Credit Card" at bounding box center [92, 116] width 158 height 20
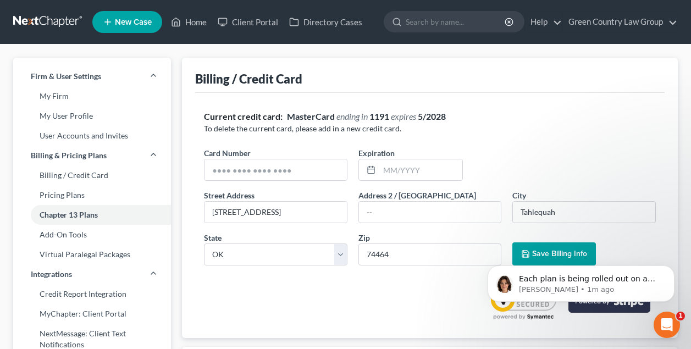
click at [525, 122] on div "Current credit card: MasterCard ending in [DATE] expires 5/2028" at bounding box center [430, 117] width 452 height 13
click at [672, 269] on icon "Dismiss notification" at bounding box center [672, 269] width 6 height 6
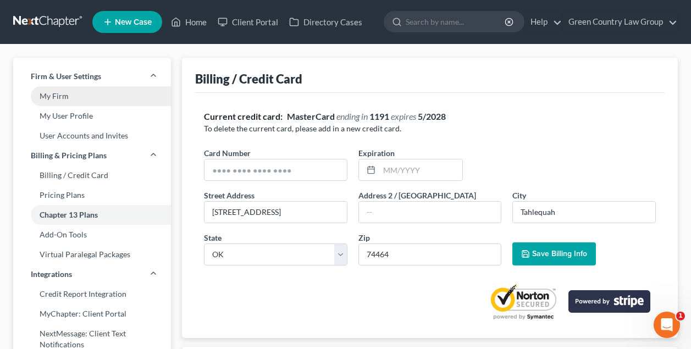
click at [58, 97] on link "My Firm" at bounding box center [92, 96] width 158 height 20
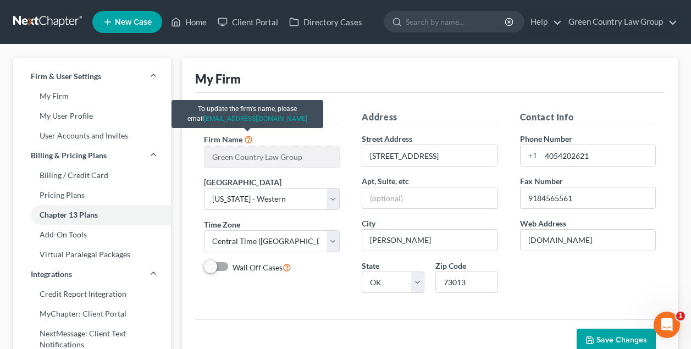
click at [248, 140] on icon at bounding box center [248, 139] width 9 height 10
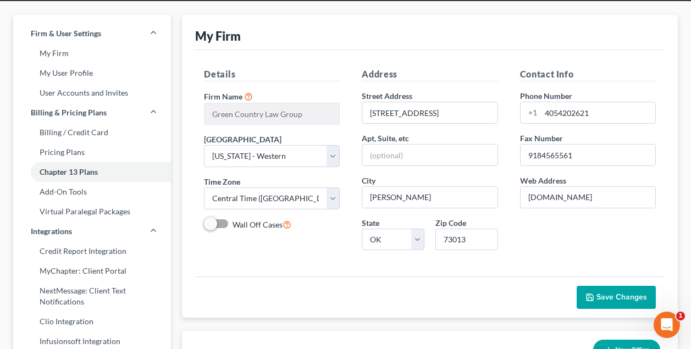
scroll to position [46, 0]
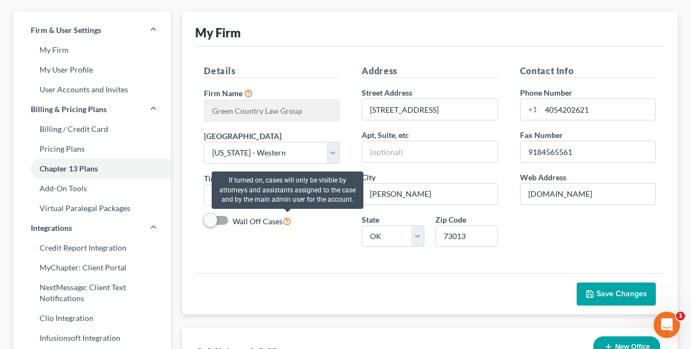
click at [286, 222] on icon at bounding box center [287, 221] width 9 height 10
click at [244, 222] on input "Wall Off Cases" at bounding box center [240, 218] width 7 height 7
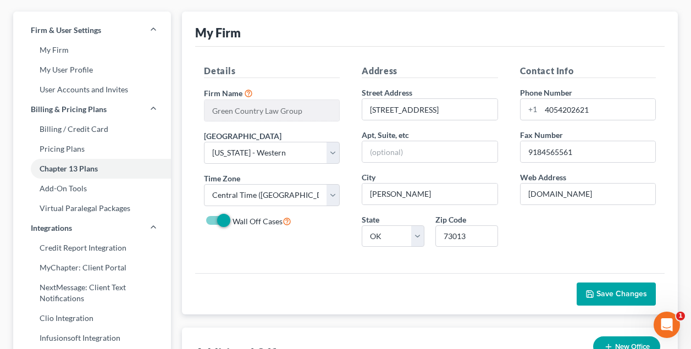
click at [276, 252] on div "Details Firm Name * Green Country Law Group Primary District Select [US_STATE] …" at bounding box center [272, 159] width 158 height 191
click at [343, 82] on div "Details Firm Name * Green Country Law Group Primary District Select [US_STATE] …" at bounding box center [272, 159] width 158 height 191
click at [627, 288] on button "Save Changes" at bounding box center [616, 294] width 79 height 23
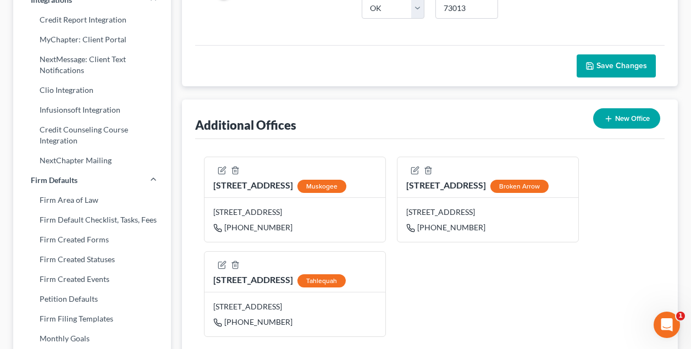
scroll to position [272, 0]
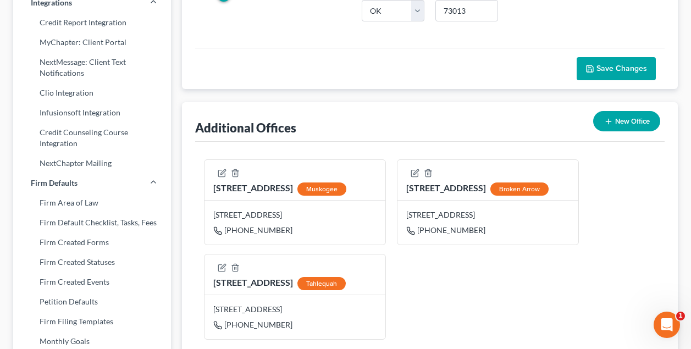
click at [636, 119] on button "New Office" at bounding box center [626, 121] width 67 height 20
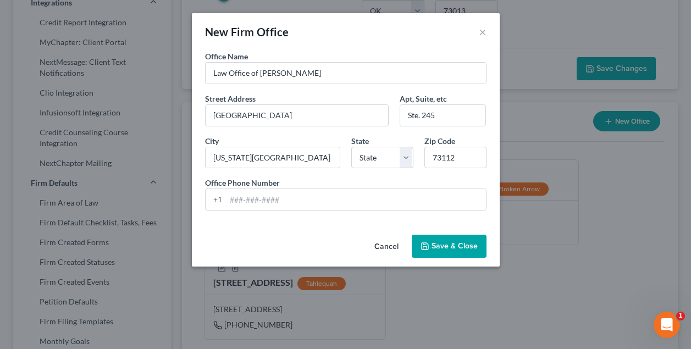
click at [381, 173] on form "Office Name * Law Office of [PERSON_NAME] Street Address * [STREET_ADDRESS] * […" at bounding box center [346, 135] width 292 height 169
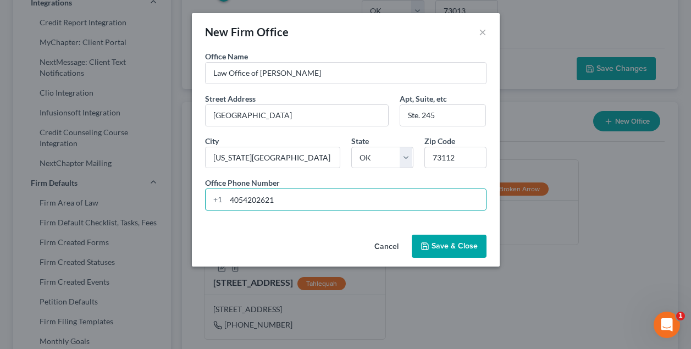
click at [461, 247] on button "Save & Close" at bounding box center [449, 246] width 75 height 23
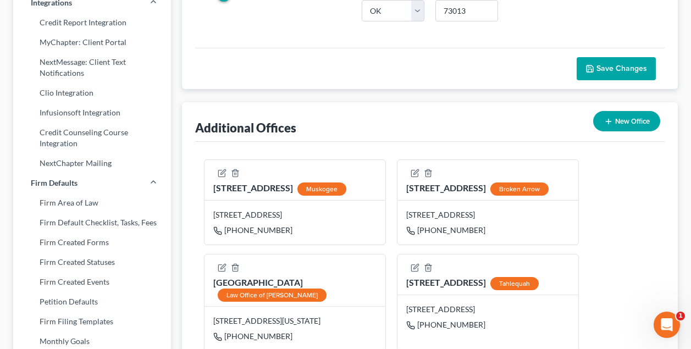
click at [426, 122] on div "Additional Offices New Office" at bounding box center [429, 122] width 469 height 40
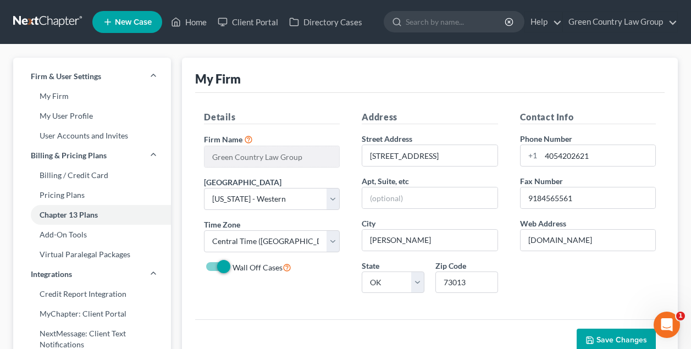
scroll to position [0, 0]
click at [193, 22] on link "Home" at bounding box center [188, 22] width 47 height 20
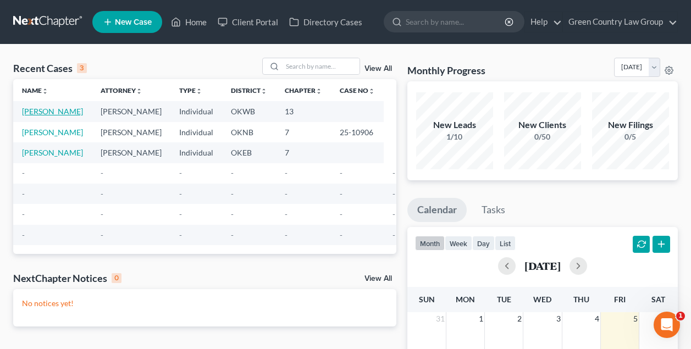
click at [37, 113] on link "[PERSON_NAME]" at bounding box center [52, 111] width 61 height 9
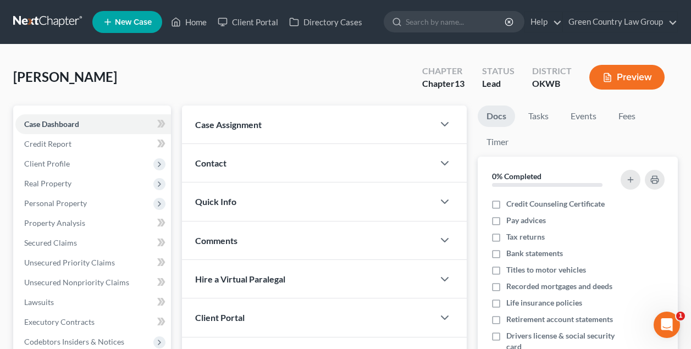
click at [624, 75] on button "Preview" at bounding box center [626, 77] width 75 height 25
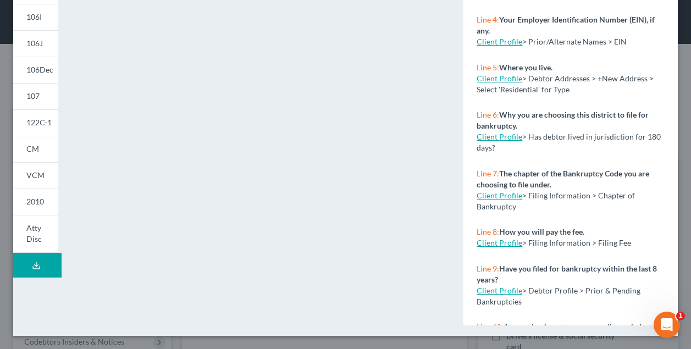
scroll to position [271, 0]
click at [650, 91] on div "Client Profile > Debtor Addresses > +New Address > Select 'Residential' for Type" at bounding box center [571, 84] width 188 height 22
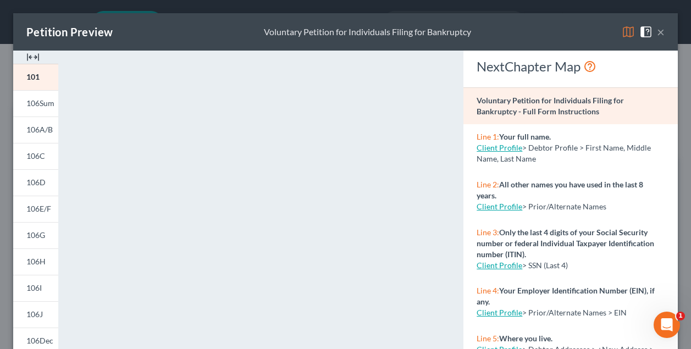
scroll to position [0, 0]
click at [661, 32] on button "×" at bounding box center [661, 31] width 8 height 13
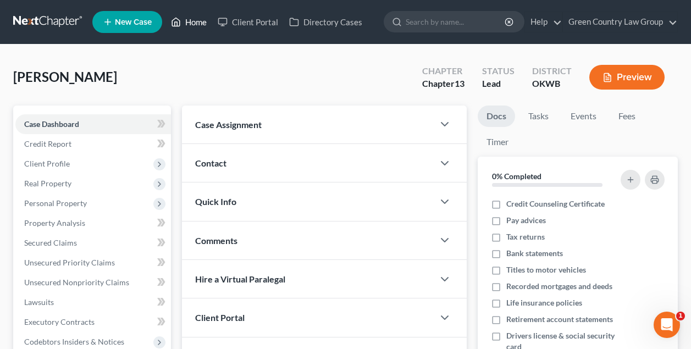
click at [197, 25] on link "Home" at bounding box center [188, 22] width 47 height 20
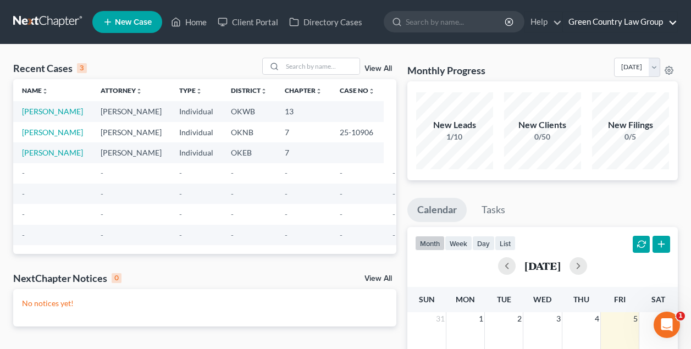
click at [676, 21] on link "Green Country Law Group" at bounding box center [620, 22] width 114 height 20
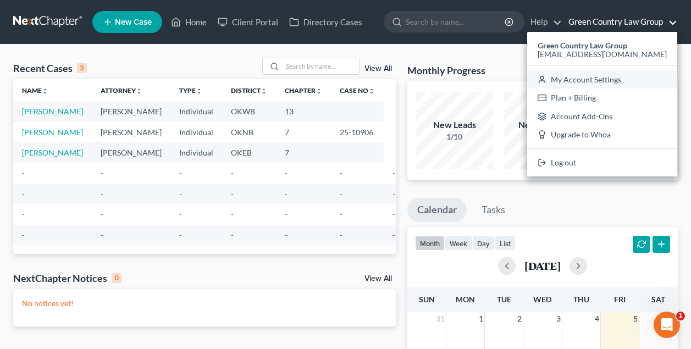
click at [636, 78] on link "My Account Settings" at bounding box center [602, 79] width 150 height 19
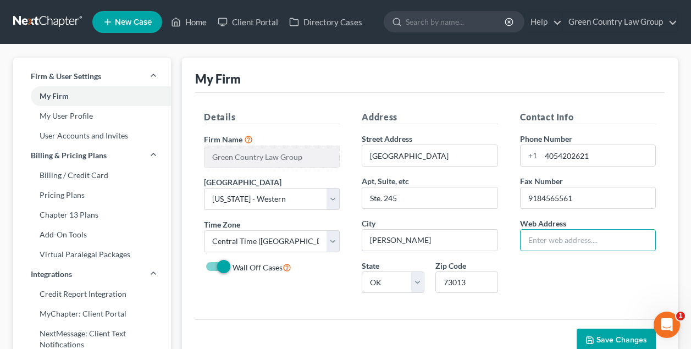
click at [611, 339] on span "Save Changes" at bounding box center [621, 339] width 51 height 9
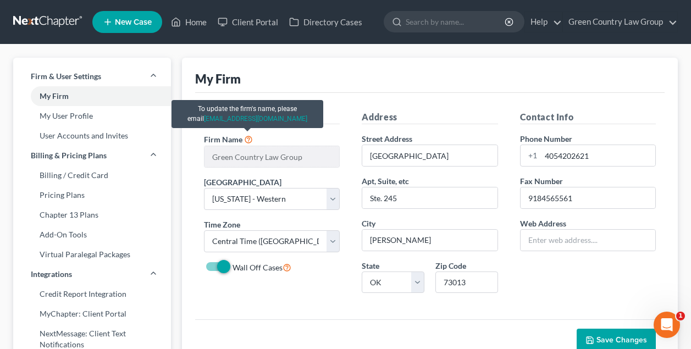
click at [248, 140] on icon at bounding box center [248, 139] width 9 height 10
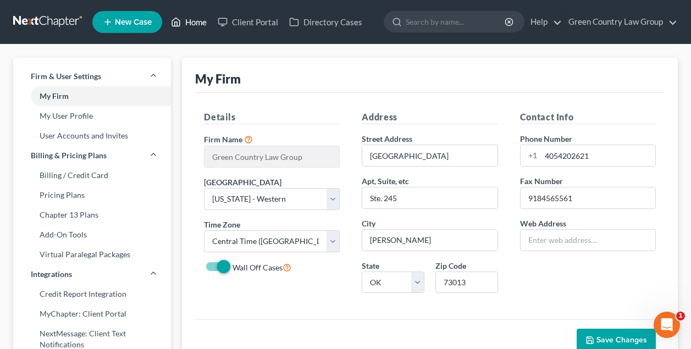
click at [196, 26] on link "Home" at bounding box center [188, 22] width 47 height 20
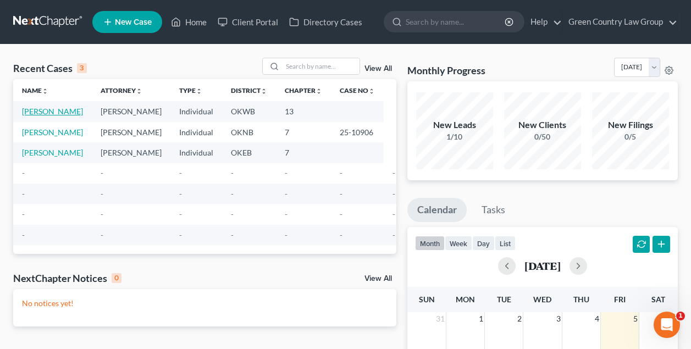
click at [41, 112] on link "[PERSON_NAME]" at bounding box center [52, 111] width 61 height 9
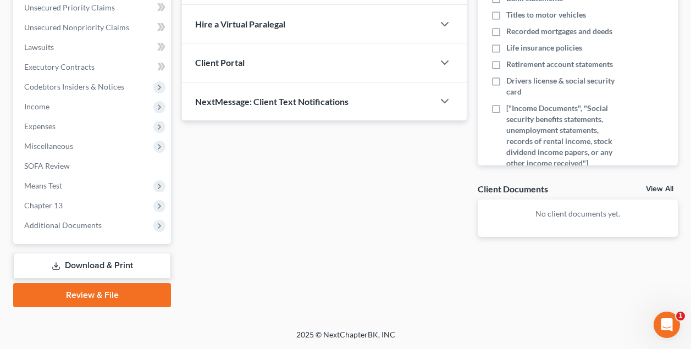
scroll to position [255, 0]
click at [91, 264] on link "Download & Print" at bounding box center [92, 266] width 158 height 26
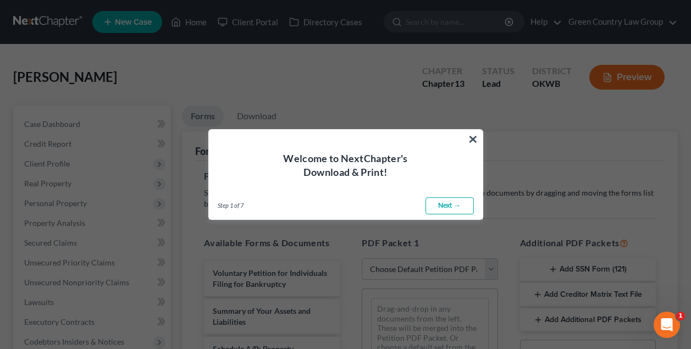
click at [451, 202] on link "Next →" at bounding box center [450, 206] width 48 height 18
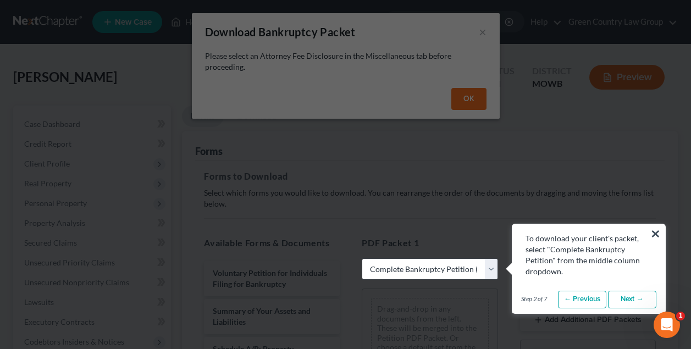
click at [656, 235] on button "×" at bounding box center [655, 234] width 10 height 18
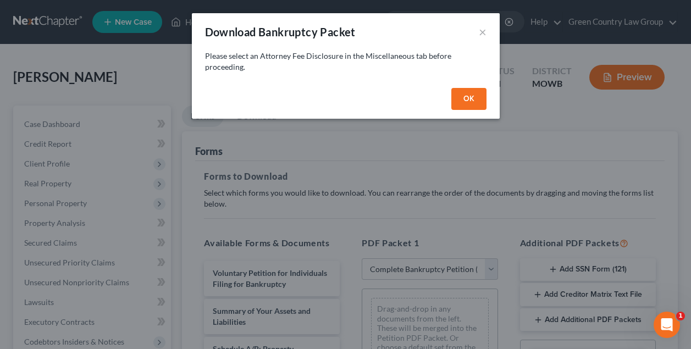
click at [471, 101] on button "OK" at bounding box center [468, 99] width 35 height 22
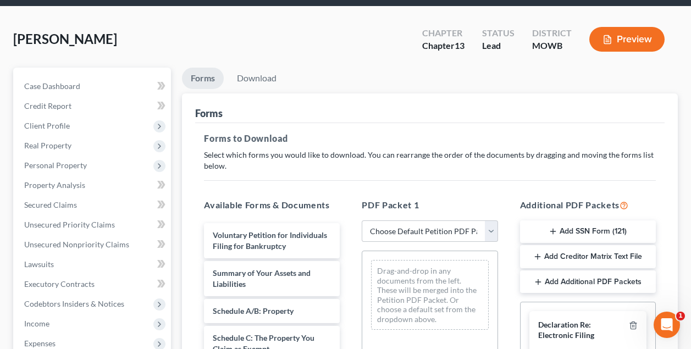
scroll to position [184, 0]
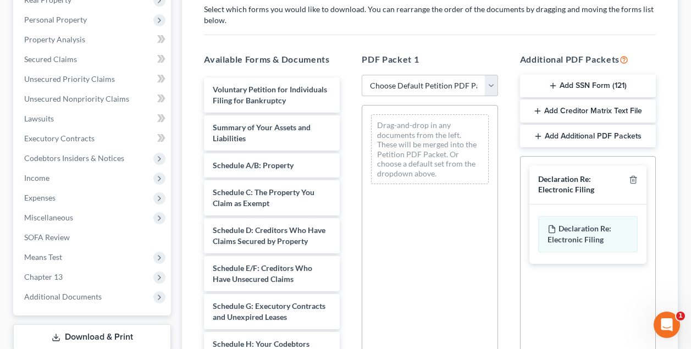
click at [601, 85] on button "Add SSN Form (121)" at bounding box center [588, 86] width 136 height 23
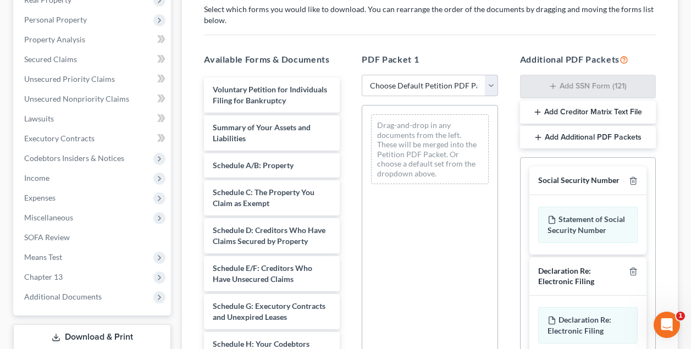
scroll to position [341, 0]
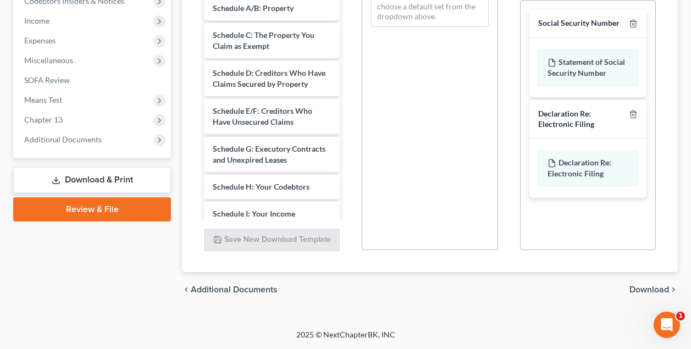
click at [642, 288] on span "Download" at bounding box center [649, 289] width 40 height 9
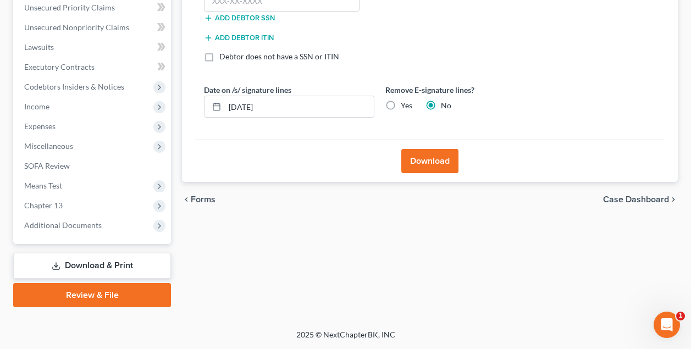
scroll to position [250, 0]
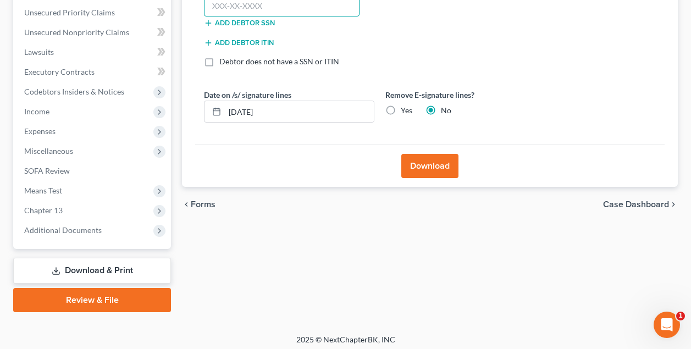
click at [312, 17] on input "text" at bounding box center [282, 6] width 156 height 22
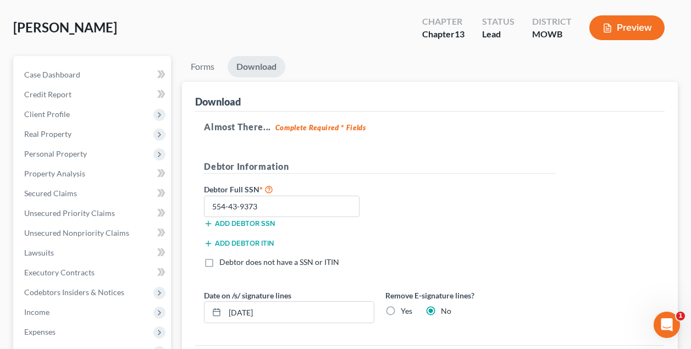
click at [400, 173] on div "Debtor Information" at bounding box center [379, 171] width 363 height 23
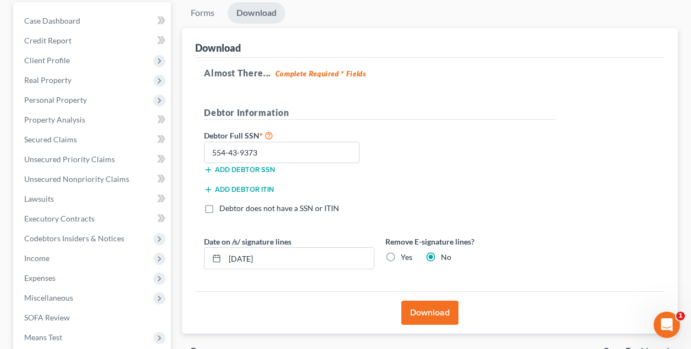
scroll to position [137, 0]
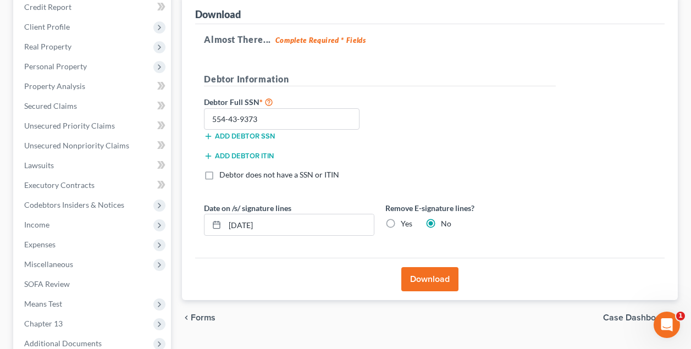
click at [439, 279] on button "Download" at bounding box center [429, 279] width 57 height 24
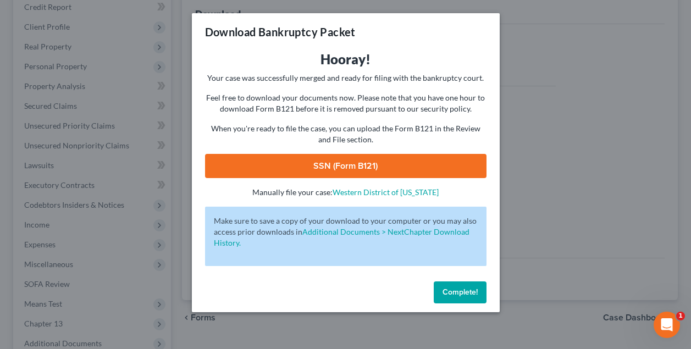
click at [383, 166] on link "SSN (Form B121)" at bounding box center [345, 166] width 281 height 24
